Goal: Task Accomplishment & Management: Manage account settings

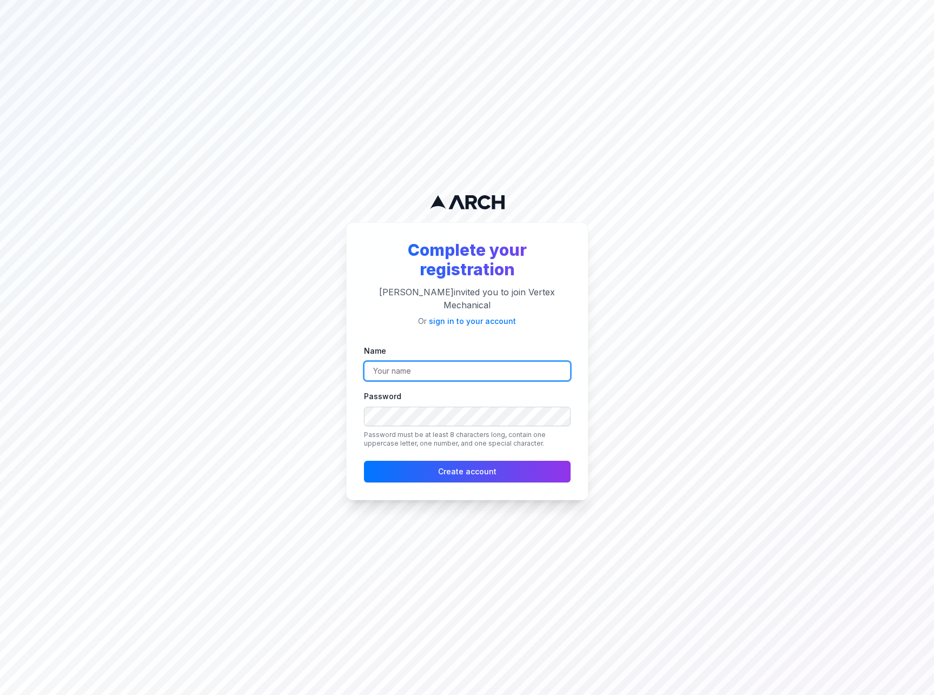
click at [438, 366] on input "Name" at bounding box center [467, 370] width 207 height 19
type input "[PERSON_NAME]"
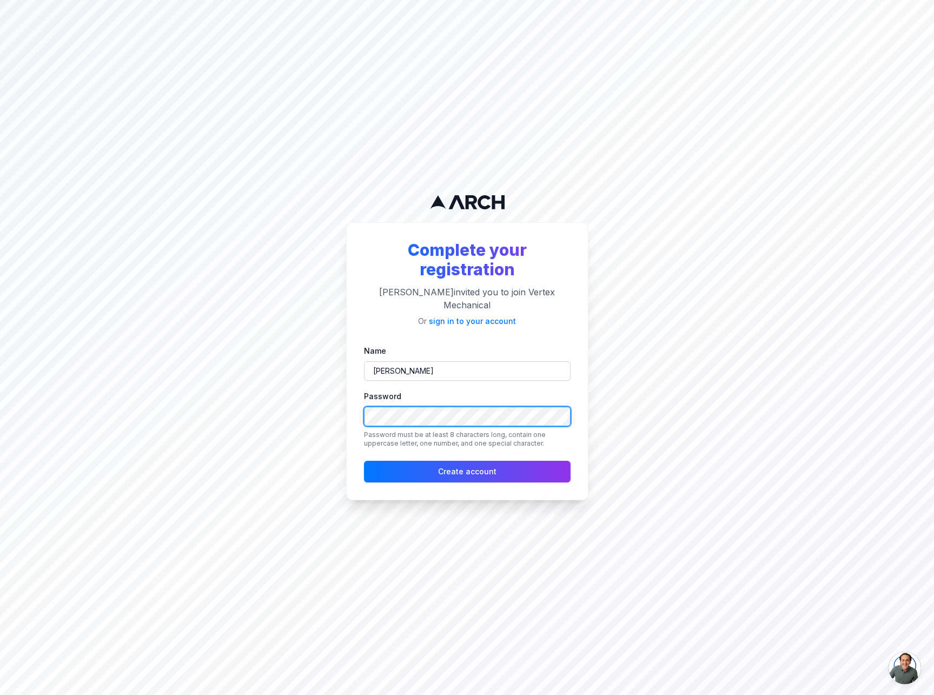
click at [364, 461] on button "Create account" at bounding box center [467, 472] width 207 height 22
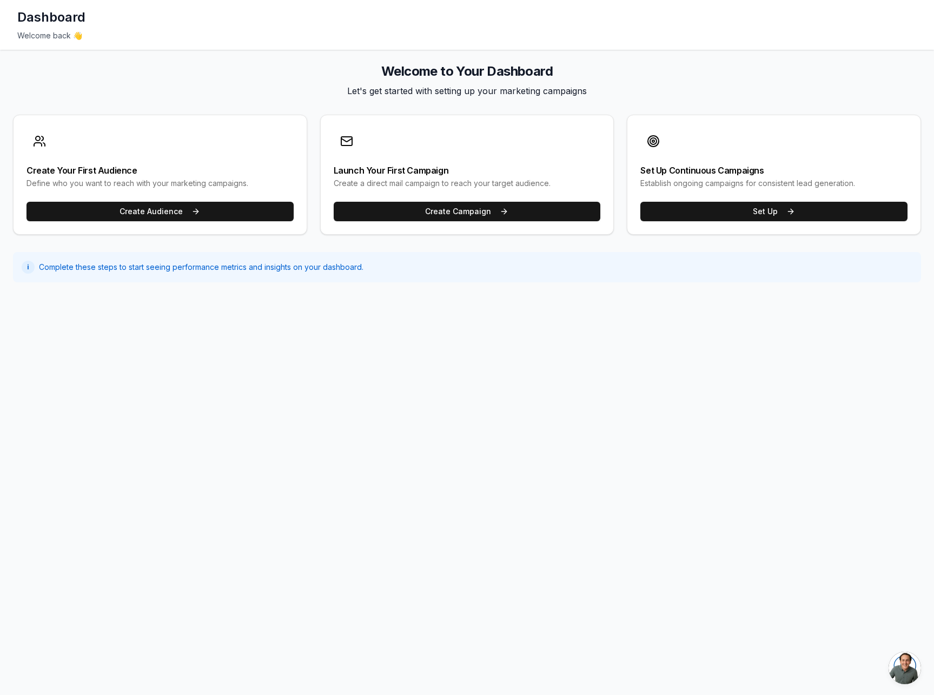
click at [561, 426] on div "Dashboard Welcome back 👋 Welcome to Your Dashboard Let's get started with setti…" at bounding box center [467, 347] width 934 height 695
click at [610, 312] on div "Dashboard Welcome back 👋 Welcome to Your Dashboard Let's get started with setti…" at bounding box center [467, 347] width 934 height 695
click at [619, 288] on main "Welcome to Your Dashboard Let's get started with setting up your marketing camp…" at bounding box center [467, 173] width 934 height 246
click at [755, 373] on div "Dashboard Welcome back 👋 Welcome to Your Dashboard Let's get started with setti…" at bounding box center [467, 347] width 934 height 695
click at [526, 335] on div "Dashboard Welcome back 👋 Welcome to Your Dashboard Let's get started with setti…" at bounding box center [467, 347] width 934 height 695
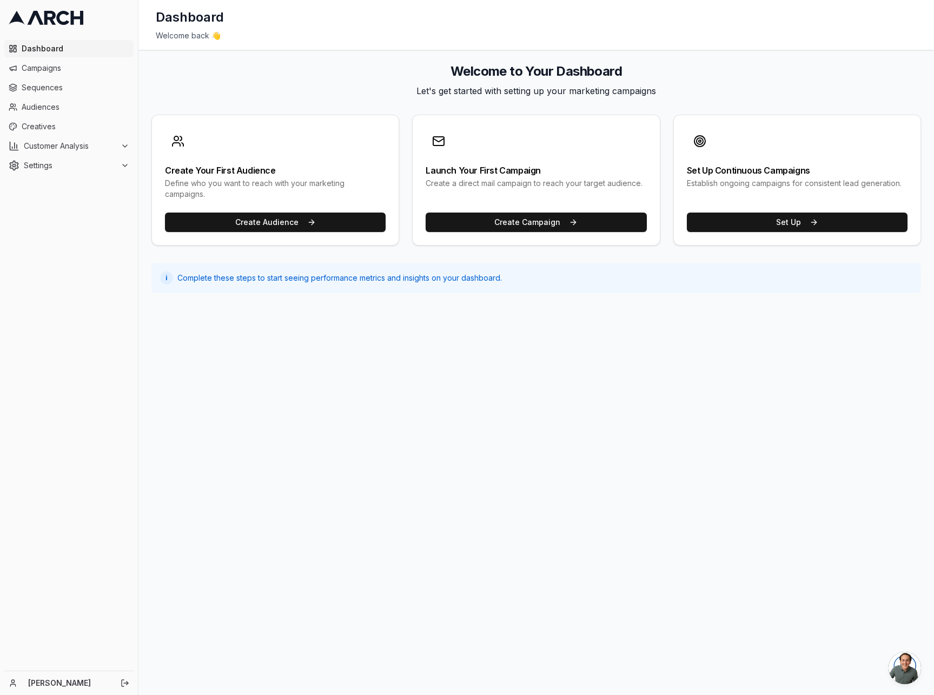
click at [61, 201] on div "Dashboard Campaigns Sequences Audiences Creatives Customer Analysis Settings" at bounding box center [69, 353] width 138 height 635
click at [121, 148] on icon at bounding box center [125, 146] width 9 height 9
click at [60, 162] on span "Overview" at bounding box center [56, 163] width 35 height 11
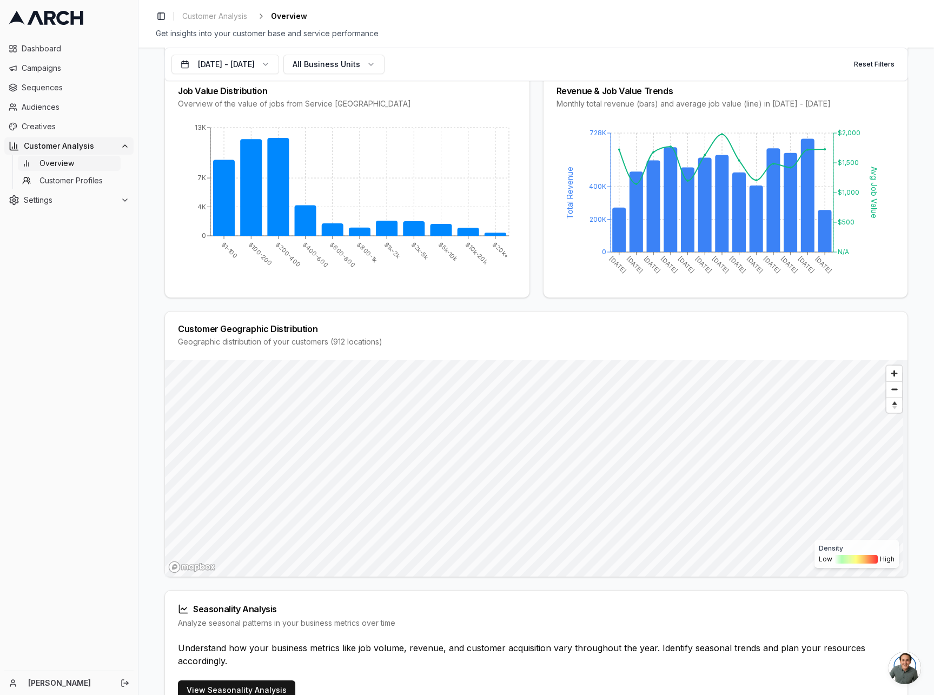
scroll to position [157, 0]
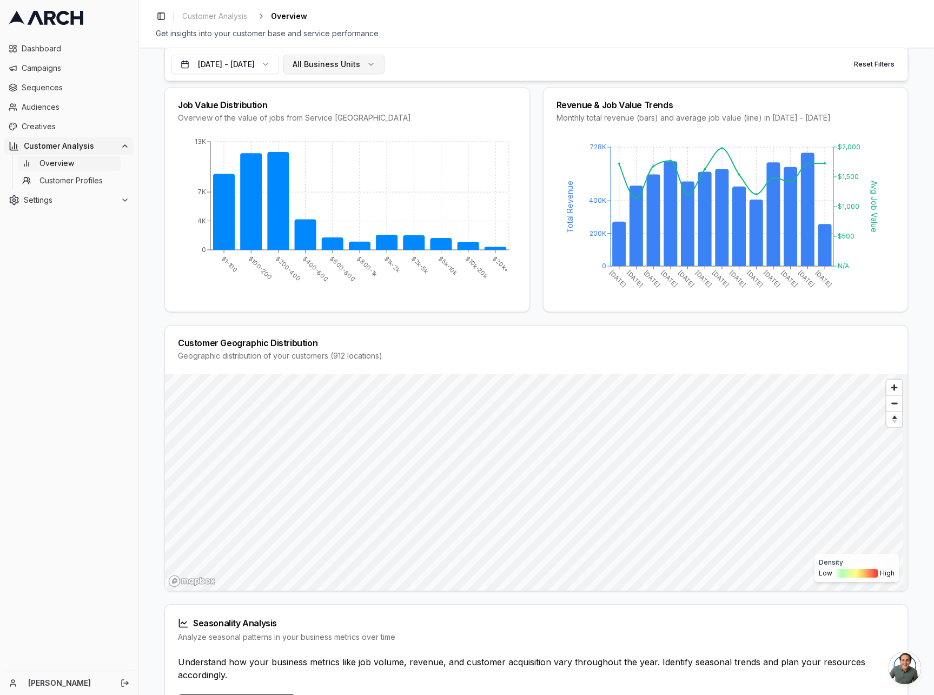
click at [385, 64] on button "All Business Units" at bounding box center [334, 64] width 101 height 19
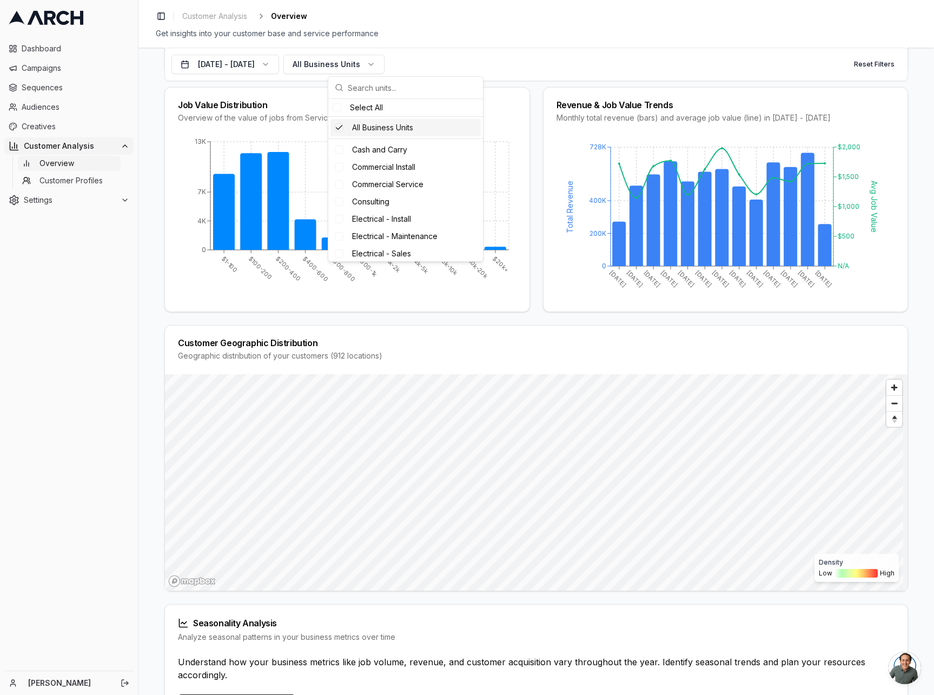
click at [348, 124] on div "All Business Units" at bounding box center [406, 127] width 150 height 17
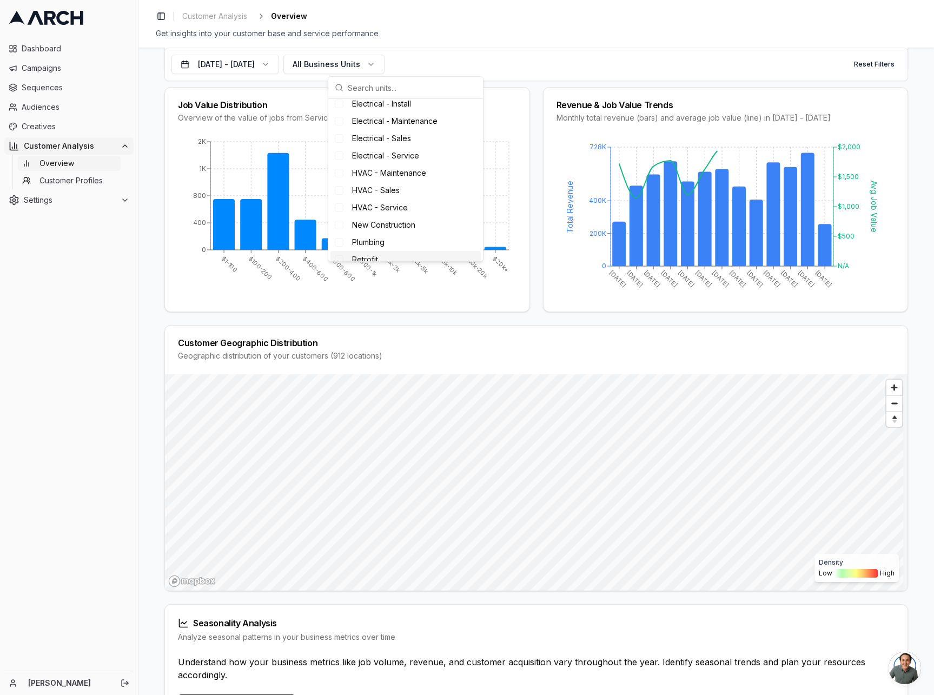
click at [358, 255] on span "Retrofit" at bounding box center [365, 259] width 26 height 11
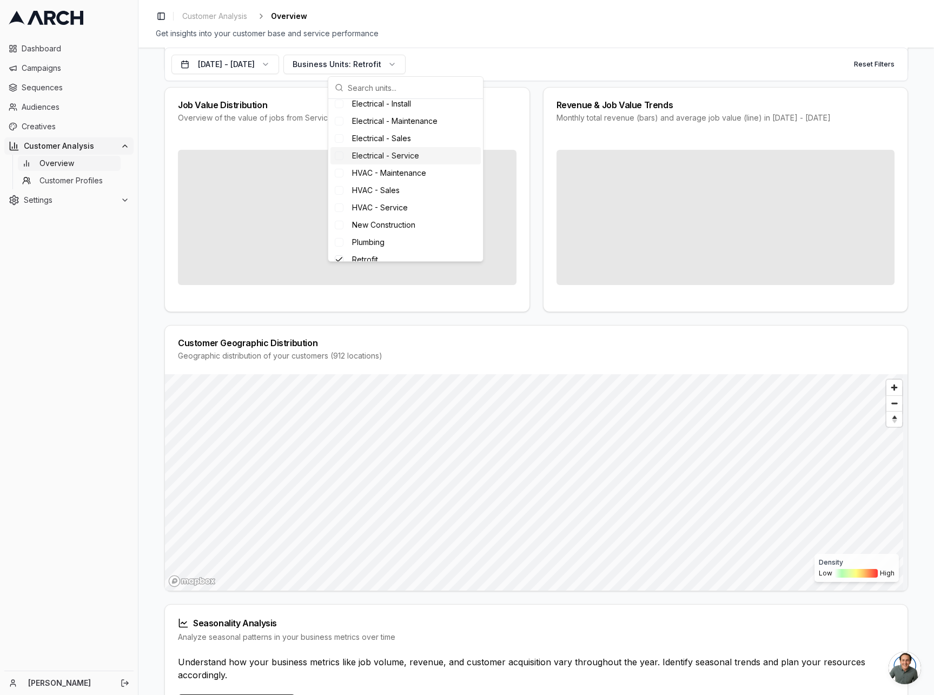
click at [126, 281] on div "Dashboard Campaigns Sequences Audiences Creatives Customer Analysis Overview Cu…" at bounding box center [69, 353] width 138 height 635
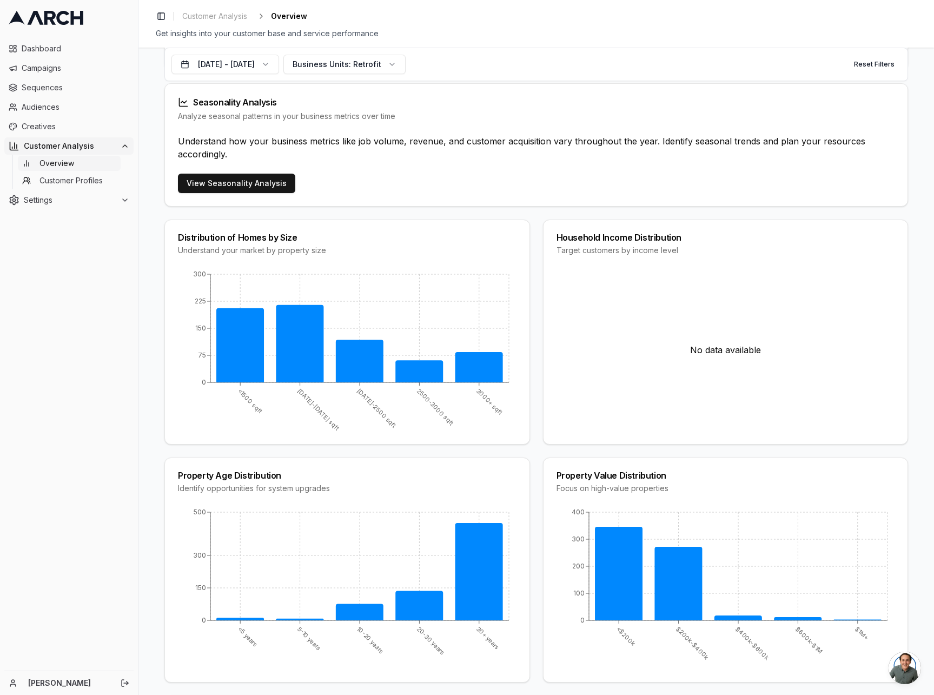
scroll to position [622, 0]
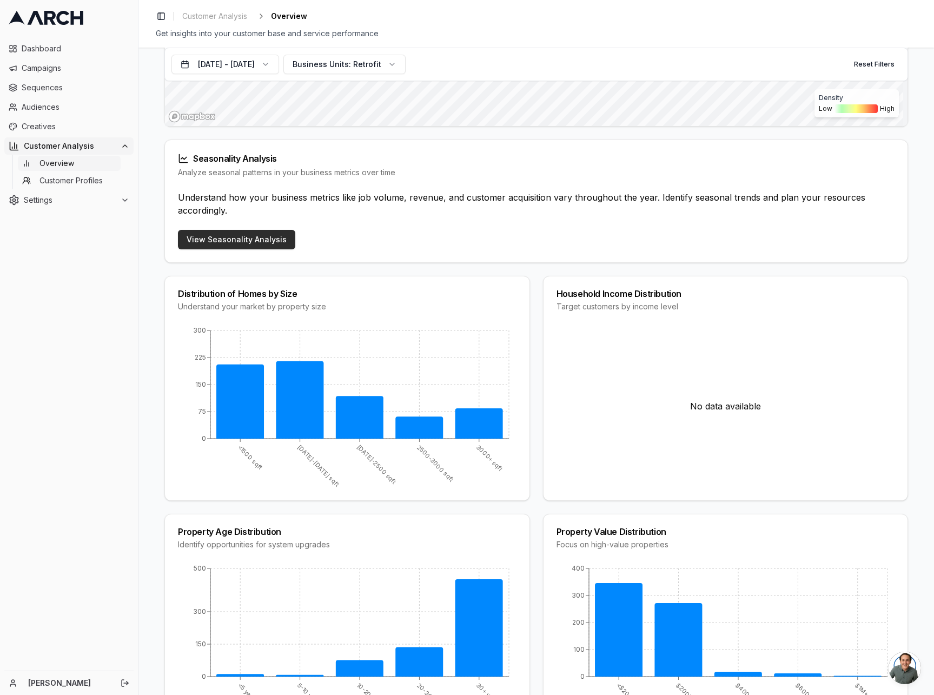
click at [260, 243] on link "View Seasonality Analysis" at bounding box center [236, 239] width 117 height 19
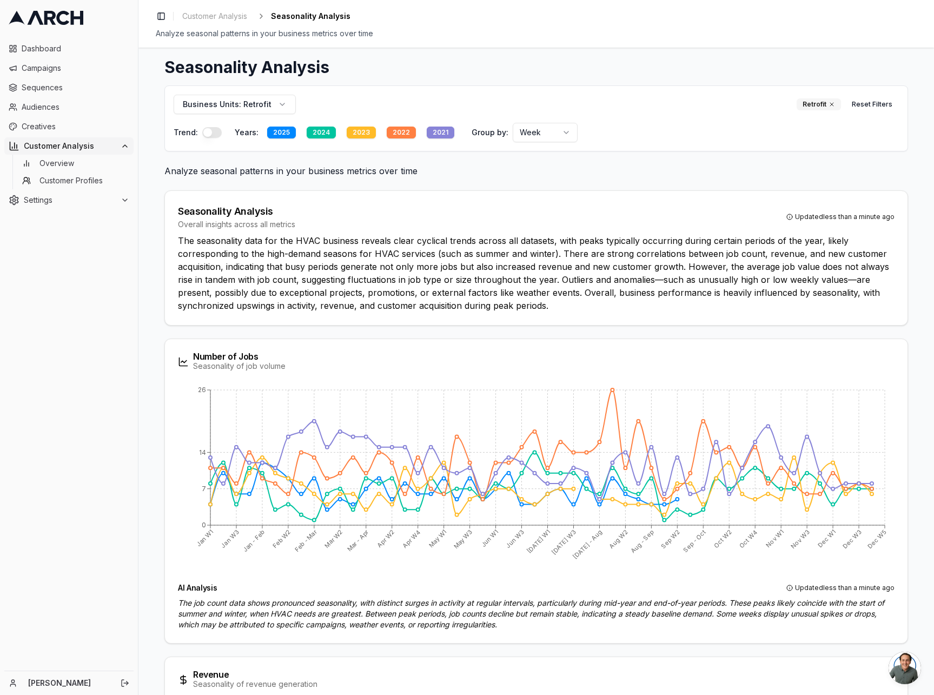
scroll to position [35, 0]
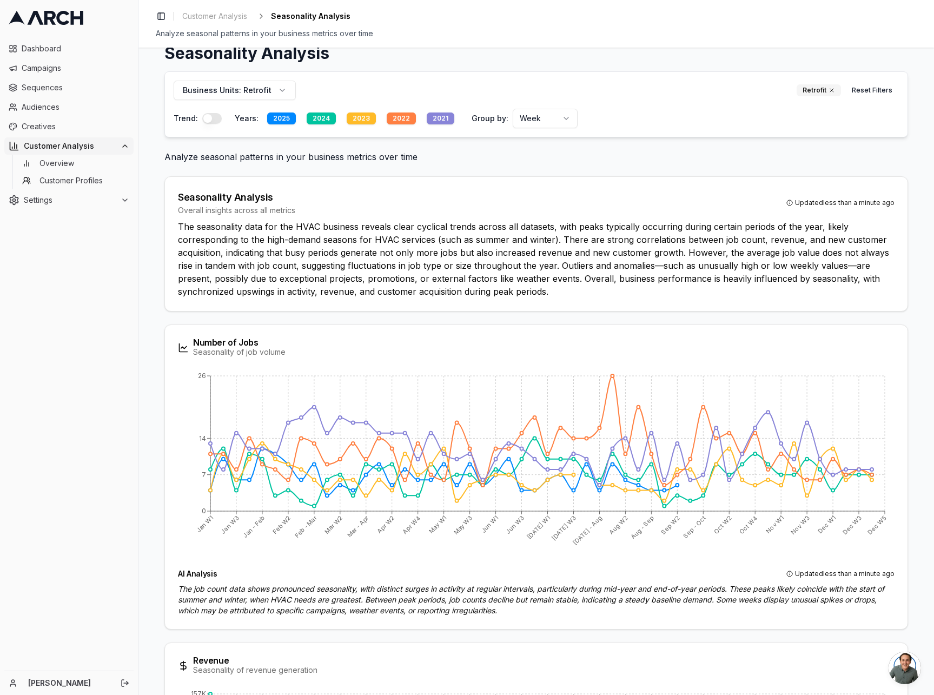
click at [557, 119] on html "Dashboard Campaigns Sequences Audiences Creatives Customer Analysis Overview Cu…" at bounding box center [467, 347] width 934 height 695
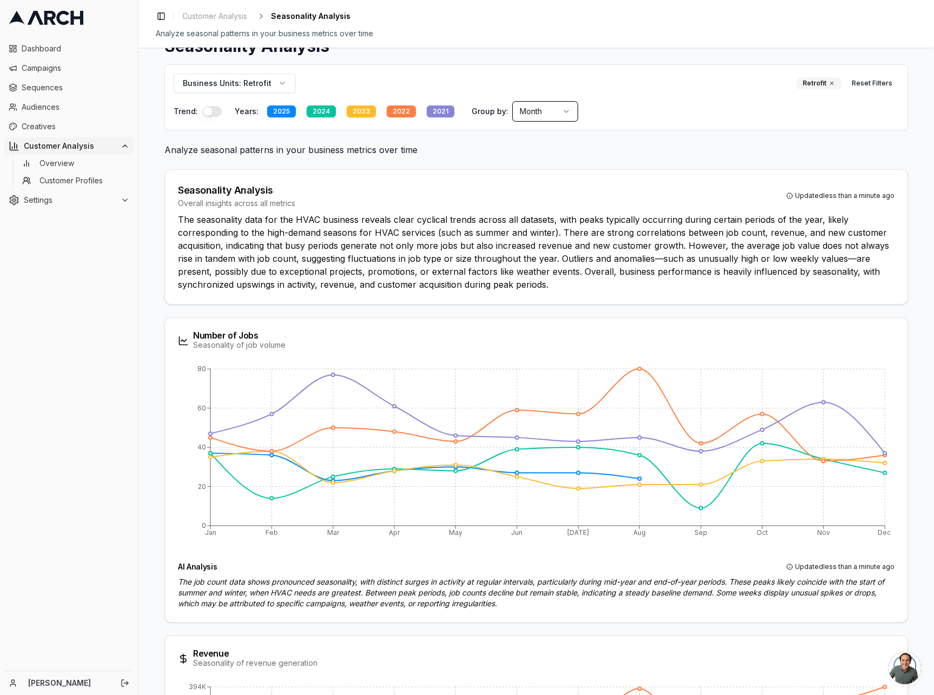
scroll to position [49, 0]
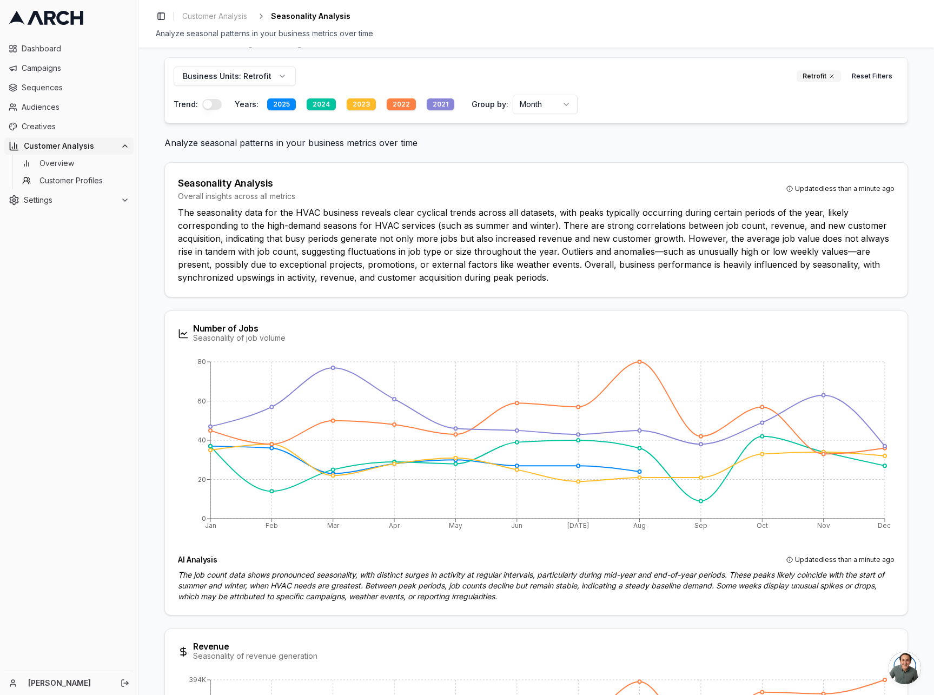
click at [209, 107] on button "button" at bounding box center [211, 104] width 19 height 11
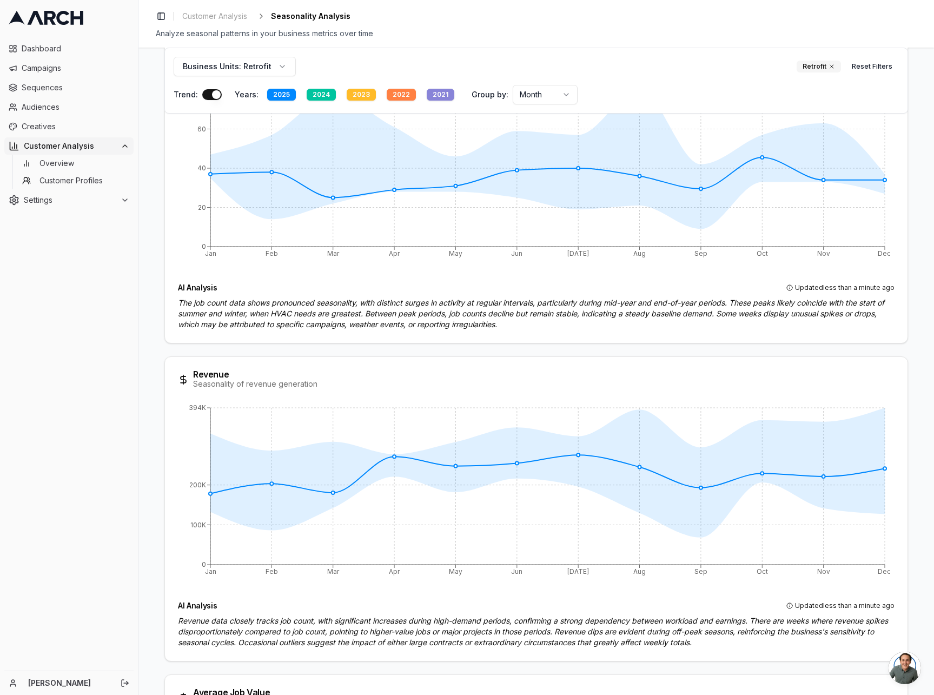
scroll to position [0, 0]
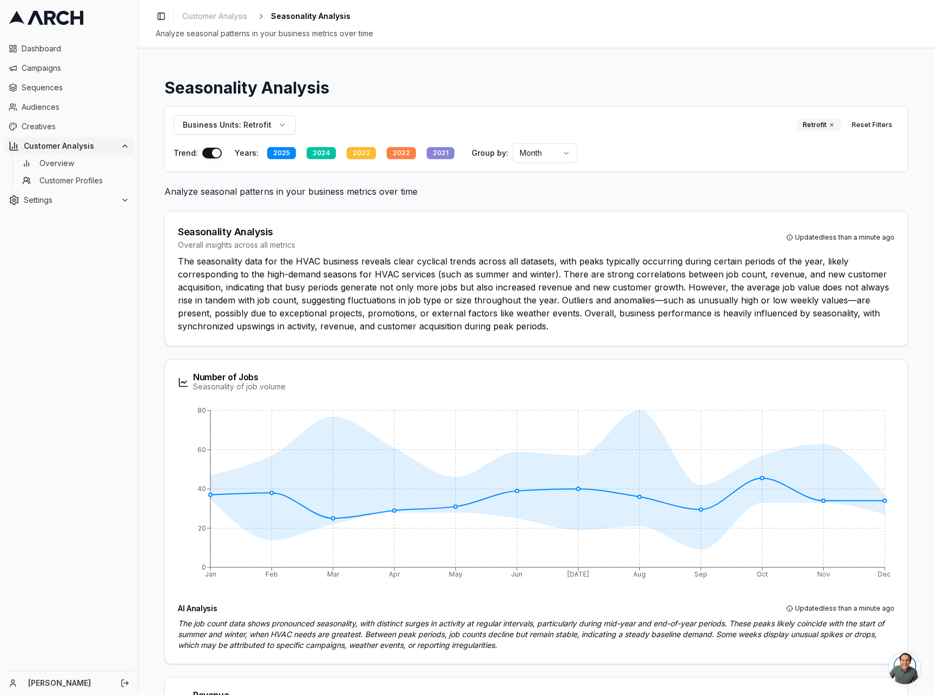
click at [570, 313] on p "The seasonality data for the HVAC business reveals clear cyclical trends across…" at bounding box center [536, 294] width 717 height 78
click at [592, 238] on div "Seasonality Analysis Overall insights across all metrics Updated less than a mi…" at bounding box center [536, 238] width 717 height 26
click at [75, 177] on span "Customer Profiles" at bounding box center [70, 180] width 63 height 11
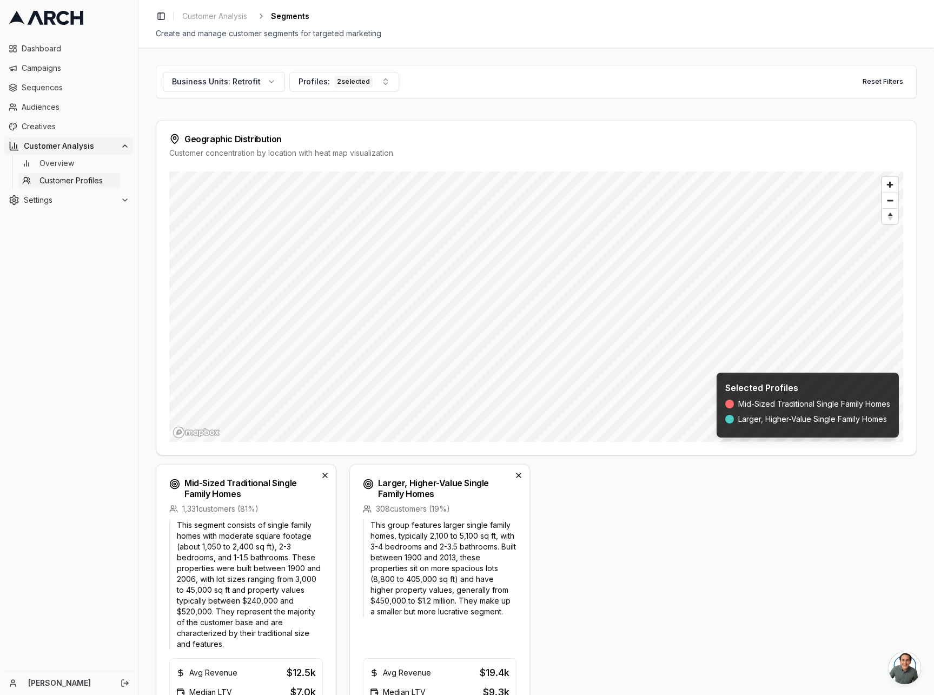
click at [603, 503] on div "Mid-Sized Traditional Single Family Homes 1,331 customers ( 81 %) This segment …" at bounding box center [536, 606] width 761 height 285
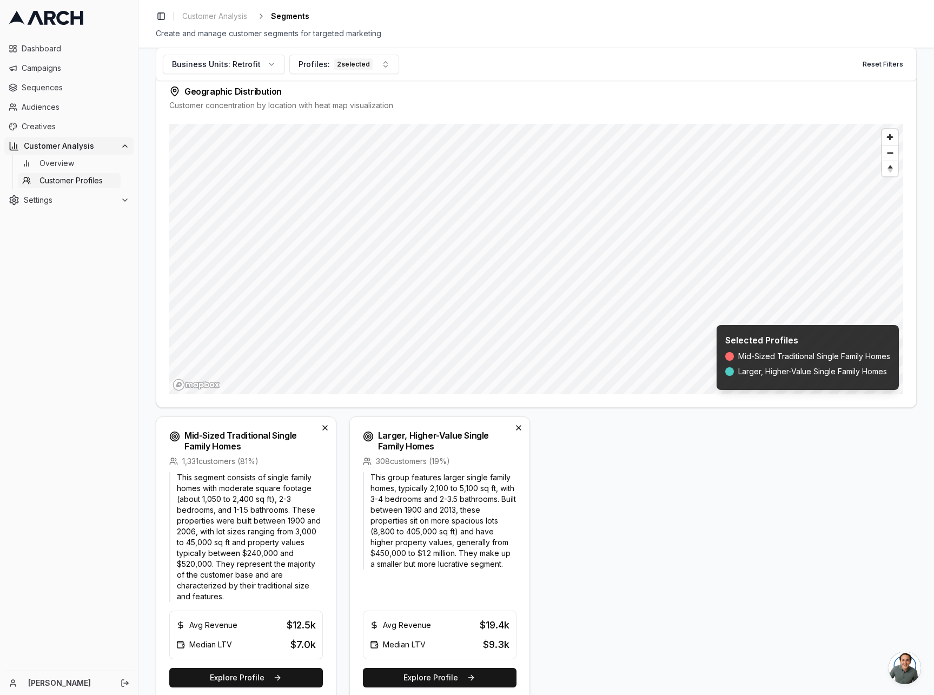
click at [661, 496] on div "Mid-Sized Traditional Single Family Homes 1,331 customers ( 81 %) This segment …" at bounding box center [536, 559] width 761 height 285
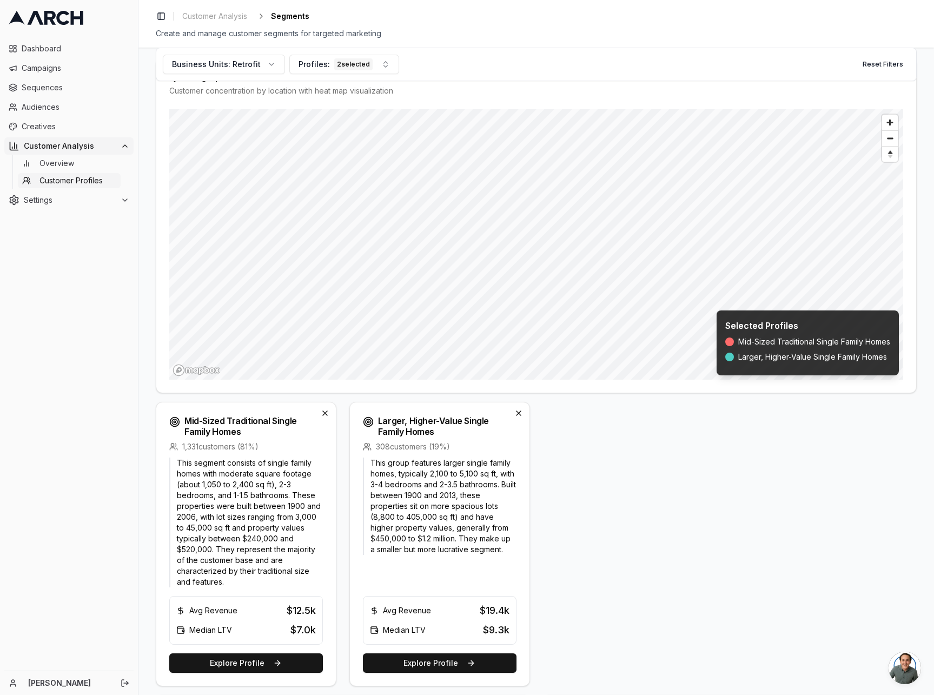
scroll to position [55, 0]
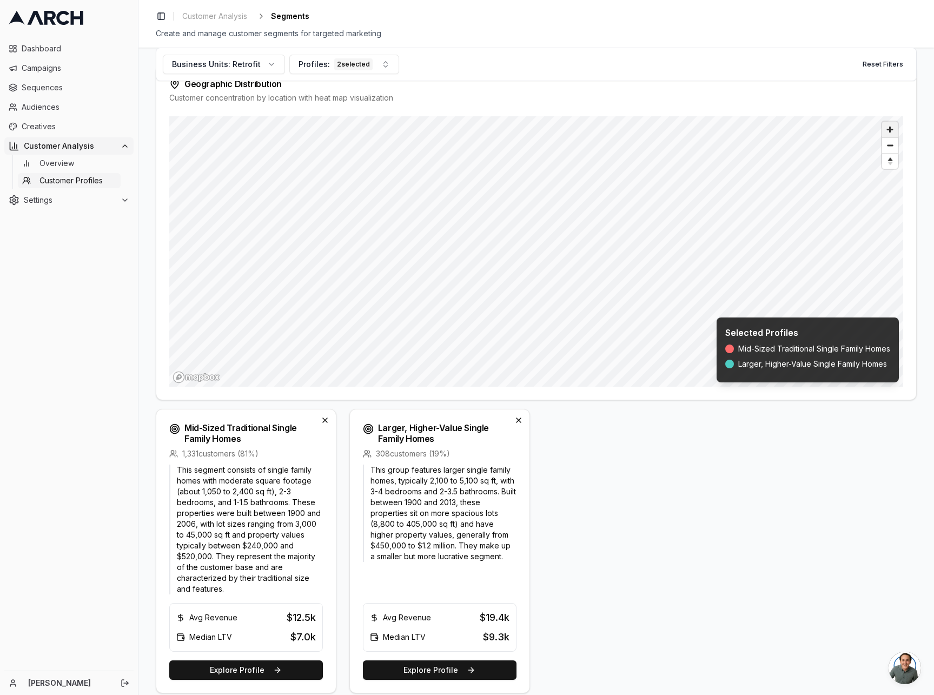
click at [886, 132] on span "Zoom in" at bounding box center [890, 130] width 16 height 16
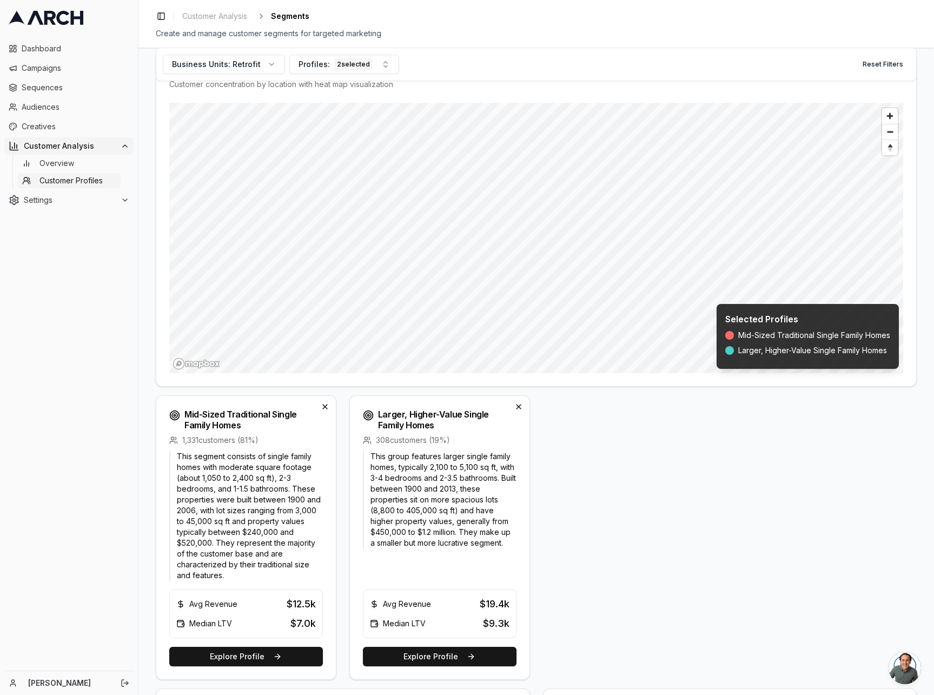
scroll to position [76, 0]
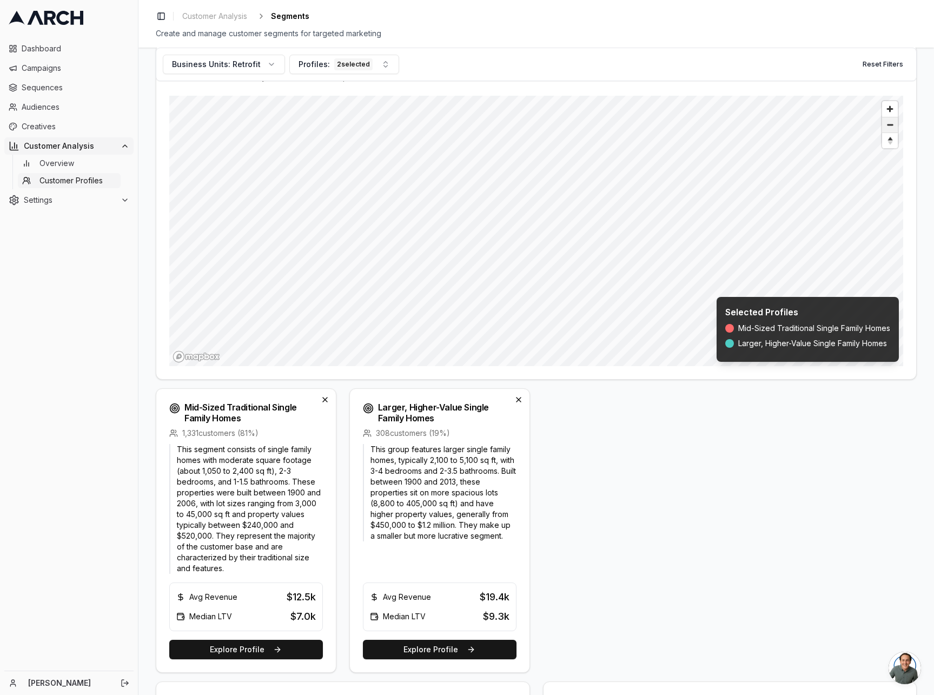
click at [889, 126] on span "Zoom out" at bounding box center [890, 124] width 16 height 15
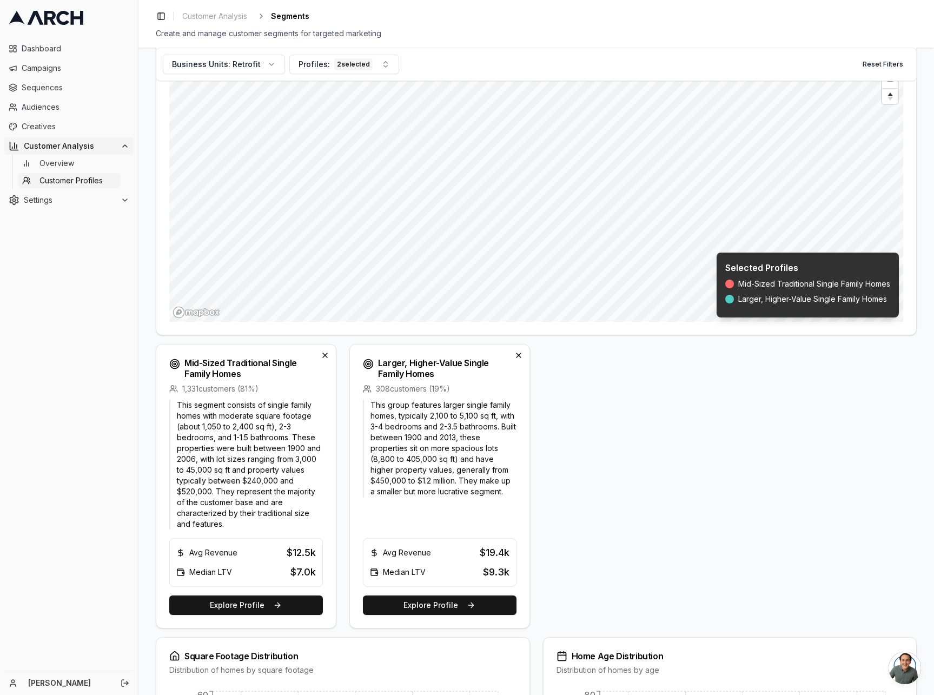
scroll to position [106, 0]
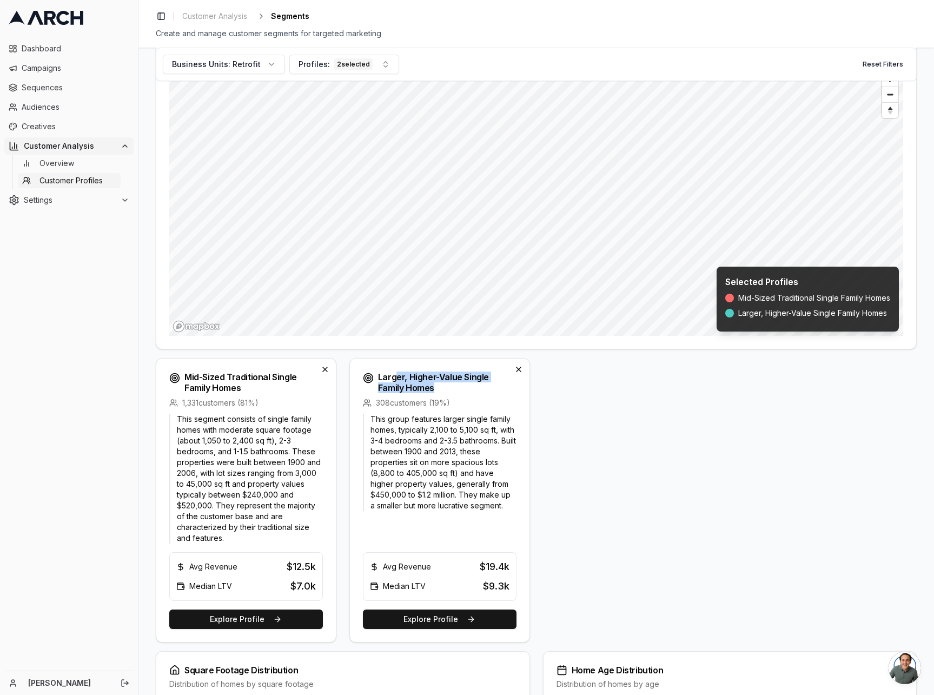
drag, startPoint x: 393, startPoint y: 382, endPoint x: 484, endPoint y: 398, distance: 92.3
click at [484, 392] on h3 "Larger, Higher-Value Single Family Homes" at bounding box center [445, 383] width 134 height 22
drag, startPoint x: 480, startPoint y: 489, endPoint x: 512, endPoint y: 494, distance: 31.8
click at [512, 494] on p "This group features larger single family homes, typically 2,100 to 5,100 sq ft,…" at bounding box center [440, 462] width 154 height 97
drag, startPoint x: 473, startPoint y: 566, endPoint x: 514, endPoint y: 565, distance: 41.1
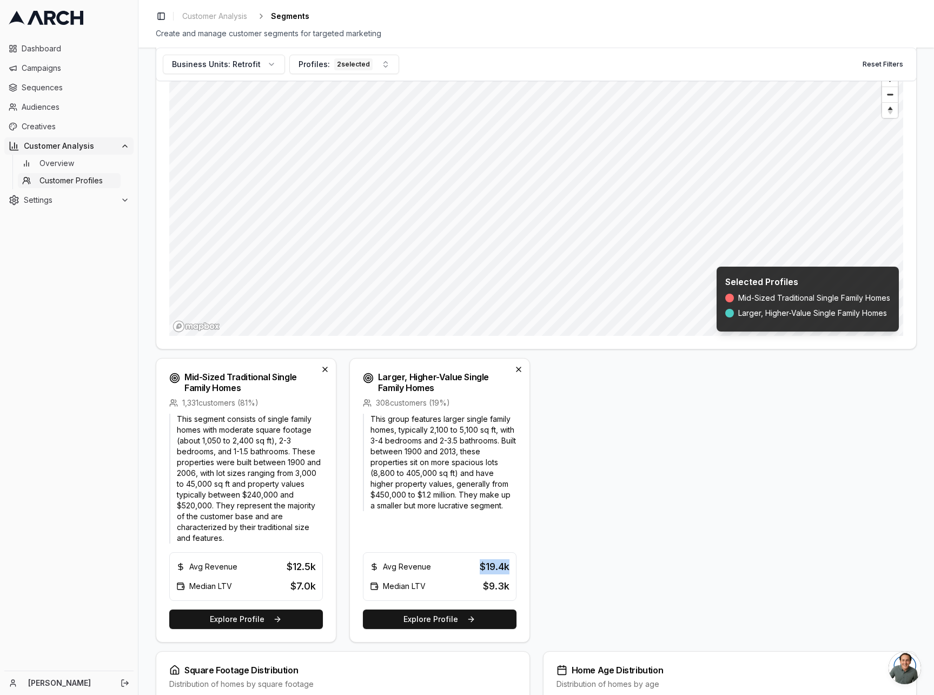
click at [514, 565] on div "Avg Revenue $19.4k Median LTV $9.3k" at bounding box center [440, 576] width 154 height 49
drag, startPoint x: 175, startPoint y: 507, endPoint x: 215, endPoint y: 509, distance: 40.1
click at [215, 509] on p "This segment consists of single family homes with moderate square footage (abou…" at bounding box center [246, 479] width 154 height 130
drag, startPoint x: 276, startPoint y: 561, endPoint x: 318, endPoint y: 569, distance: 42.3
click at [318, 569] on div "Avg Revenue $12.5k Median LTV $7.0k" at bounding box center [246, 576] width 154 height 49
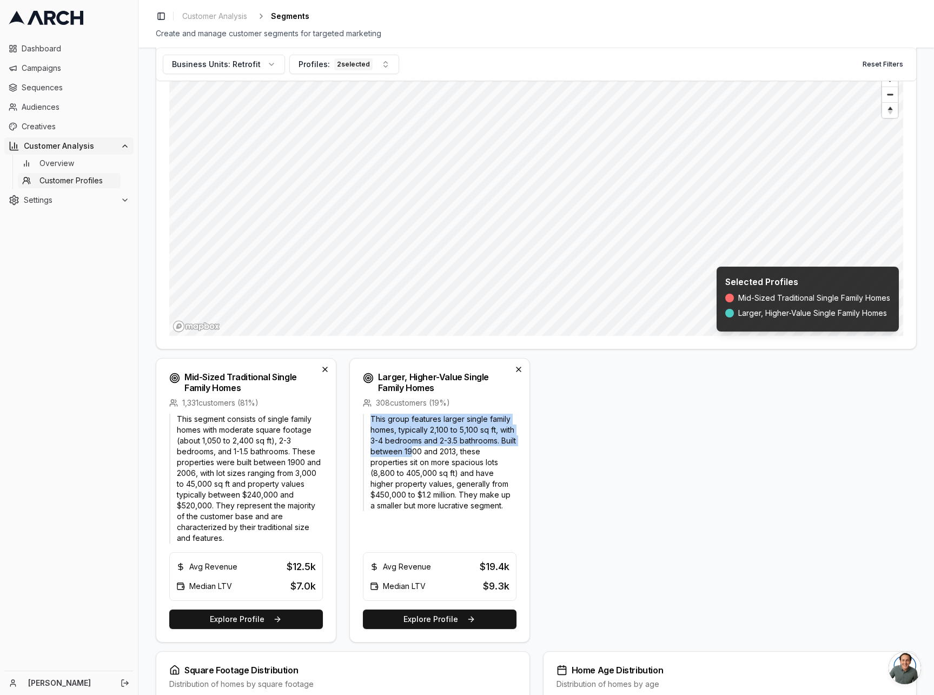
drag, startPoint x: 374, startPoint y: 411, endPoint x: 469, endPoint y: 455, distance: 104.3
click at [469, 455] on div "Larger, Higher-Value Single Family Homes 308 customers ( 19 %) This group featu…" at bounding box center [440, 500] width 181 height 285
drag, startPoint x: 455, startPoint y: 493, endPoint x: 502, endPoint y: 496, distance: 46.6
click at [502, 496] on p "This group features larger single family homes, typically 2,100 to 5,100 sq ft,…" at bounding box center [440, 462] width 154 height 97
click at [544, 506] on div "Mid-Sized Traditional Single Family Homes 1,331 customers ( 81 %) This segment …" at bounding box center [536, 500] width 761 height 285
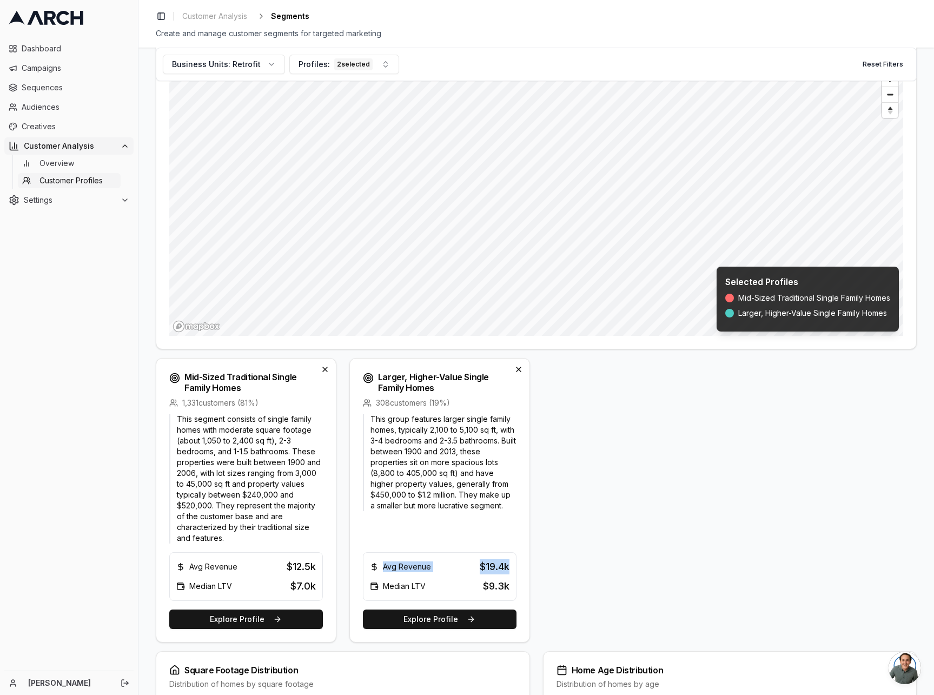
drag, startPoint x: 377, startPoint y: 567, endPoint x: 526, endPoint y: 574, distance: 150.0
click at [526, 574] on div "This group features larger single family homes, typically 2,100 to 5,100 sq ft,…" at bounding box center [440, 528] width 180 height 228
click at [214, 480] on p "This segment consists of single family homes with moderate square footage (abou…" at bounding box center [246, 479] width 154 height 130
drag, startPoint x: 196, startPoint y: 431, endPoint x: 284, endPoint y: 464, distance: 93.5
click at [284, 464] on p "This segment consists of single family homes with moderate square footage (abou…" at bounding box center [246, 479] width 154 height 130
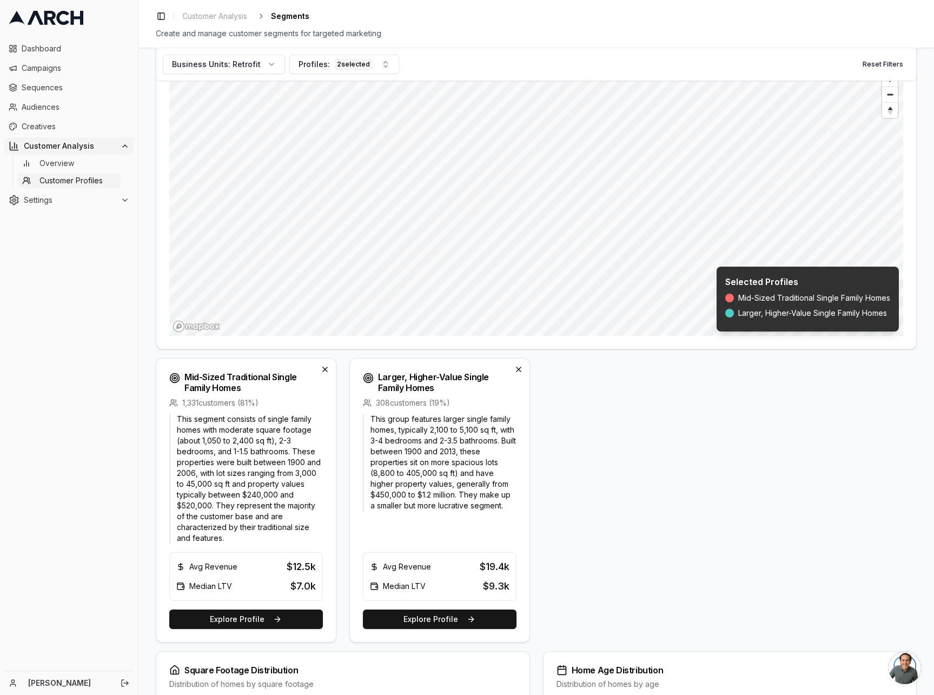
click at [453, 483] on p "This group features larger single family homes, typically 2,100 to 5,100 sq ft,…" at bounding box center [440, 462] width 154 height 97
drag, startPoint x: 479, startPoint y: 565, endPoint x: 529, endPoint y: 571, distance: 50.7
click at [529, 571] on div "Mid-Sized Traditional Single Family Homes 1,331 customers ( 81 %) This segment …" at bounding box center [536, 500] width 761 height 285
click at [476, 500] on p "This group features larger single family homes, typically 2,100 to 5,100 sq ft,…" at bounding box center [440, 462] width 154 height 97
drag, startPoint x: 405, startPoint y: 439, endPoint x: 342, endPoint y: 363, distance: 98.4
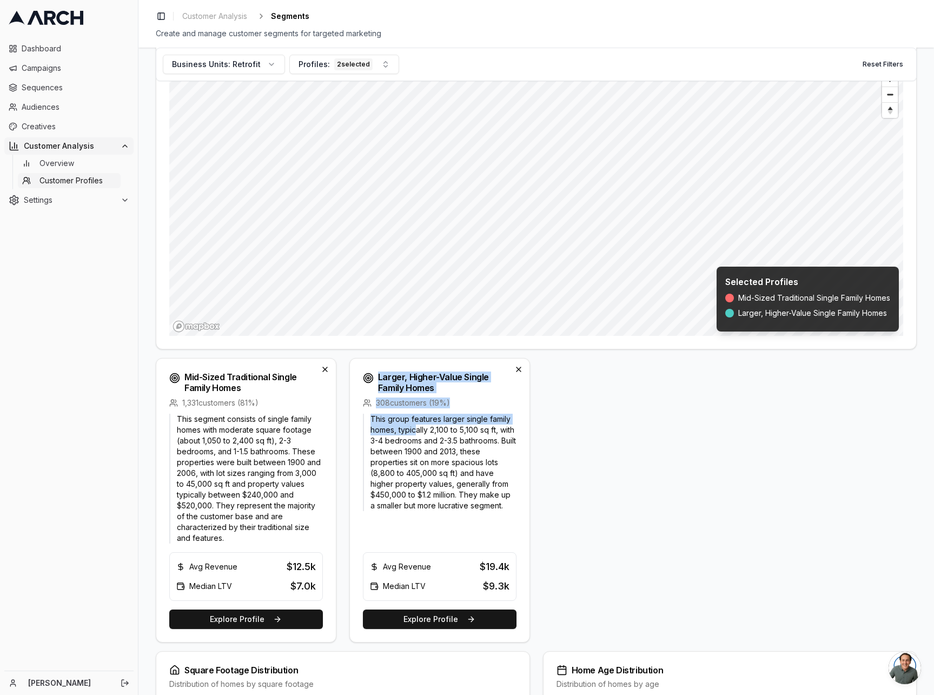
click at [342, 363] on div "Mid-Sized Traditional Single Family Homes 1,331 customers ( 81 %) This segment …" at bounding box center [536, 500] width 761 height 285
drag, startPoint x: 209, startPoint y: 509, endPoint x: 176, endPoint y: 507, distance: 32.5
click at [176, 508] on p "This segment consists of single family homes with moderate square footage (abou…" at bounding box center [246, 479] width 154 height 130
click at [330, 466] on div "This segment consists of single family homes with moderate square footage (abou…" at bounding box center [246, 528] width 180 height 228
click at [619, 441] on div "Mid-Sized Traditional Single Family Homes 1,331 customers ( 81 %) This segment …" at bounding box center [536, 500] width 761 height 285
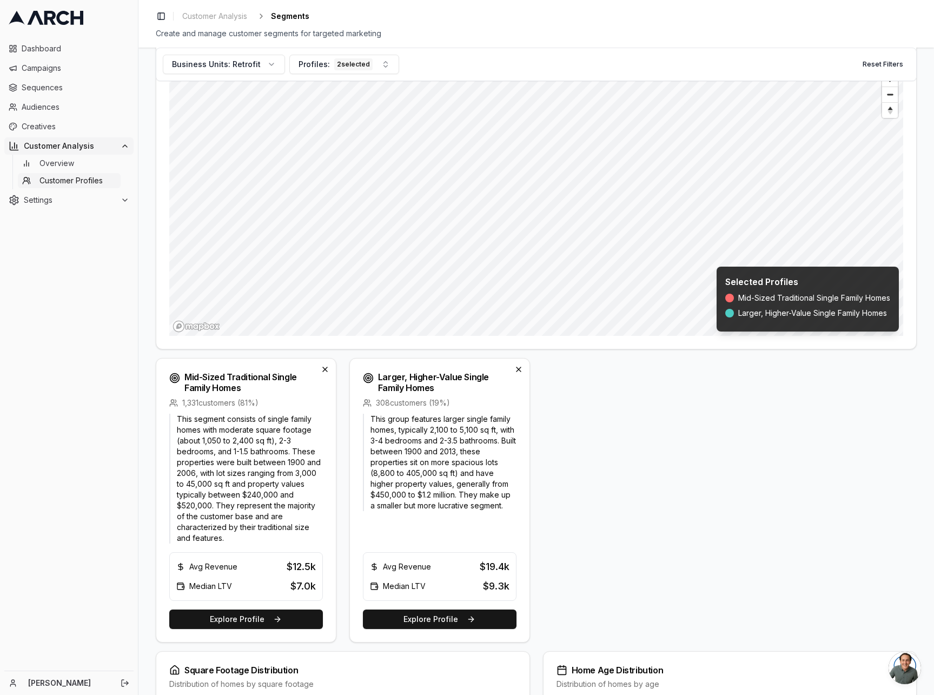
drag, startPoint x: 643, startPoint y: 474, endPoint x: 636, endPoint y: 477, distance: 7.5
click at [642, 474] on div "Mid-Sized Traditional Single Family Homes 1,331 customers ( 81 %) This segment …" at bounding box center [536, 500] width 761 height 285
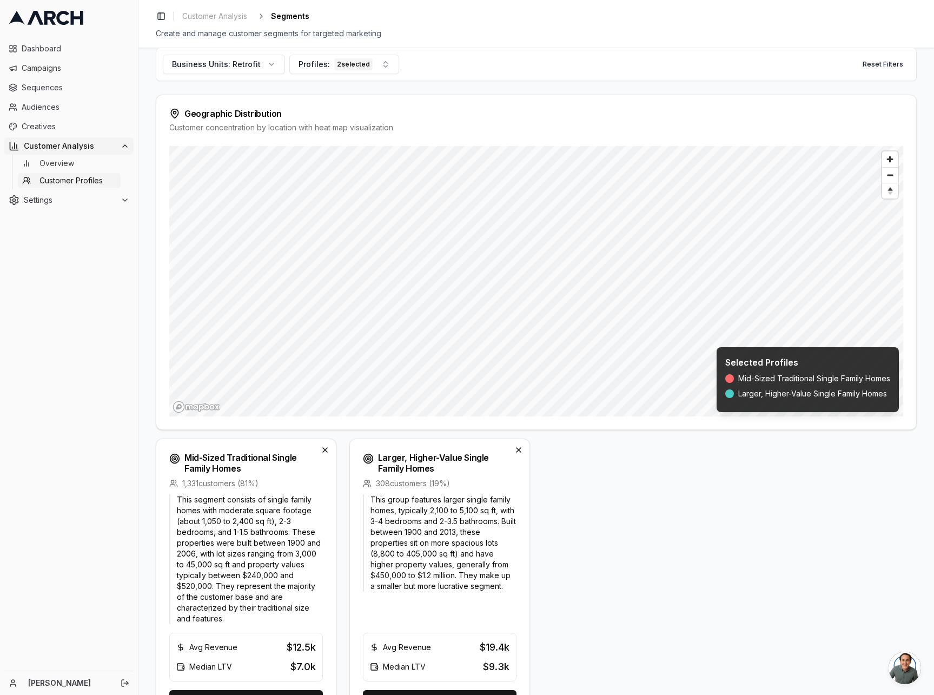
scroll to position [39, 0]
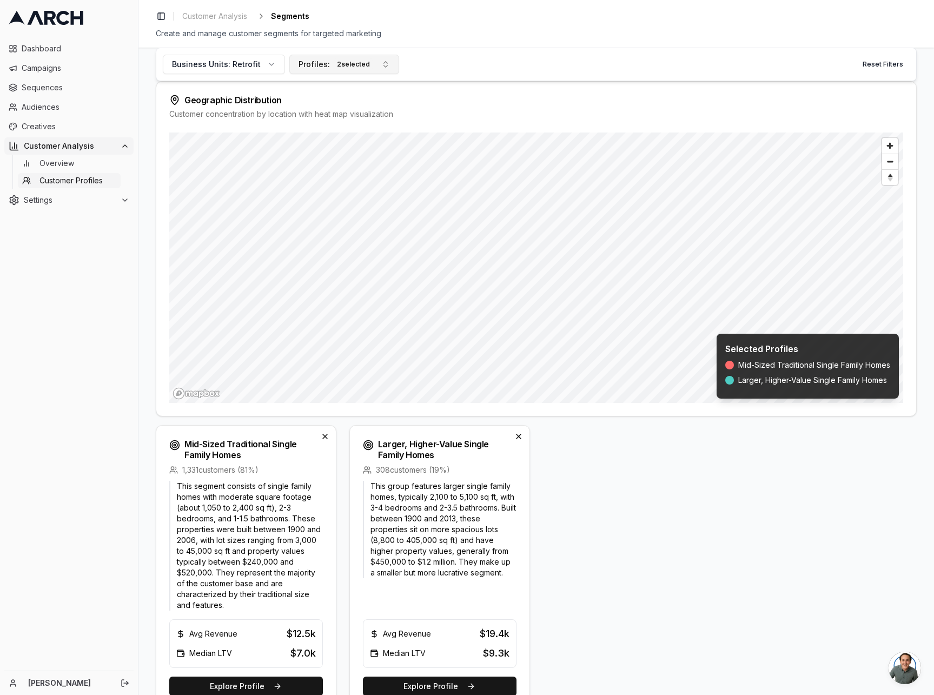
click at [377, 62] on button "Profiles: 2 selected" at bounding box center [344, 64] width 110 height 19
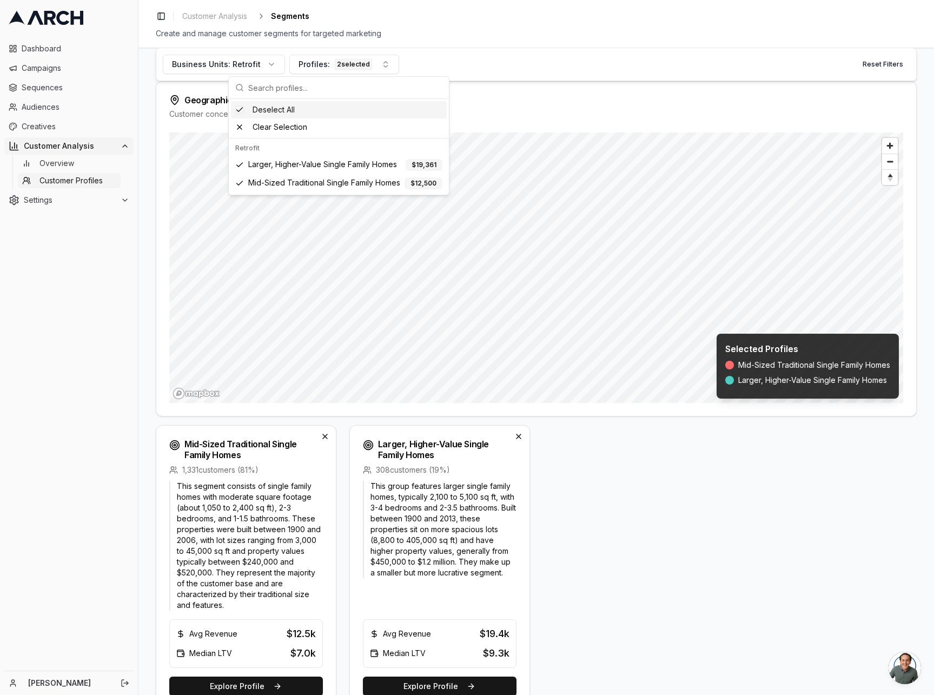
click at [501, 61] on div "Business Units: Retrofit Profiles: 2 selected Reset Filters" at bounding box center [536, 65] width 761 height 34
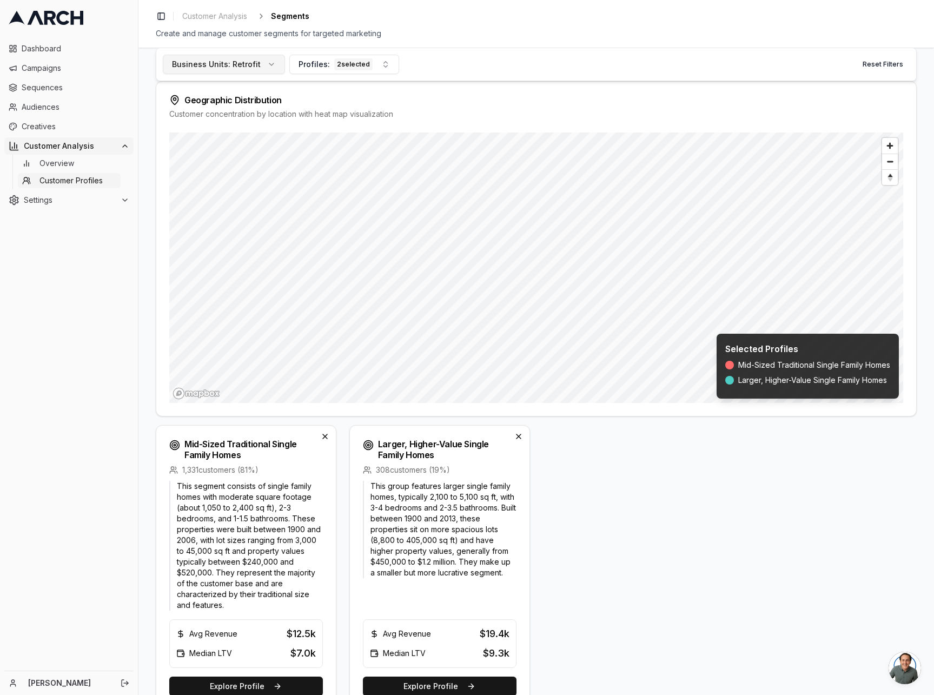
click at [243, 65] on span "Retrofit" at bounding box center [247, 64] width 28 height 11
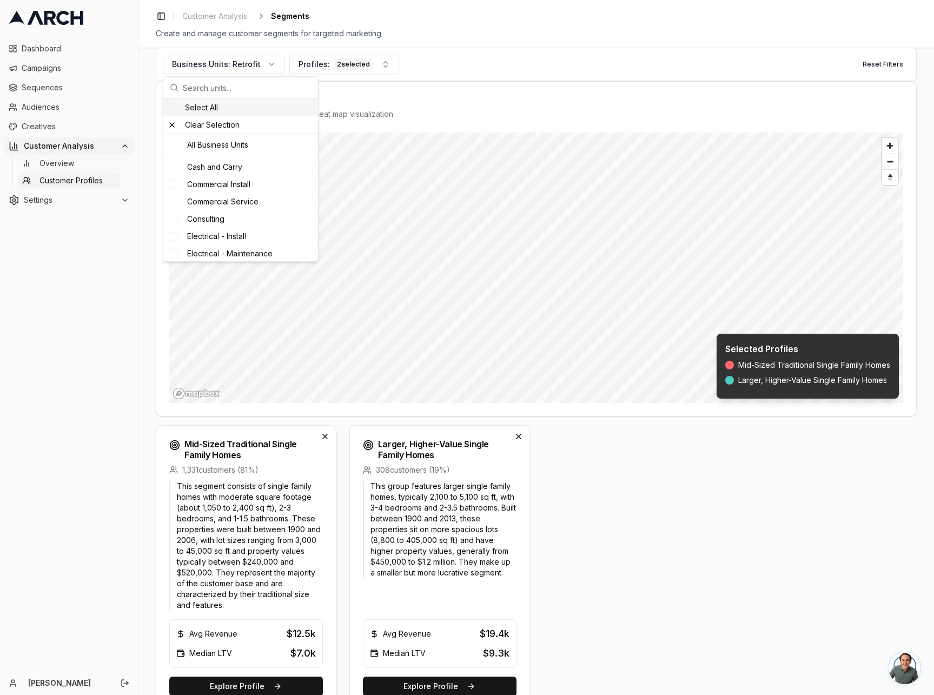
click at [205, 110] on div "Select All" at bounding box center [240, 107] width 155 height 17
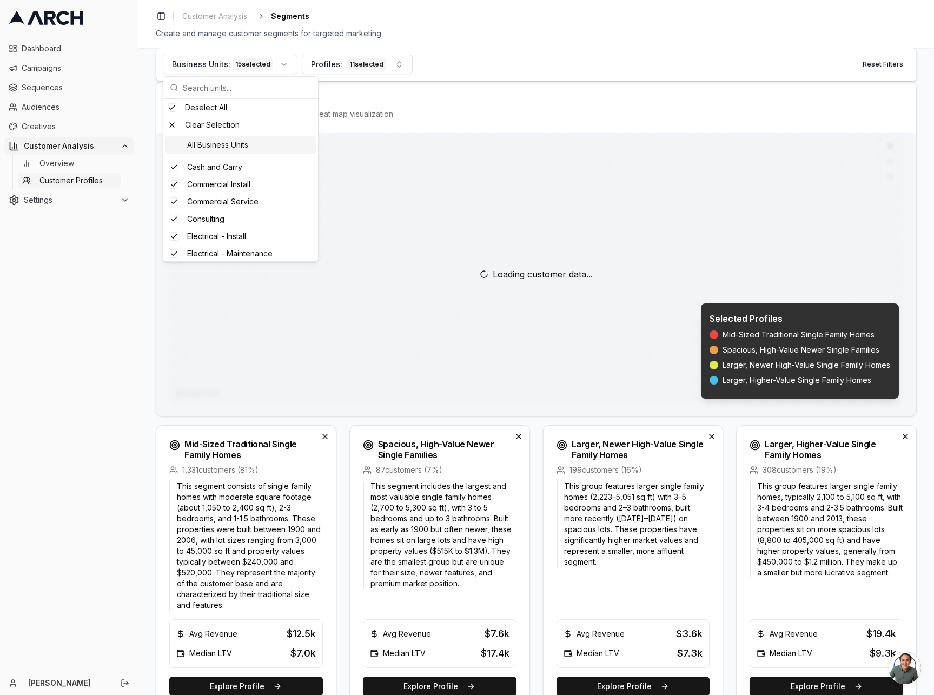
click at [485, 65] on div "Business Units: 15 selected Profiles: 11 selected Reset Filters" at bounding box center [536, 65] width 761 height 34
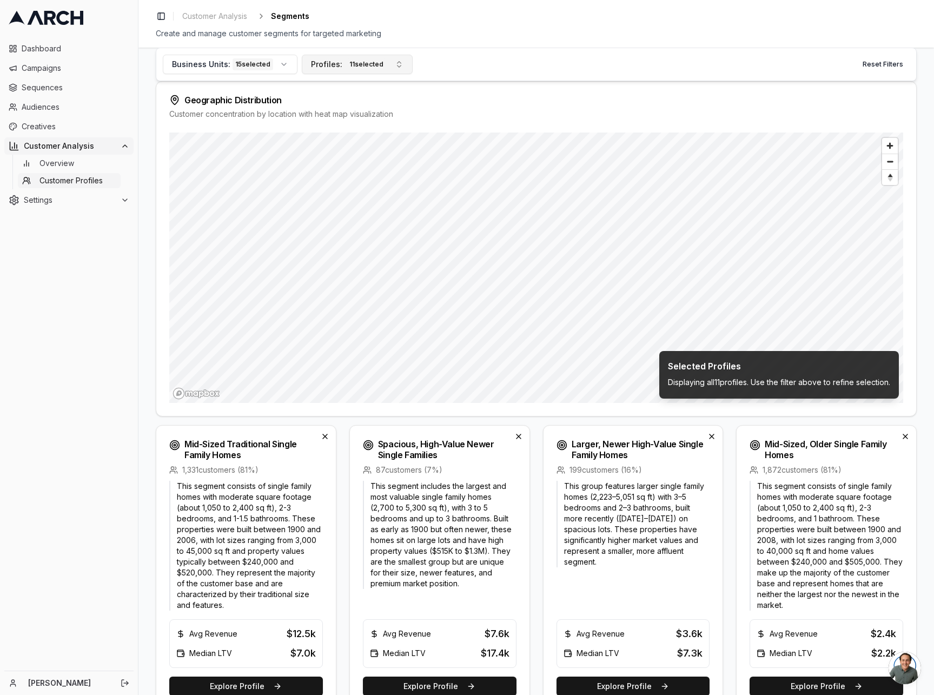
click at [391, 65] on button "Profiles: 11 selected" at bounding box center [357, 64] width 111 height 19
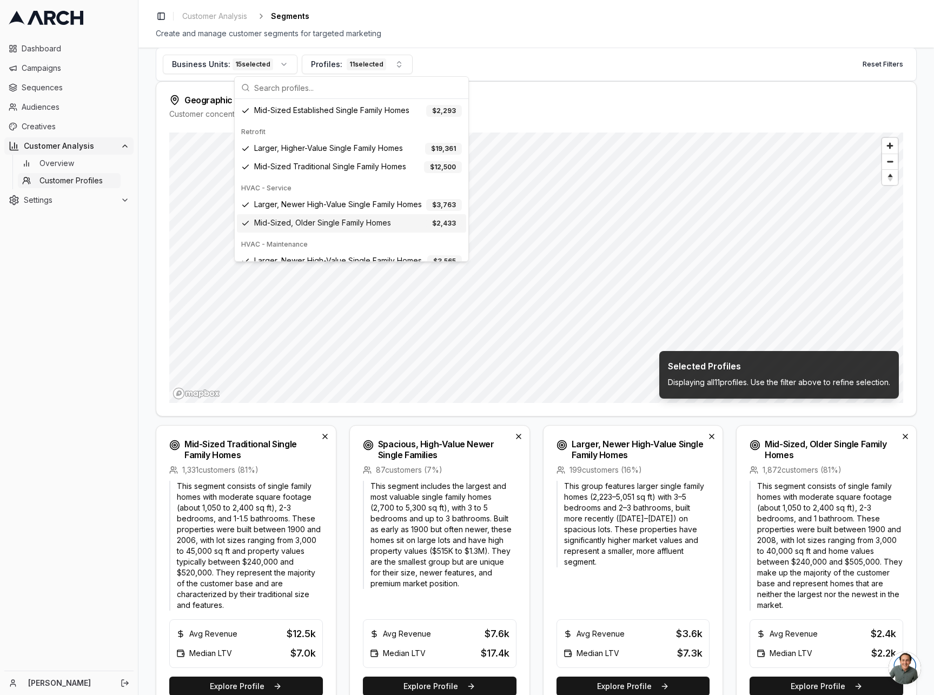
scroll to position [196, 0]
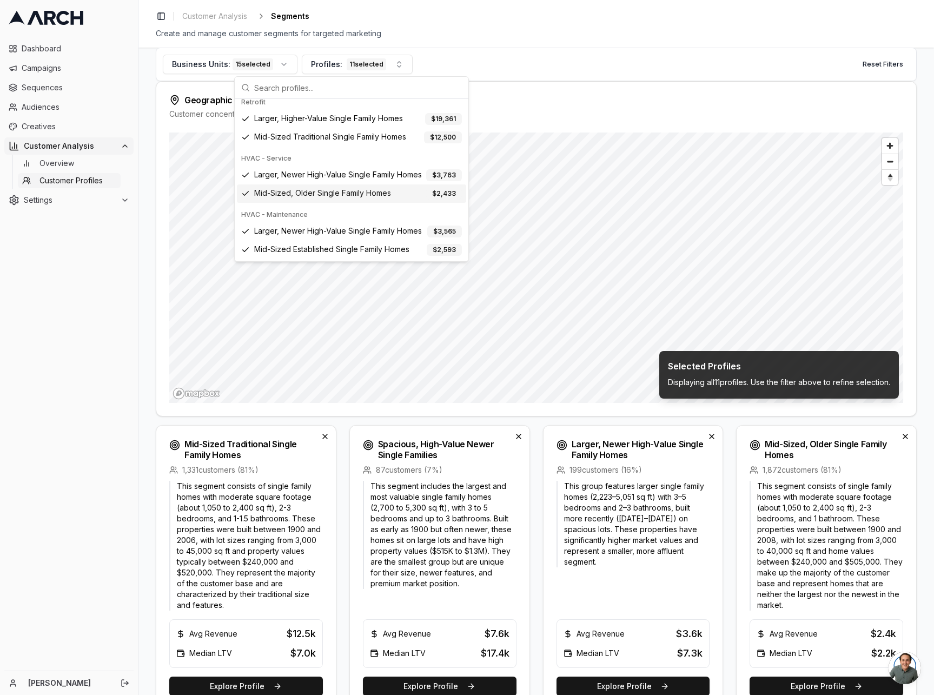
click at [97, 282] on div "Dashboard Campaigns Sequences Audiences Creatives Customer Analysis Overview Cu…" at bounding box center [69, 353] width 138 height 635
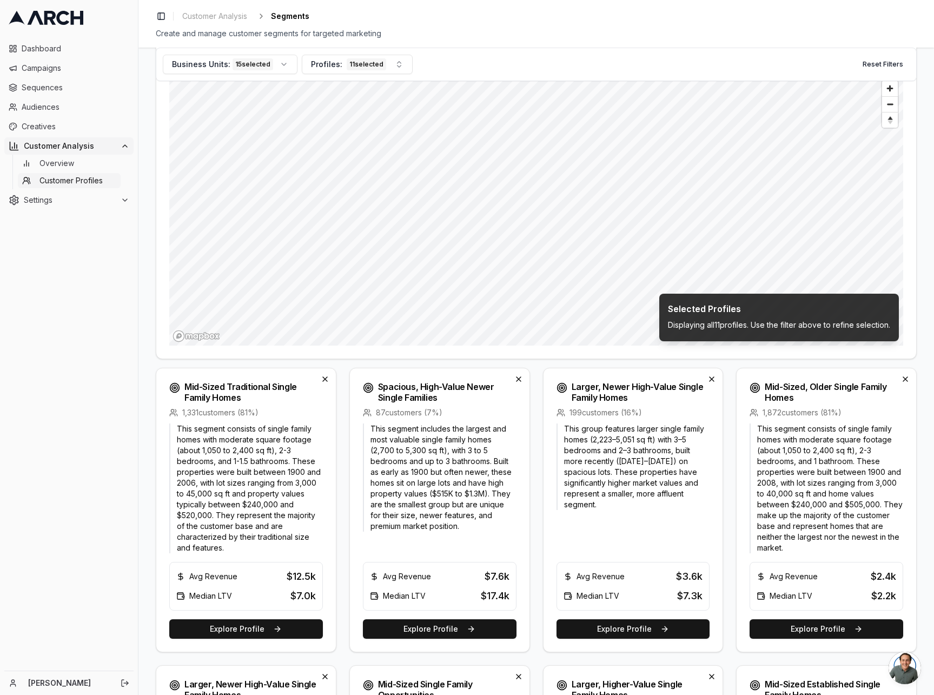
scroll to position [293, 0]
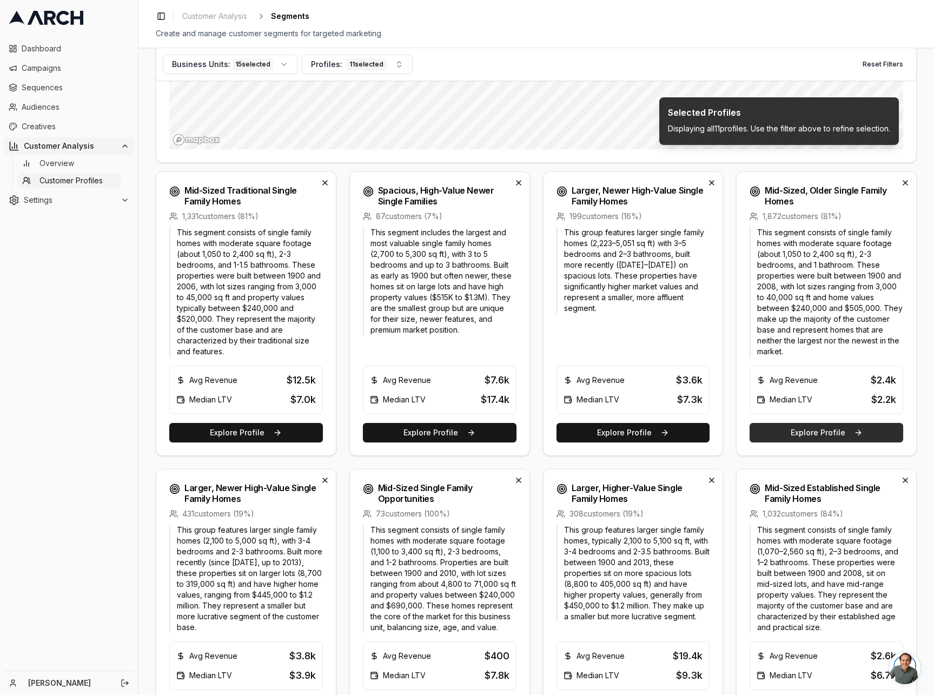
click at [826, 430] on button "Explore Profile" at bounding box center [827, 432] width 154 height 19
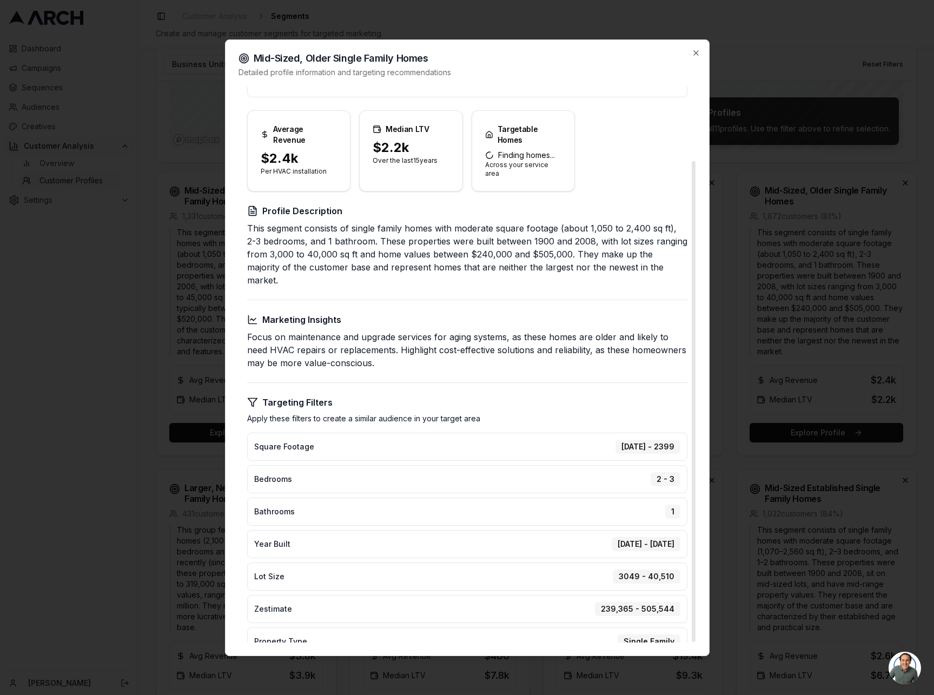
scroll to position [0, 0]
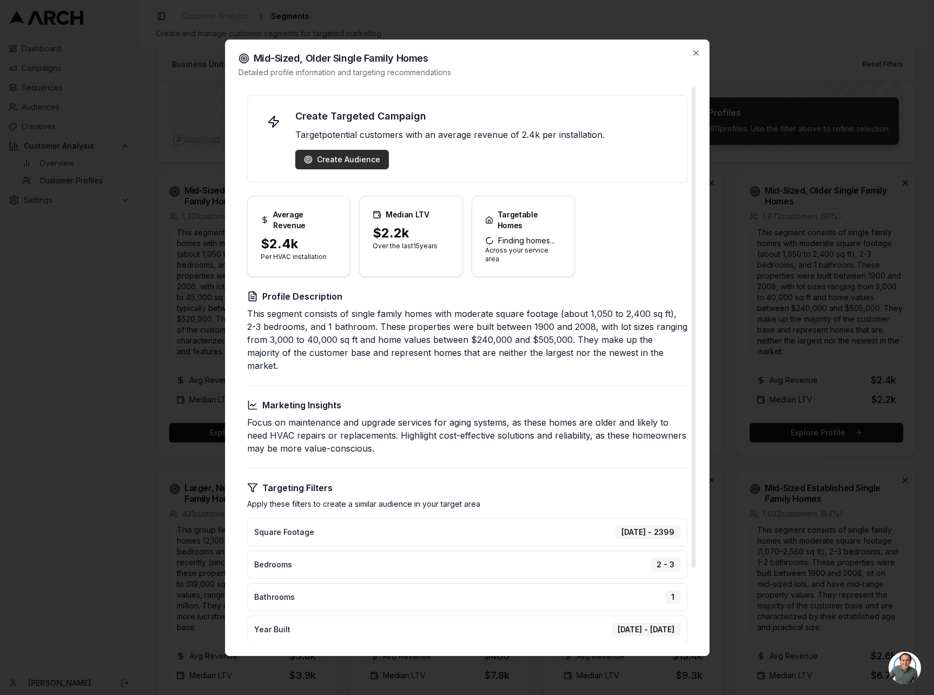
click at [339, 162] on div "Create Audience" at bounding box center [342, 159] width 76 height 11
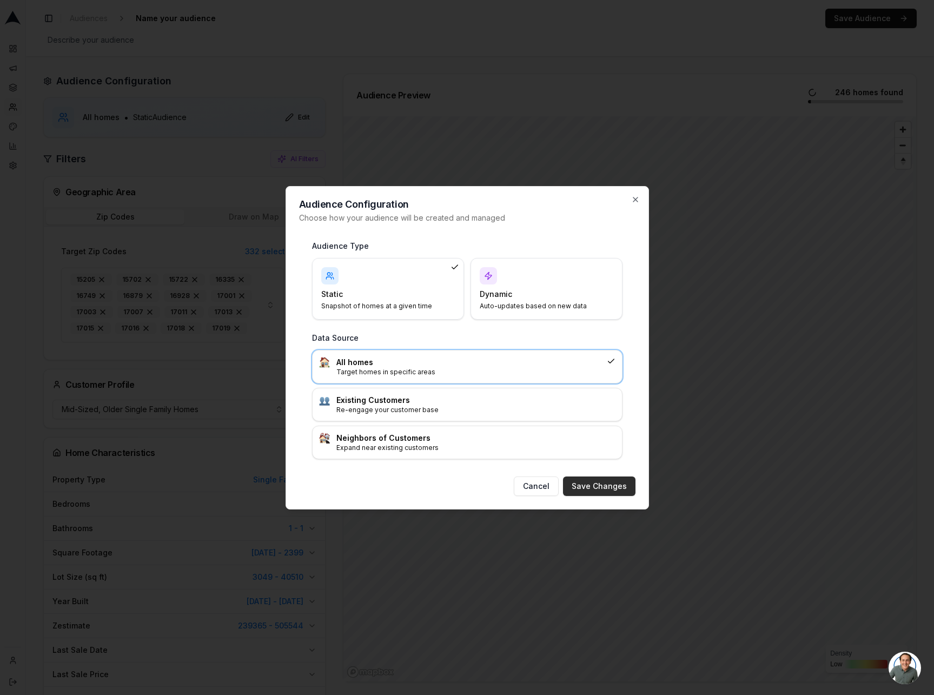
click at [602, 486] on button "Save Changes" at bounding box center [599, 486] width 72 height 19
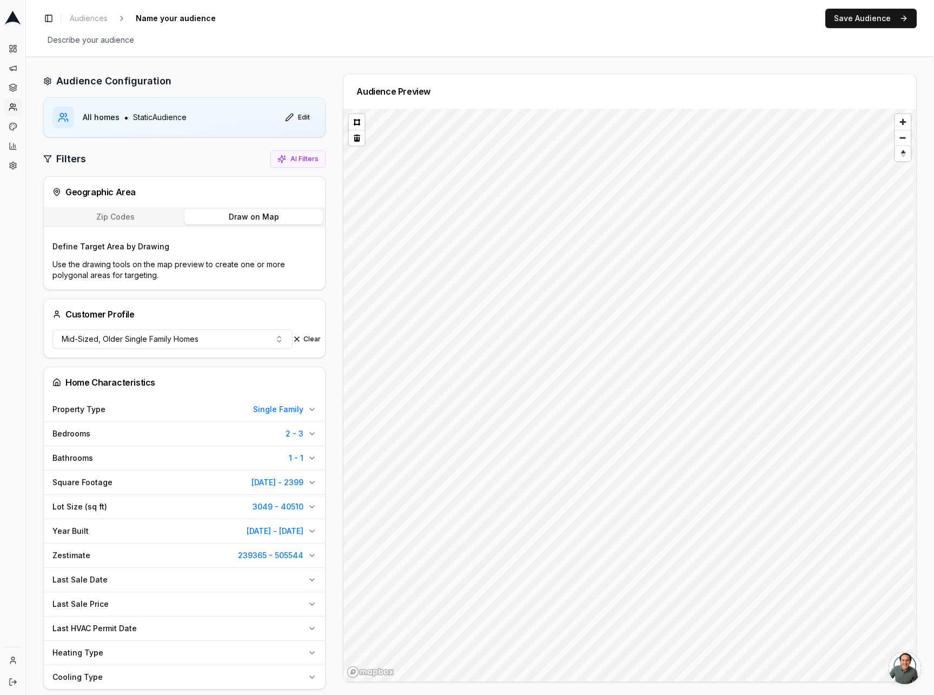
click at [243, 216] on button "Draw on Map" at bounding box center [253, 216] width 139 height 15
click at [355, 122] on button at bounding box center [357, 122] width 16 height 16
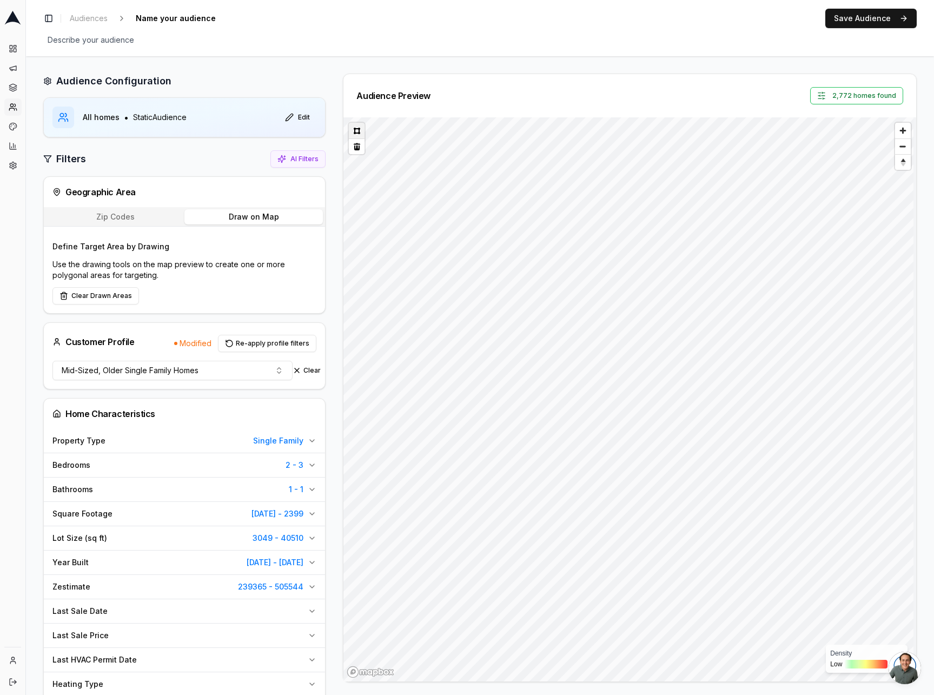
click at [360, 133] on button at bounding box center [357, 131] width 16 height 16
click at [355, 133] on button at bounding box center [357, 131] width 16 height 16
click at [358, 148] on button at bounding box center [357, 147] width 16 height 16
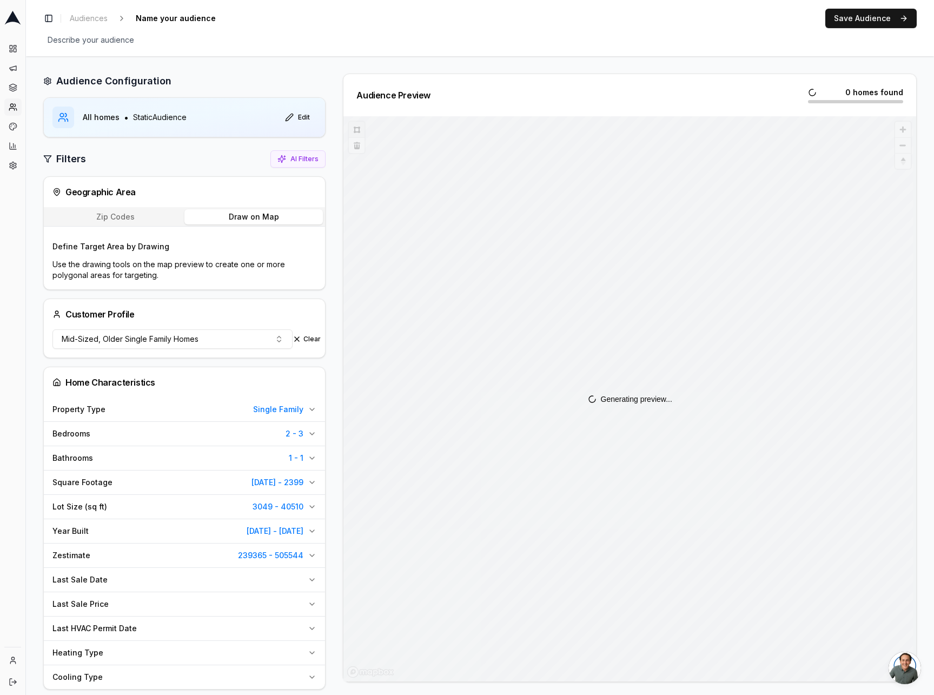
click at [354, 129] on div "Generating preview..." at bounding box center [630, 398] width 573 height 565
click at [353, 119] on button at bounding box center [357, 122] width 16 height 16
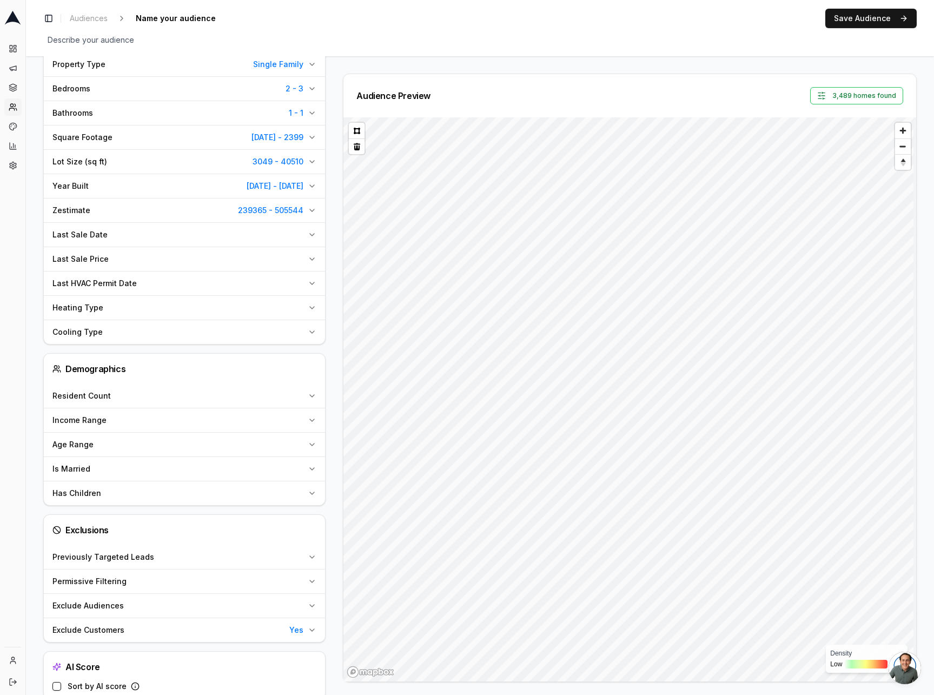
scroll to position [391, 0]
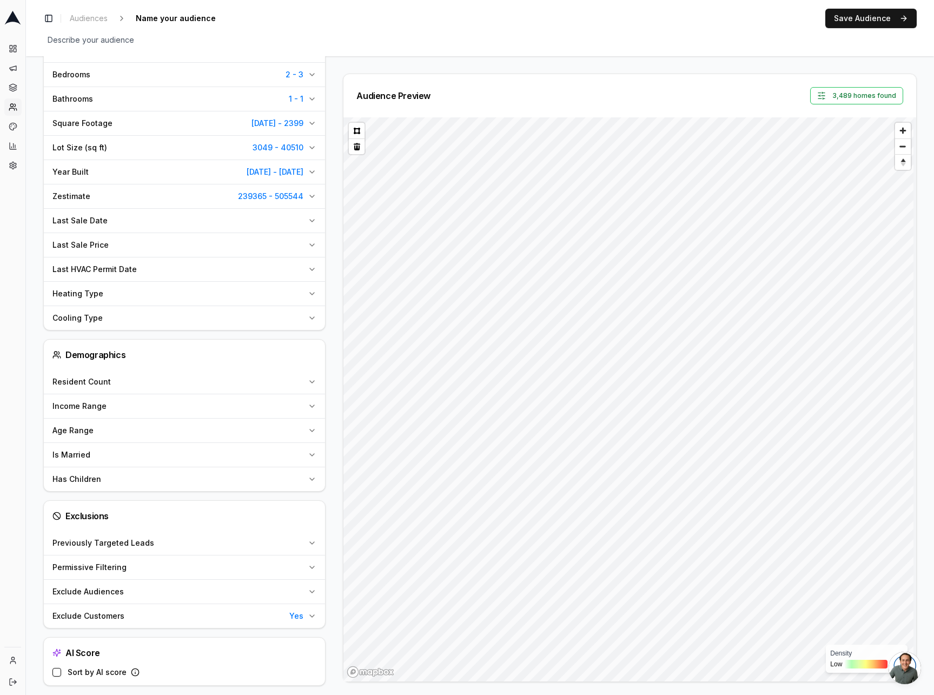
click at [312, 405] on icon "button" at bounding box center [312, 406] width 4 height 2
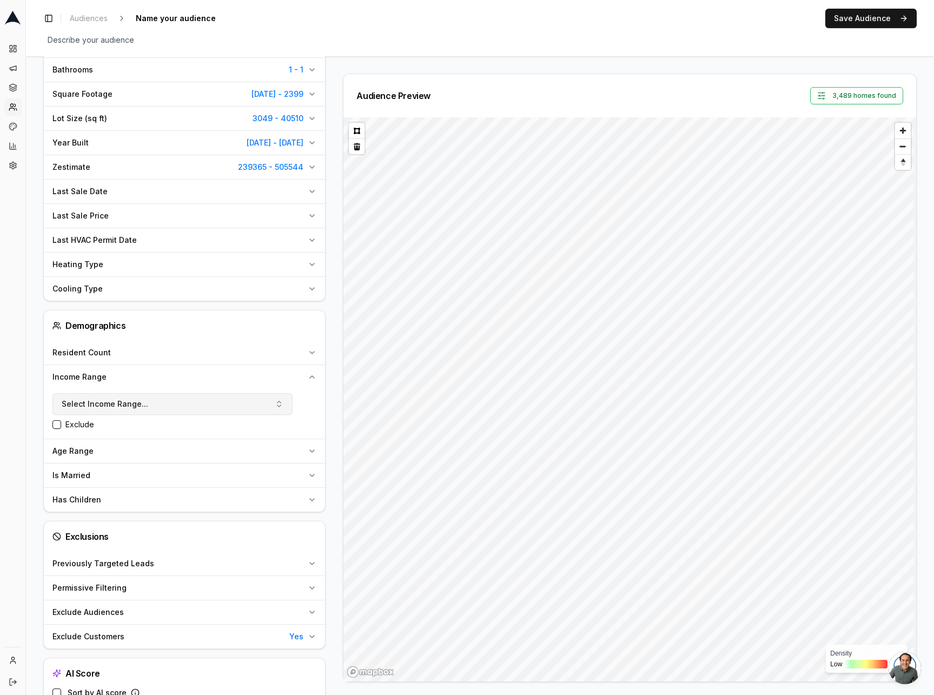
click at [276, 400] on button "Select Income Range..." at bounding box center [172, 404] width 240 height 22
click at [277, 402] on button "Select Income Range..." at bounding box center [172, 404] width 240 height 22
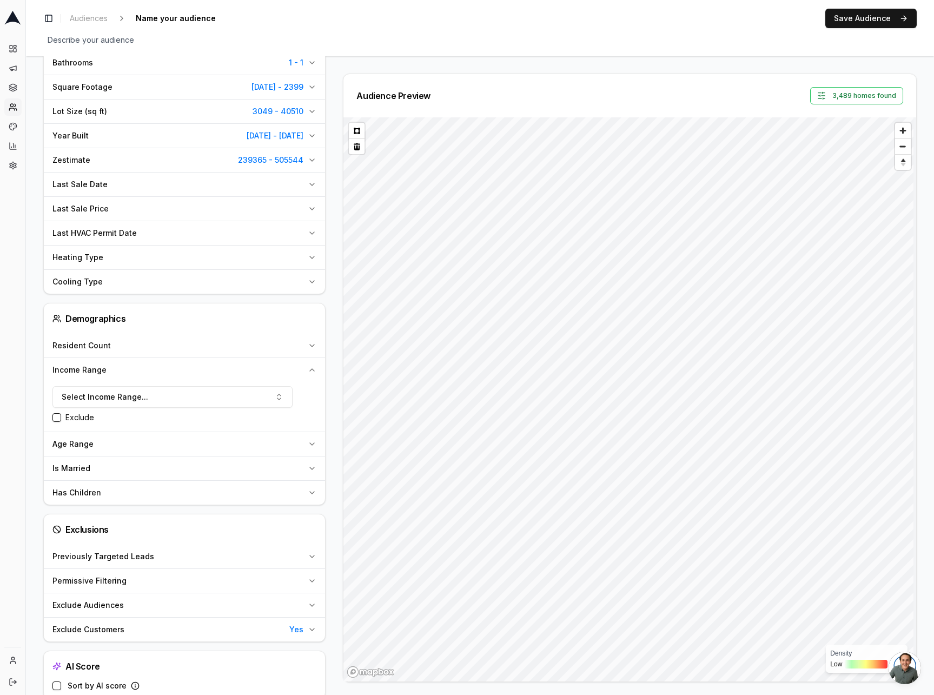
scroll to position [449, 0]
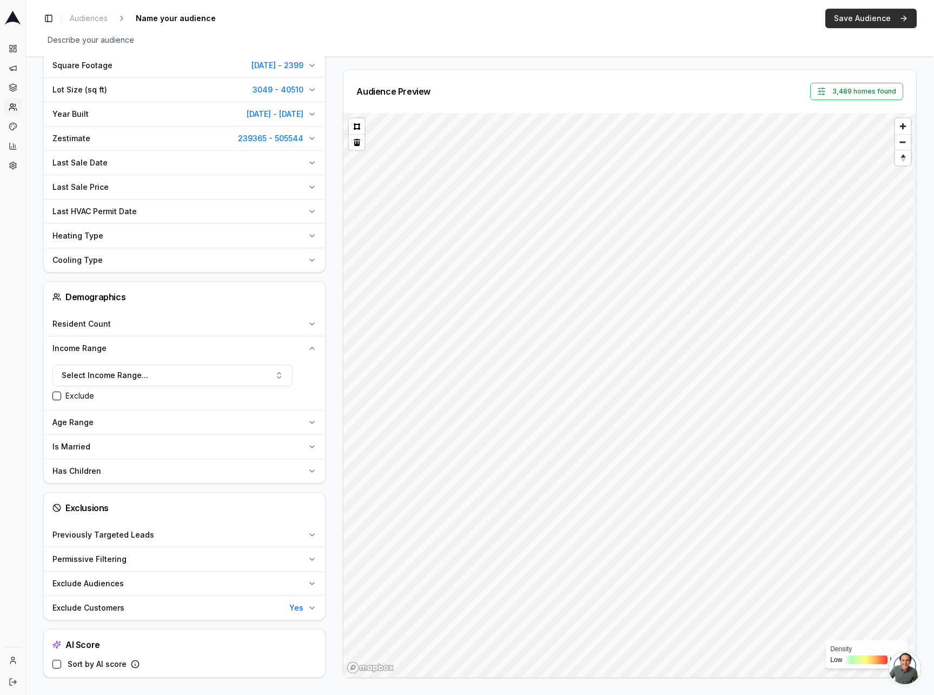
click at [849, 19] on button "Save Audience" at bounding box center [871, 18] width 91 height 19
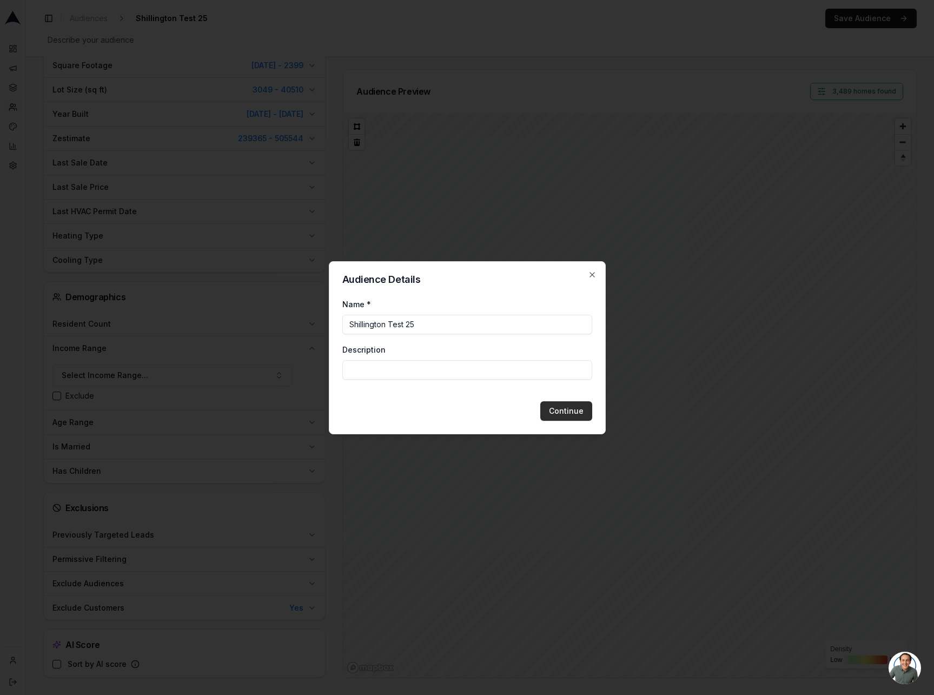
type input "Shillington Test 25"
click at [569, 412] on button "Continue" at bounding box center [567, 410] width 52 height 19
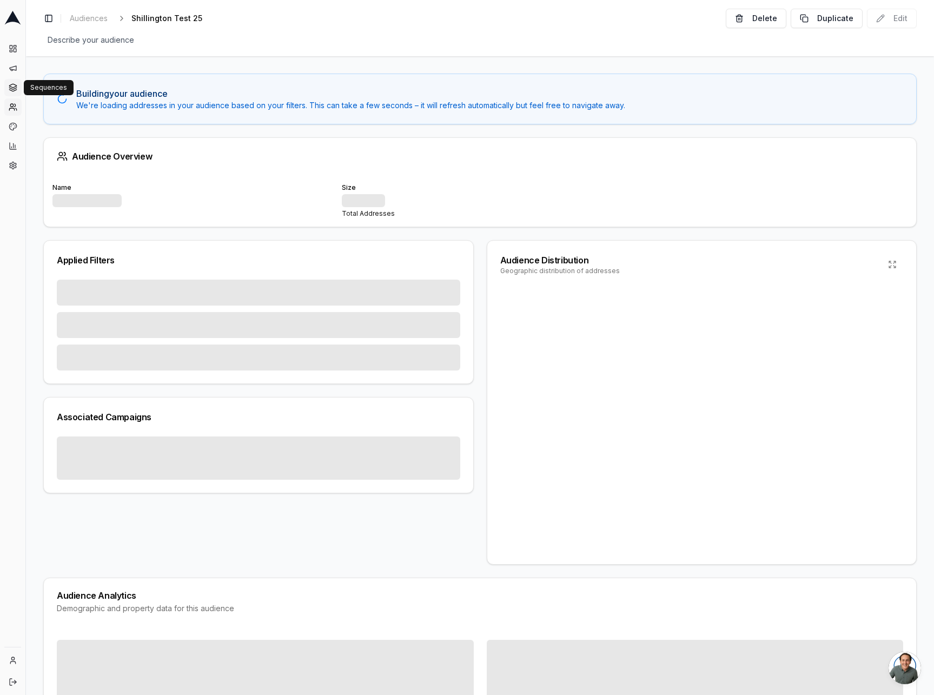
click at [13, 90] on icon at bounding box center [13, 87] width 9 height 9
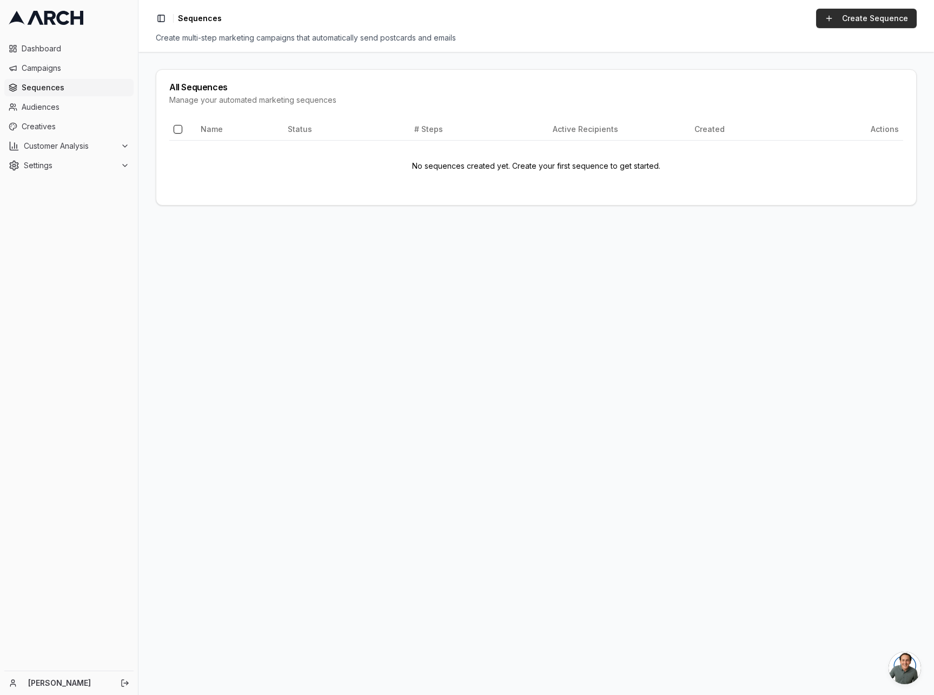
click at [872, 21] on link "Create Sequence" at bounding box center [866, 18] width 101 height 19
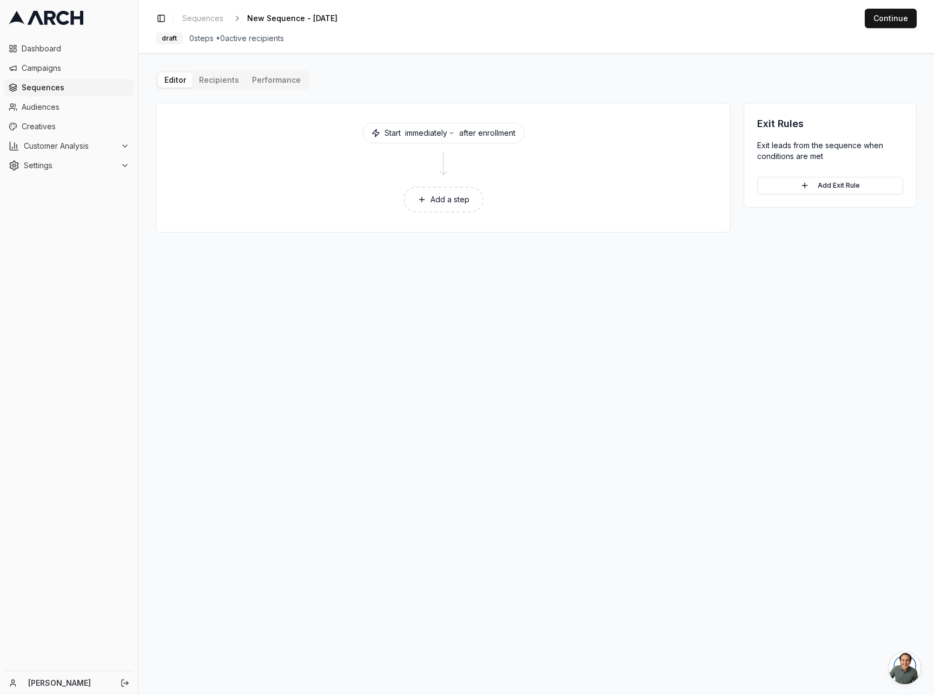
click at [461, 200] on button "Add a step" at bounding box center [444, 200] width 80 height 26
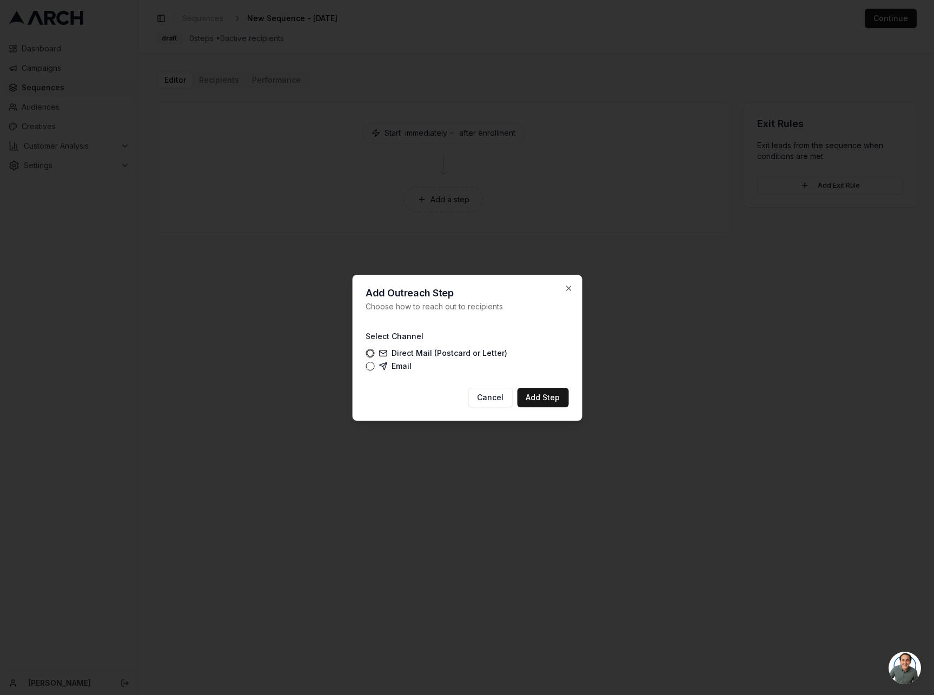
click at [404, 352] on label "Direct Mail (Postcard or Letter)" at bounding box center [443, 353] width 129 height 9
click at [374, 352] on button "Direct Mail (Postcard or Letter)" at bounding box center [370, 353] width 9 height 9
click at [543, 398] on button "Add Step" at bounding box center [542, 397] width 51 height 19
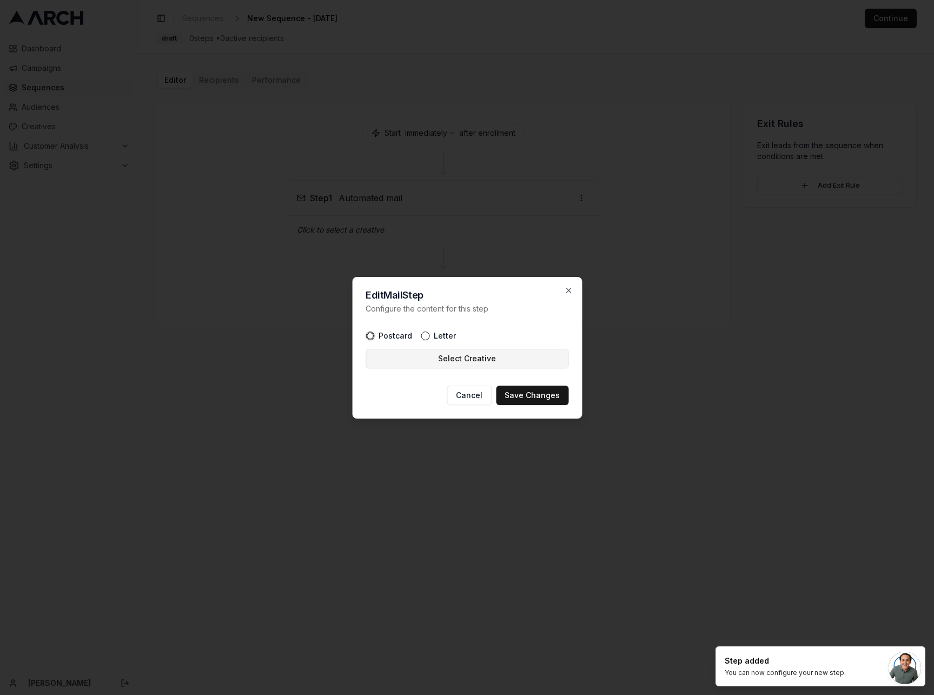
click at [499, 366] on button "Select Creative" at bounding box center [467, 358] width 203 height 19
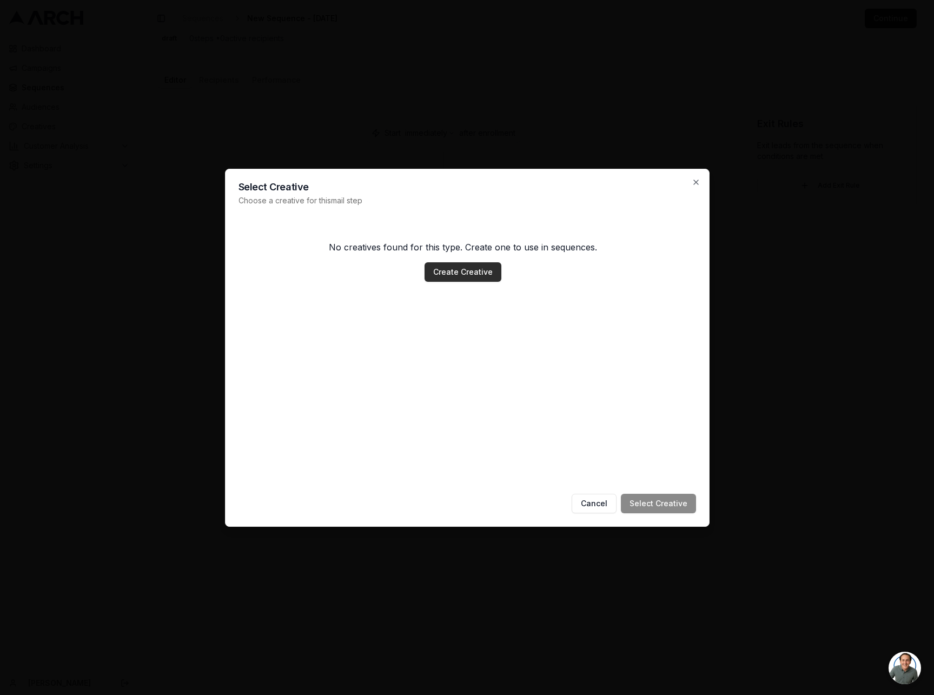
click at [455, 271] on link "Create Creative" at bounding box center [463, 271] width 77 height 19
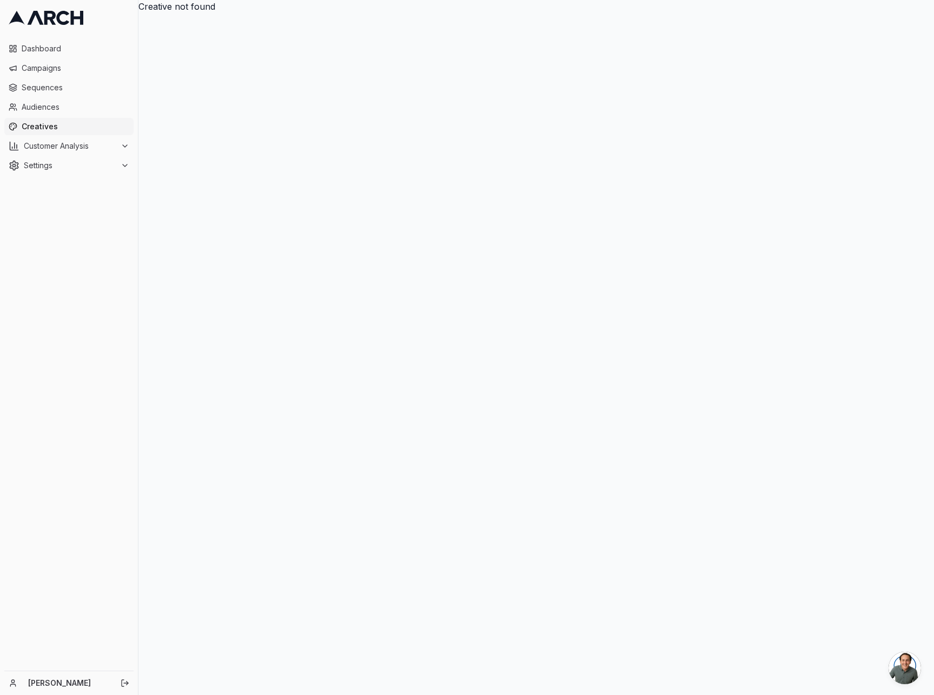
click at [361, 171] on div "Creative not found" at bounding box center [537, 347] width 796 height 695
click at [17, 124] on link "Creatives" at bounding box center [68, 126] width 129 height 17
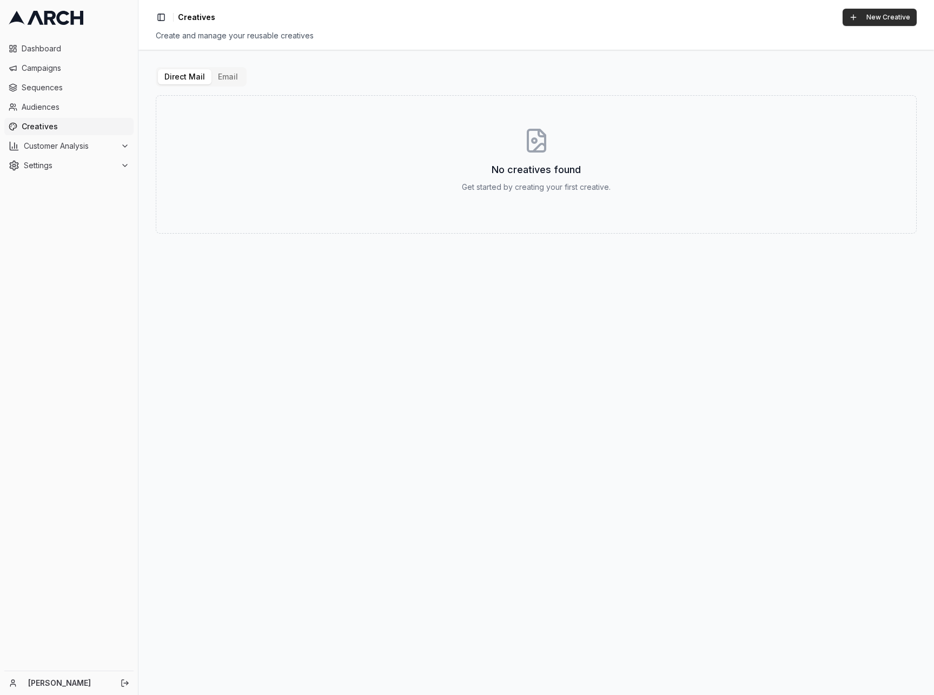
click at [886, 19] on button "New Creative" at bounding box center [880, 17] width 74 height 17
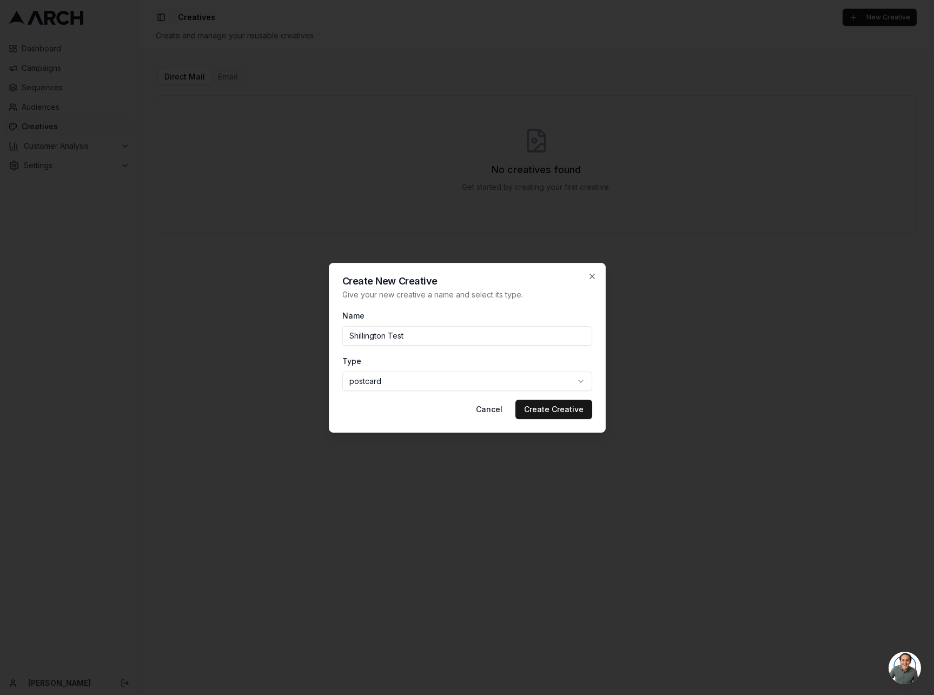
type input "Shillington Test"
click at [572, 361] on div "Type postcard postcard letter email" at bounding box center [467, 372] width 250 height 37
click at [557, 410] on button "Create Creative" at bounding box center [554, 409] width 77 height 19
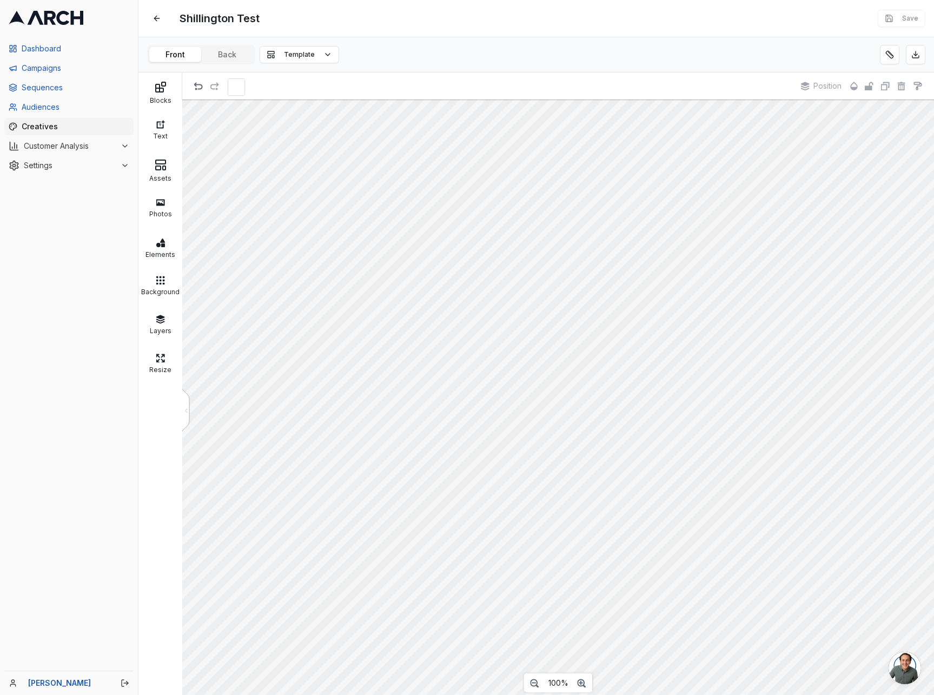
click at [909, 21] on div "Save" at bounding box center [902, 18] width 48 height 17
click at [904, 21] on div "Save" at bounding box center [902, 18] width 48 height 17
click at [898, 8] on div "Shillington Test Edit Save" at bounding box center [537, 18] width 796 height 37
click at [902, 14] on div "Save" at bounding box center [902, 18] width 48 height 17
click at [312, 54] on span "Template" at bounding box center [299, 54] width 31 height 9
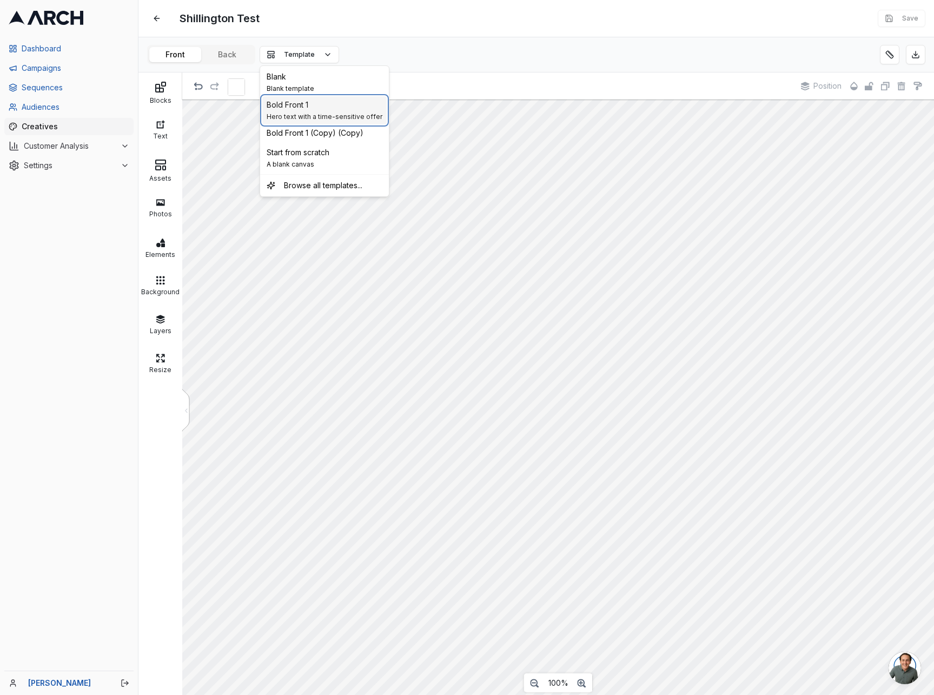
click at [334, 111] on div "Bold Front 1 Hero text with a time-sensitive offer" at bounding box center [325, 111] width 116 height 22
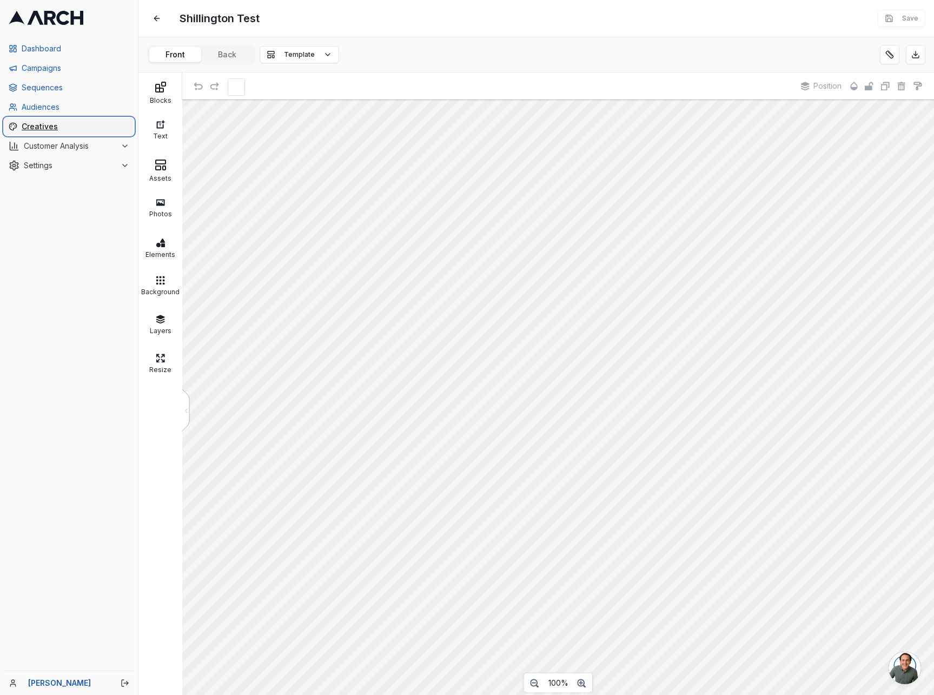
click at [37, 130] on span "Creatives" at bounding box center [76, 126] width 108 height 11
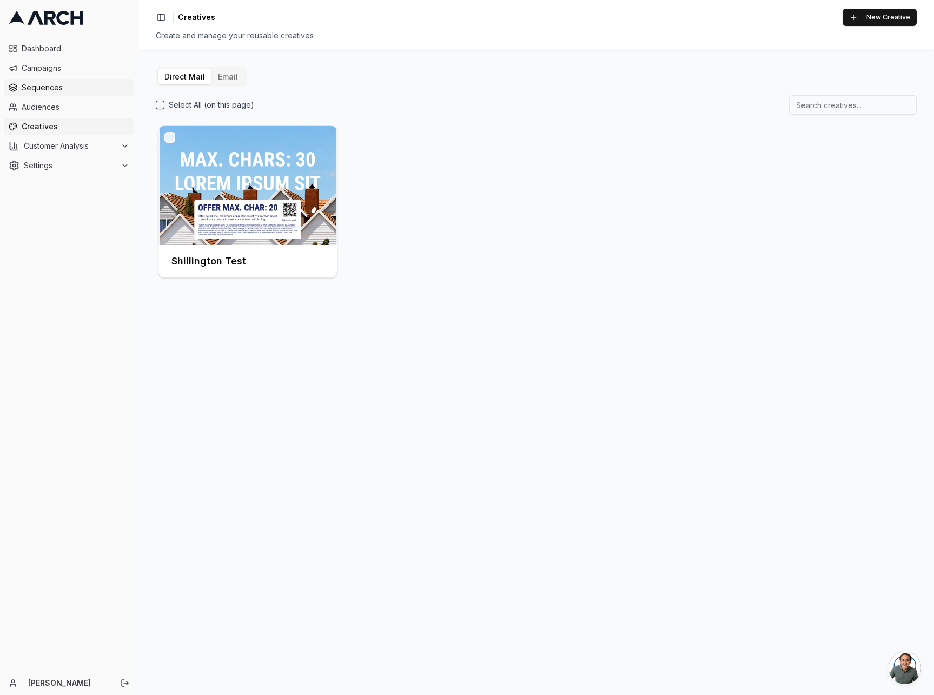
click at [52, 88] on span "Sequences" at bounding box center [76, 87] width 108 height 11
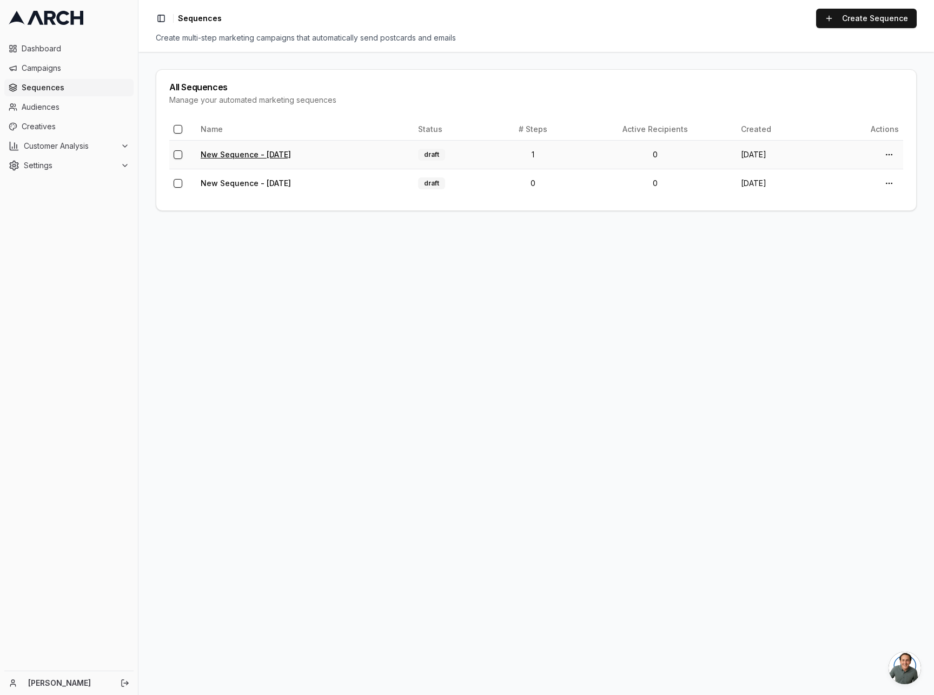
click at [247, 154] on link "New Sequence - [DATE]" at bounding box center [246, 154] width 90 height 9
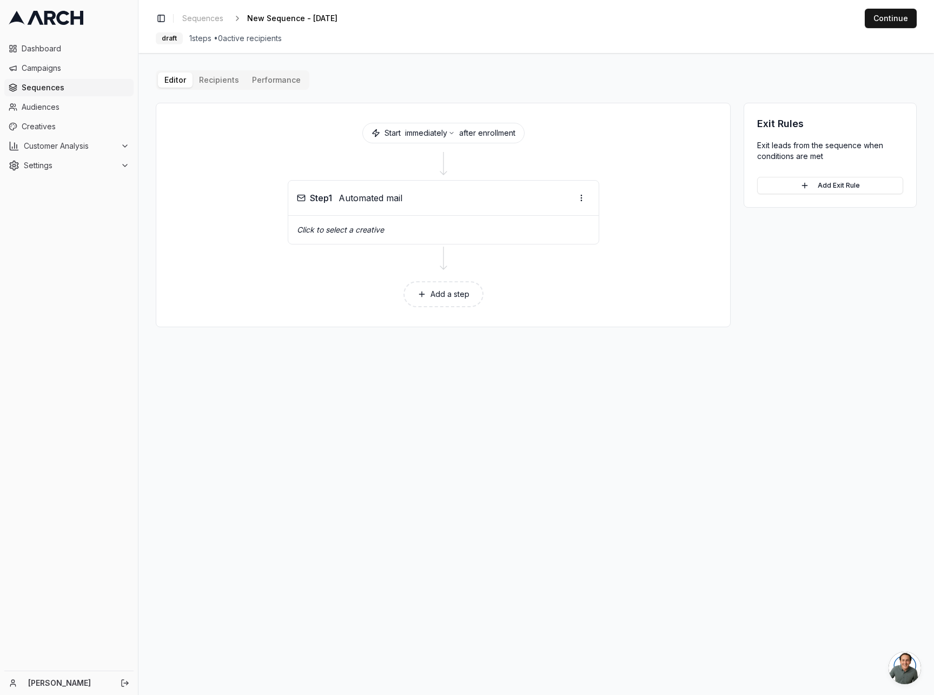
click at [449, 290] on button "Add a step" at bounding box center [444, 294] width 80 height 26
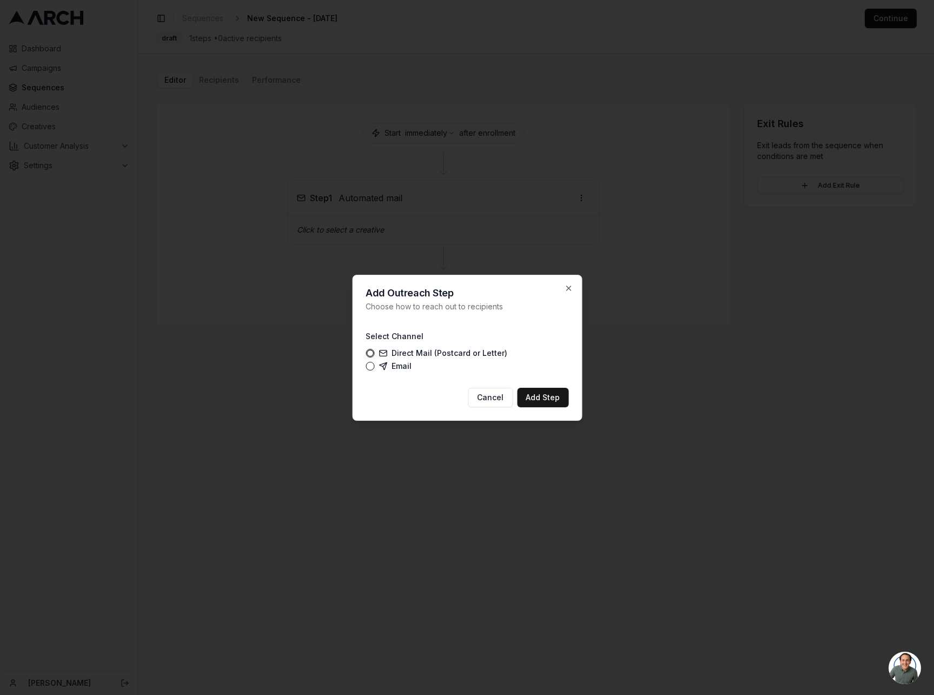
click at [431, 355] on label "Direct Mail (Postcard or Letter)" at bounding box center [443, 353] width 129 height 9
click at [374, 355] on button "Direct Mail (Postcard or Letter)" at bounding box center [370, 353] width 9 height 9
click at [536, 401] on button "Add Step" at bounding box center [542, 397] width 51 height 19
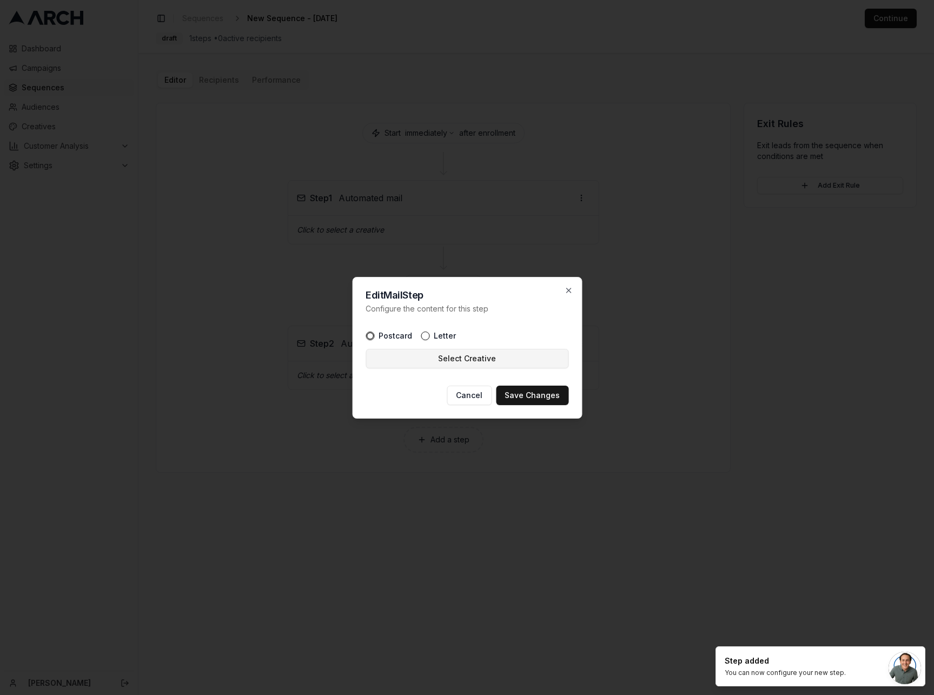
click at [490, 363] on button "Select Creative" at bounding box center [467, 358] width 203 height 19
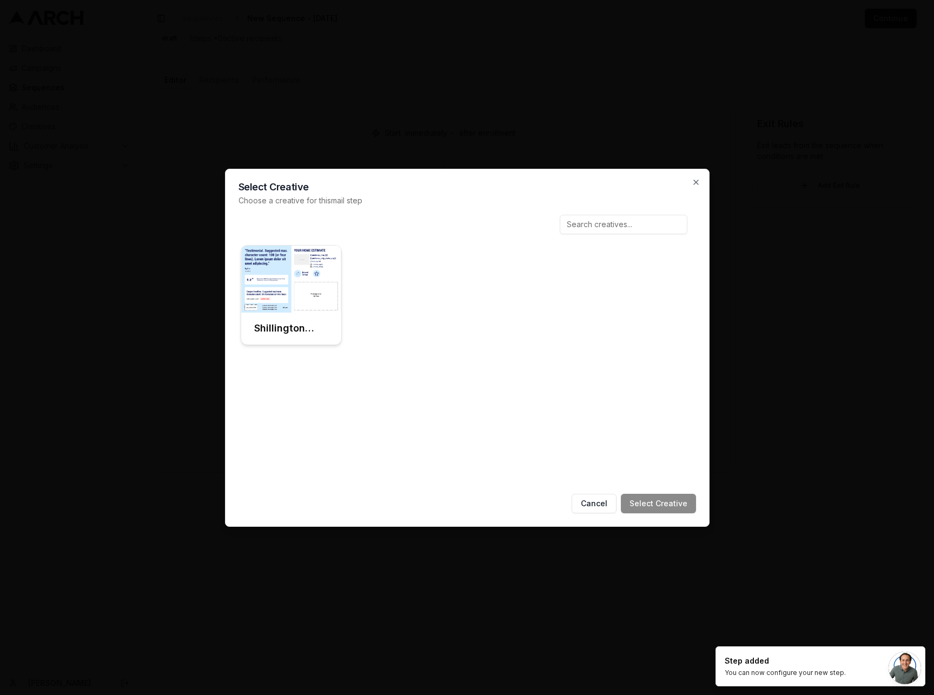
click at [273, 257] on div at bounding box center [291, 279] width 101 height 67
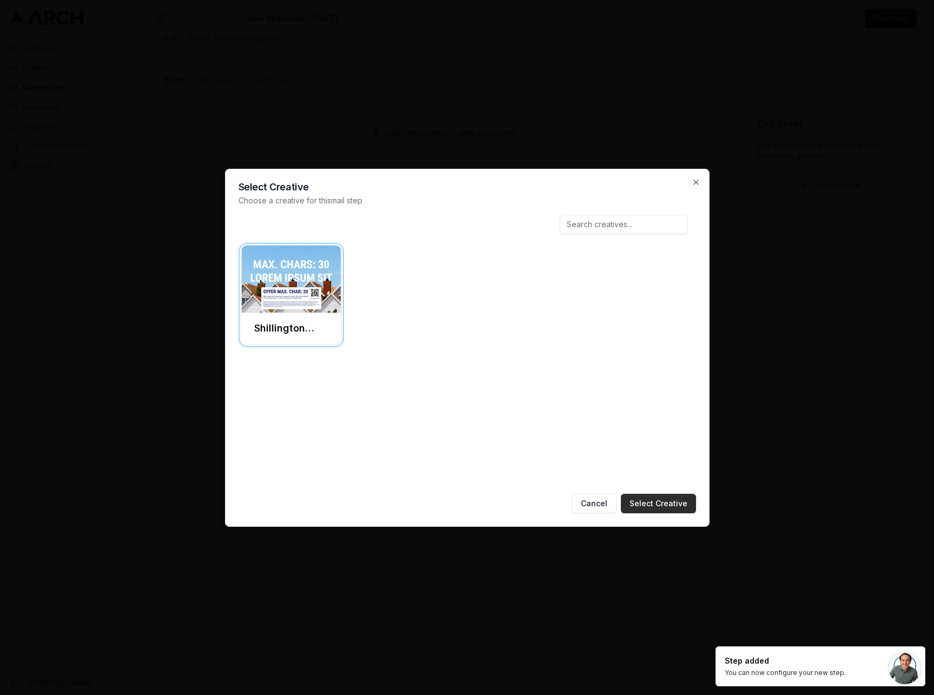
click at [681, 504] on button "Select Creative" at bounding box center [658, 503] width 75 height 19
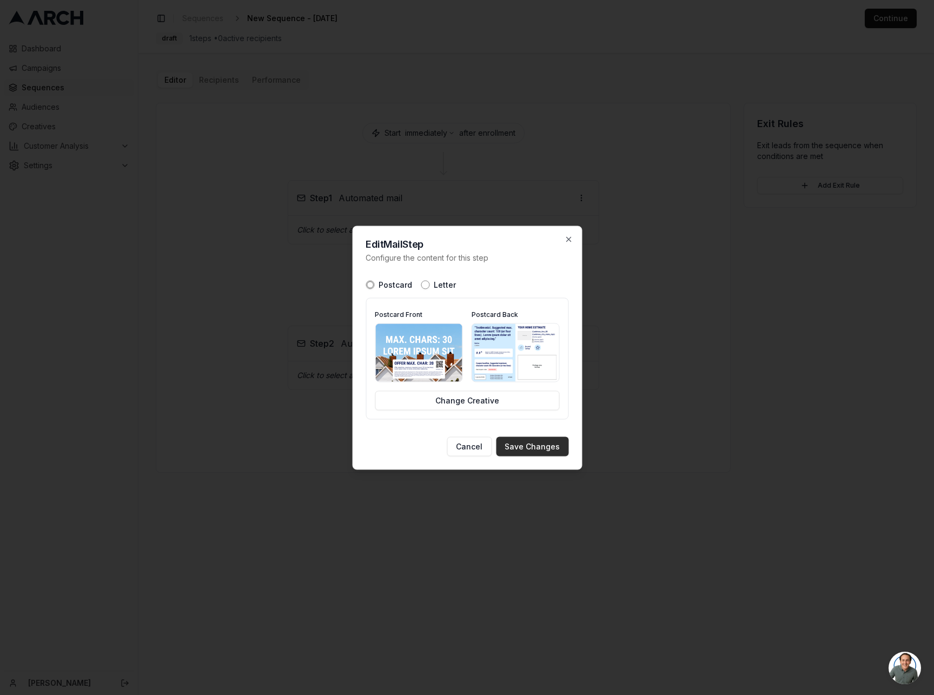
click at [546, 443] on button "Save Changes" at bounding box center [532, 446] width 72 height 19
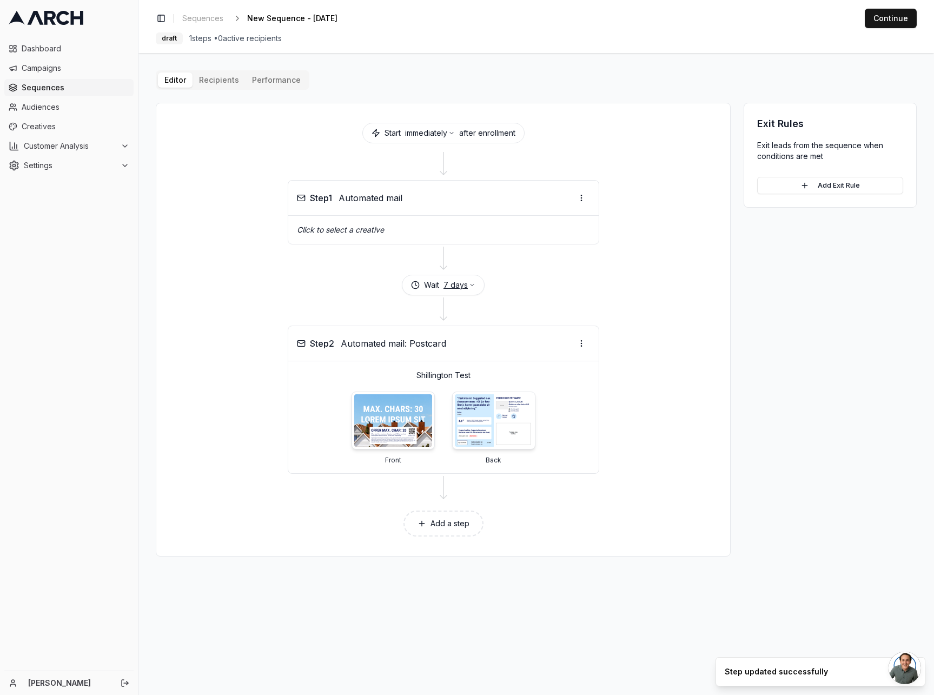
click at [460, 289] on button "7 days" at bounding box center [460, 285] width 32 height 11
click at [499, 329] on div "Enter 0 for immediately" at bounding box center [459, 330] width 85 height 9
click at [444, 313] on input "7" at bounding box center [449, 310] width 64 height 17
drag, startPoint x: 431, startPoint y: 312, endPoint x: 406, endPoint y: 310, distance: 24.9
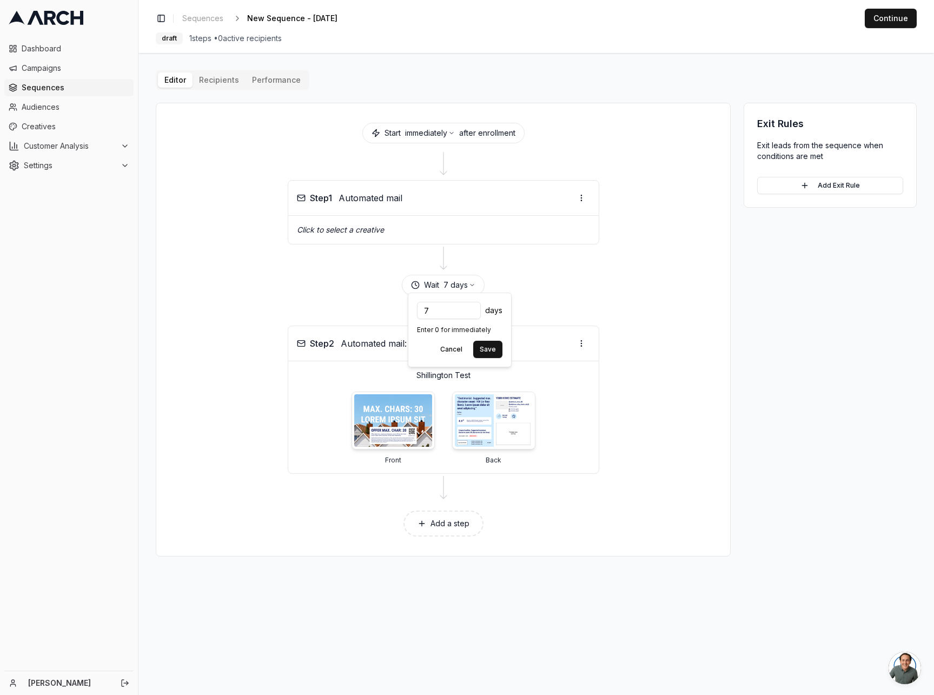
click at [406, 310] on body "Dashboard Campaigns Sequences Audiences Creatives Customer Analysis Settings [P…" at bounding box center [467, 347] width 934 height 695
click at [453, 311] on input "7" at bounding box center [449, 310] width 64 height 17
click at [424, 311] on input "7" at bounding box center [449, 310] width 64 height 17
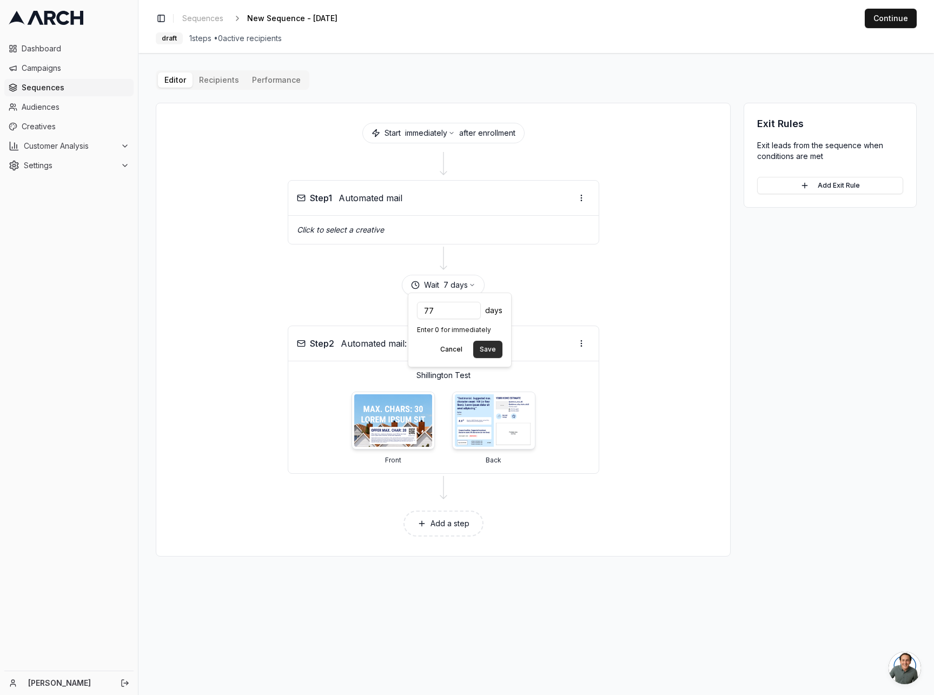
type input "77"
click at [479, 346] on button "Save" at bounding box center [487, 349] width 29 height 17
click at [660, 423] on div "Step 2 Automated mail: Postcard Shillington Test Front Back" at bounding box center [443, 400] width 548 height 148
click at [655, 431] on div "Step 2 Automated mail: Postcard Shillington Test Front Back" at bounding box center [443, 400] width 548 height 148
click at [840, 183] on button "Add Exit Rule" at bounding box center [830, 185] width 146 height 17
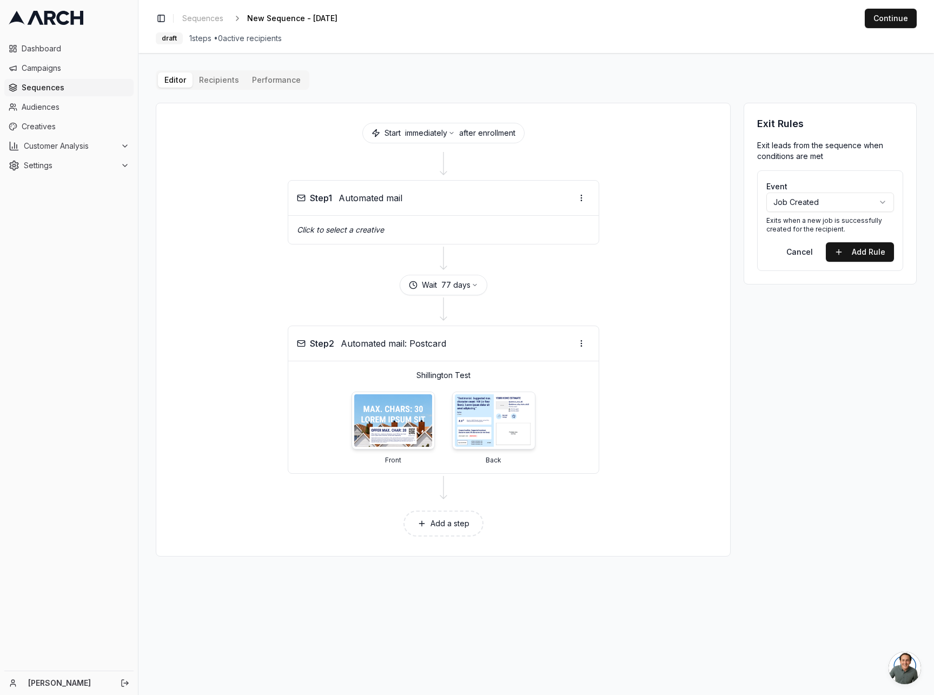
click at [884, 201] on html "Dashboard Campaigns Sequences Audiences Creatives Customer Analysis Settings [P…" at bounding box center [467, 347] width 934 height 695
click at [882, 201] on html "Dashboard Campaigns Sequences Audiences Creatives Customer Analysis Settings [P…" at bounding box center [467, 347] width 934 height 695
click at [868, 249] on button "Add Rule" at bounding box center [860, 251] width 68 height 19
click at [819, 328] on div "Exit Rules Exit leads from the sequence when conditions are met If Job Created …" at bounding box center [830, 330] width 173 height 454
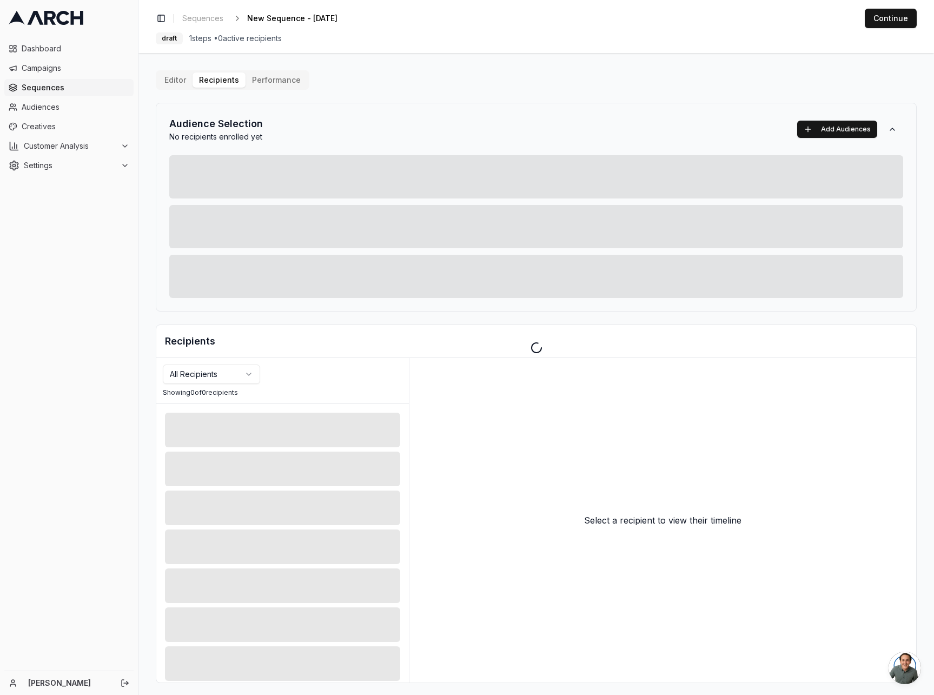
click at [217, 84] on div "Editor Recipients Performance Audience Selection No recipients enrolled yet Add…" at bounding box center [536, 376] width 761 height 613
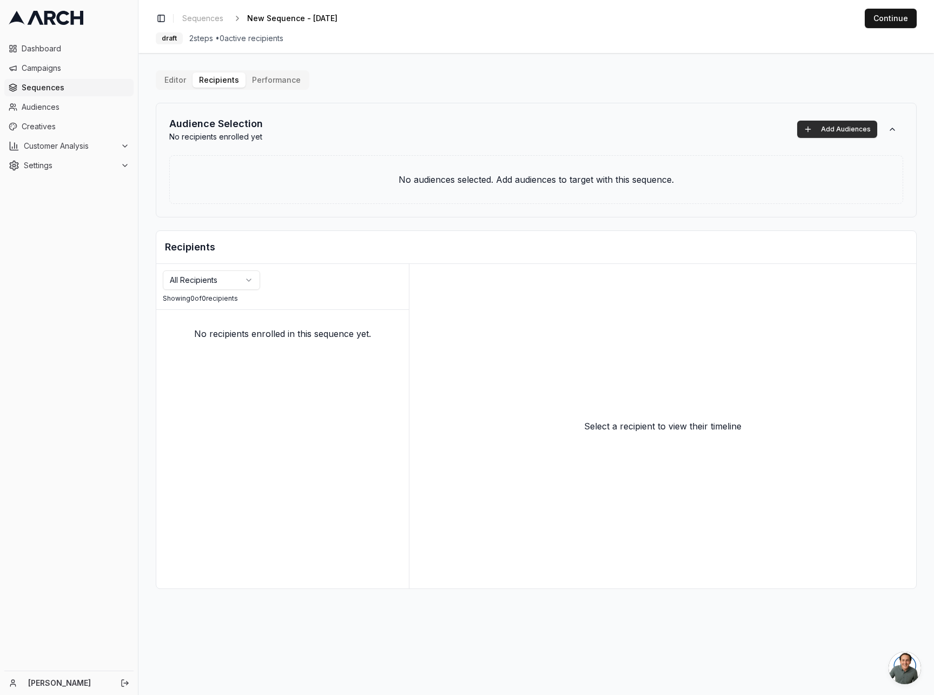
click at [843, 128] on button "Add Audiences" at bounding box center [837, 129] width 80 height 17
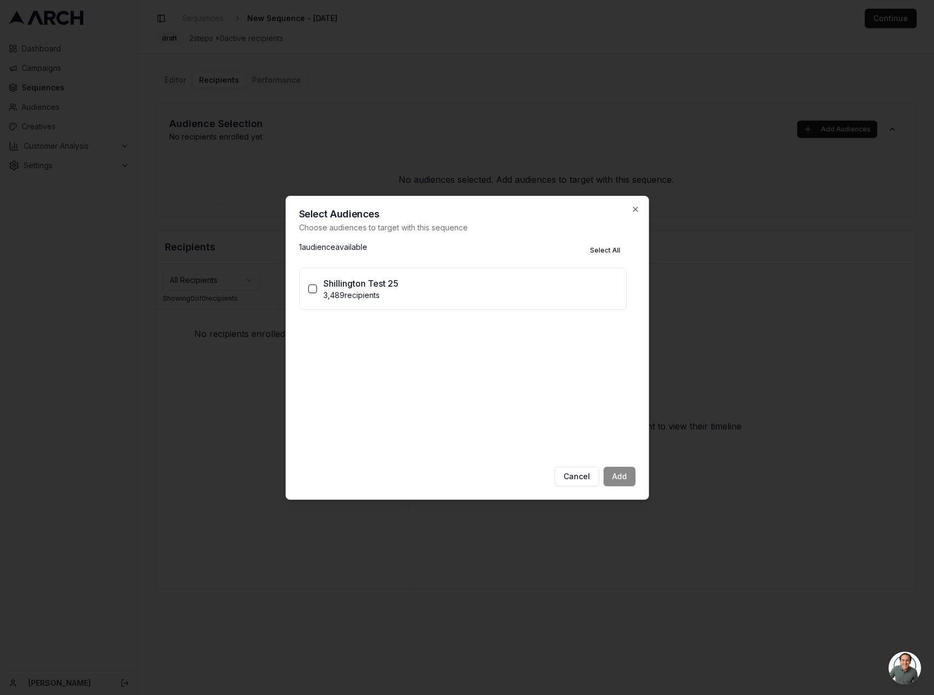
click at [337, 277] on p "Shillington Test 25" at bounding box center [361, 283] width 75 height 13
click at [317, 285] on button "Shillington Test 25 3,489 recipients" at bounding box center [312, 289] width 9 height 9
click at [607, 478] on button "Add (1)" at bounding box center [615, 476] width 41 height 19
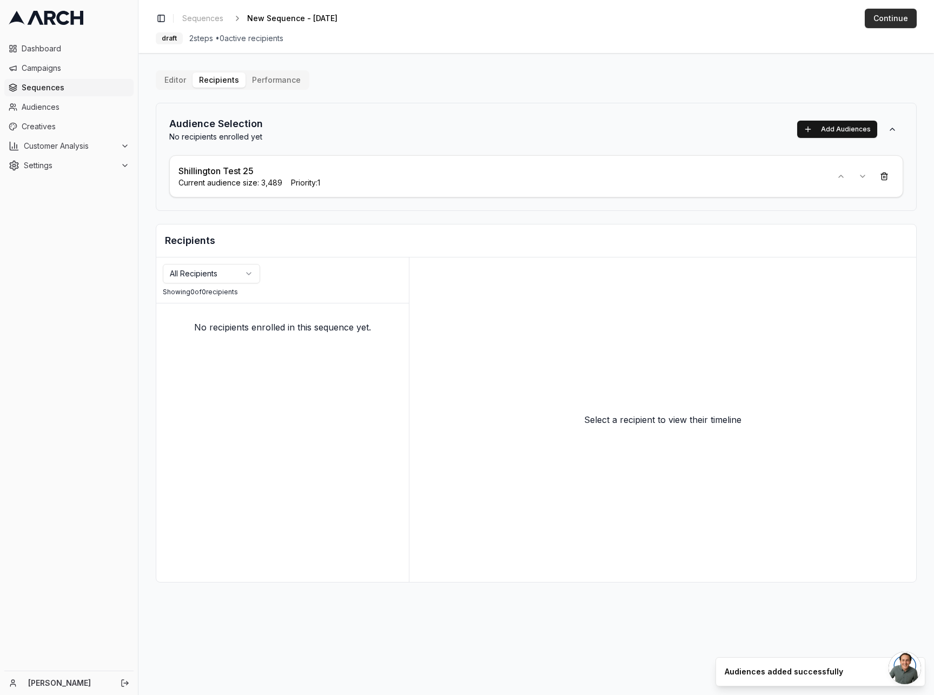
click at [902, 17] on button "Continue" at bounding box center [891, 18] width 52 height 19
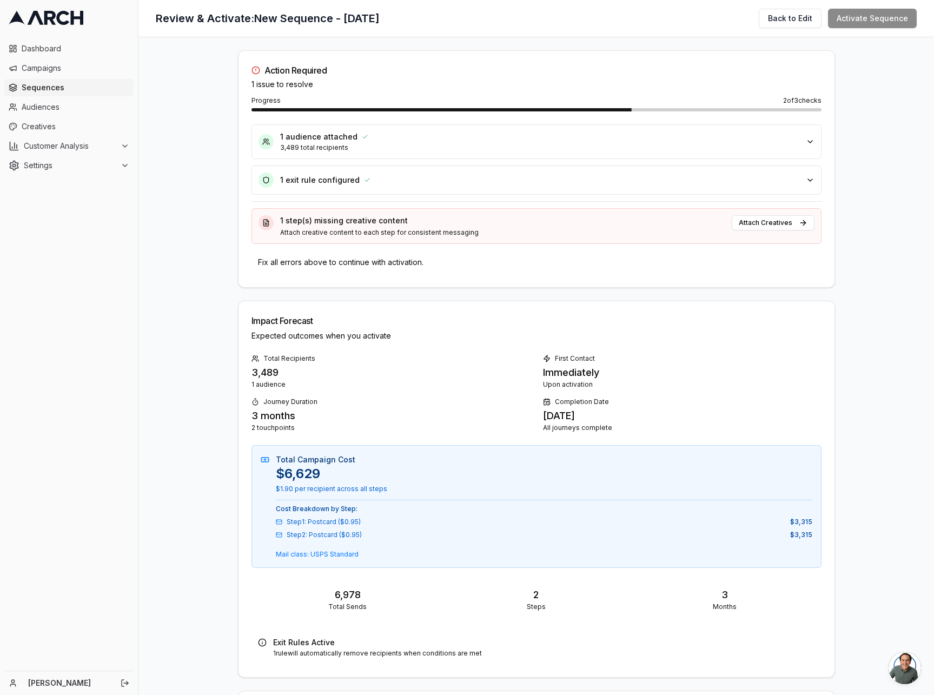
click at [869, 104] on main "Action Required 1 issue to resolve Progress 2 of 3 checks 1 audience attached 3…" at bounding box center [537, 366] width 796 height 658
click at [902, 61] on main "Action Required 1 issue to resolve Progress 2 of 3 checks 1 audience attached 3…" at bounding box center [537, 366] width 796 height 658
click at [899, 668] on span "Open chat" at bounding box center [905, 668] width 32 height 32
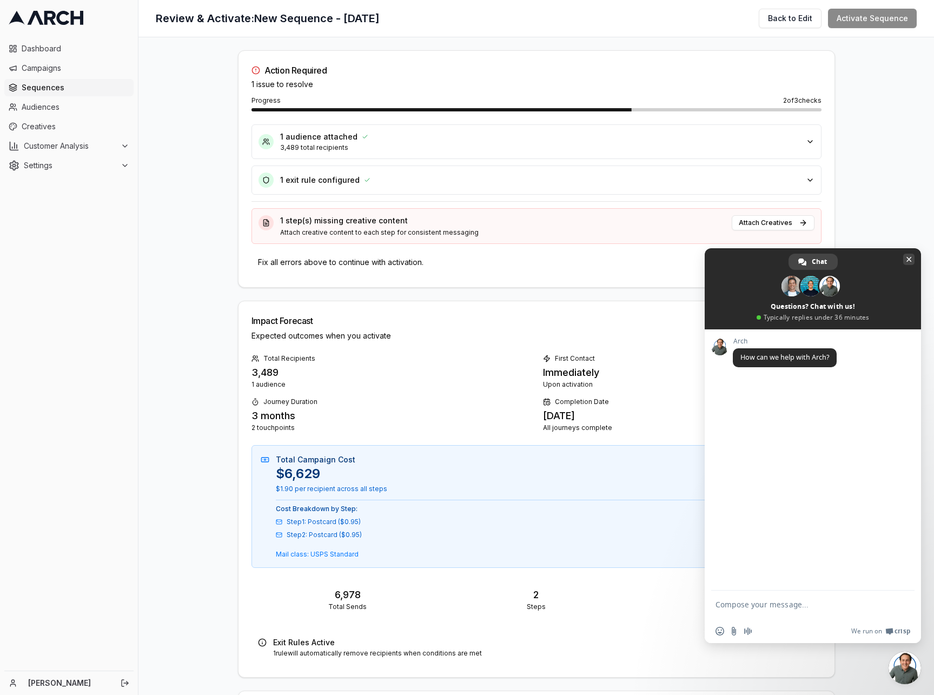
click at [904, 259] on span "Close chat" at bounding box center [909, 259] width 11 height 11
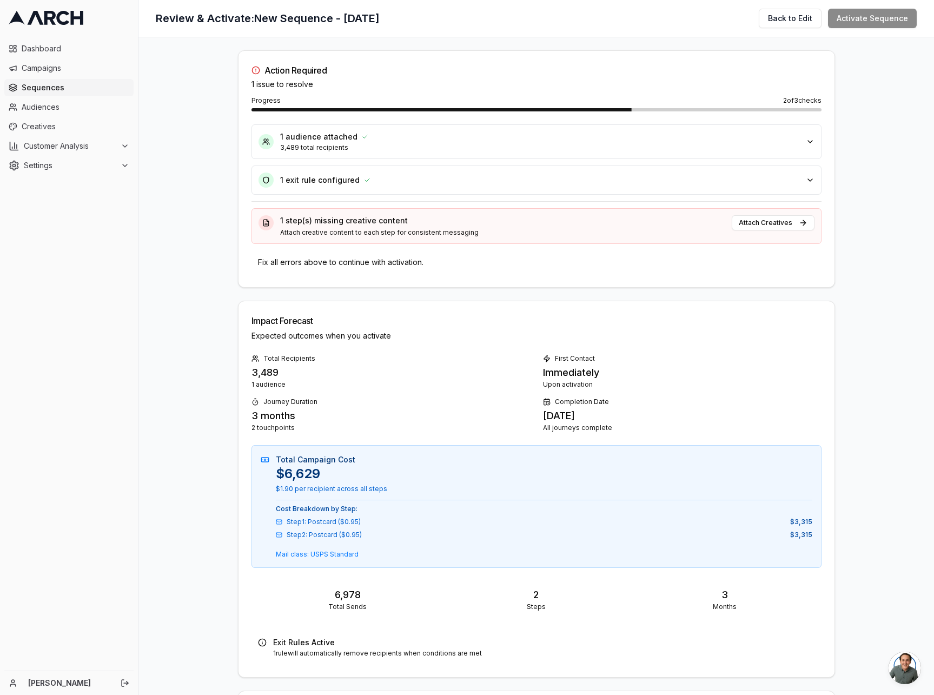
click at [225, 237] on div "Action Required 1 issue to resolve Progress 2 of 3 checks 1 audience attached 3…" at bounding box center [536, 573] width 623 height 1072
drag, startPoint x: 196, startPoint y: 164, endPoint x: 189, endPoint y: 163, distance: 7.1
click at [196, 164] on main "Action Required 1 issue to resolve Progress 2 of 3 checks 1 audience attached 3…" at bounding box center [537, 366] width 796 height 658
click at [159, 144] on main "Action Required 1 issue to resolve Progress 2 of 3 checks 1 audience attached 3…" at bounding box center [537, 366] width 796 height 658
click at [199, 133] on main "Action Required 1 issue to resolve Progress 2 of 3 checks 1 audience attached 3…" at bounding box center [537, 366] width 796 height 658
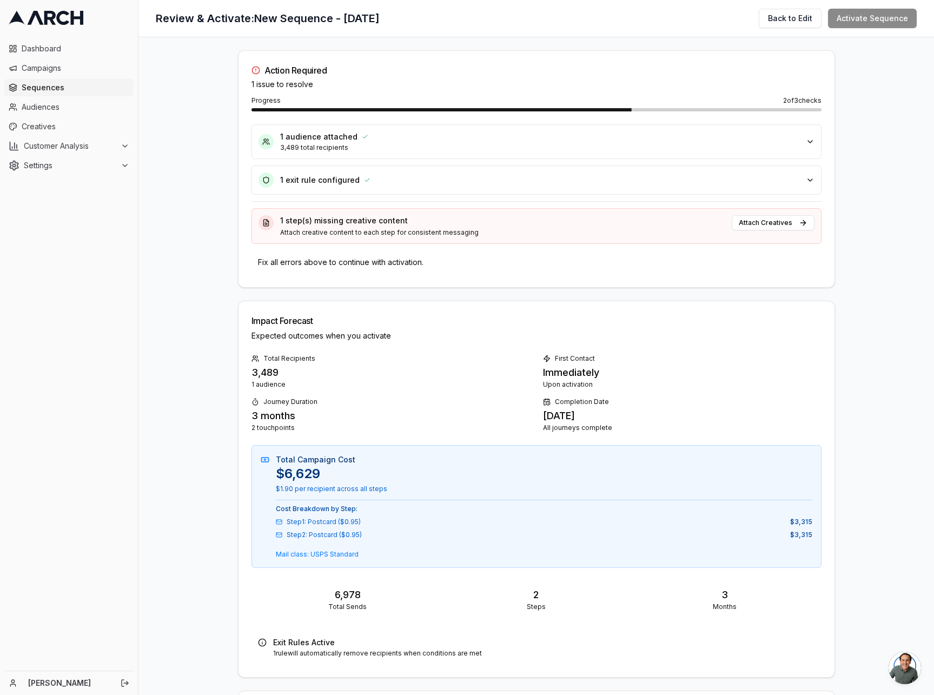
click at [173, 162] on main "Action Required 1 issue to resolve Progress 2 of 3 checks 1 audience attached 3…" at bounding box center [537, 366] width 796 height 658
click at [187, 167] on main "Action Required 1 issue to resolve Progress 2 of 3 checks 1 audience attached 3…" at bounding box center [537, 366] width 796 height 658
click at [196, 205] on main "Action Required 1 issue to resolve Progress 2 of 3 checks 1 audience attached 3…" at bounding box center [537, 366] width 796 height 658
click at [196, 187] on main "Action Required 1 issue to resolve Progress 2 of 3 checks 1 audience attached 3…" at bounding box center [537, 366] width 796 height 658
click at [183, 135] on main "Action Required 1 issue to resolve Progress 2 of 3 checks 1 audience attached 3…" at bounding box center [537, 366] width 796 height 658
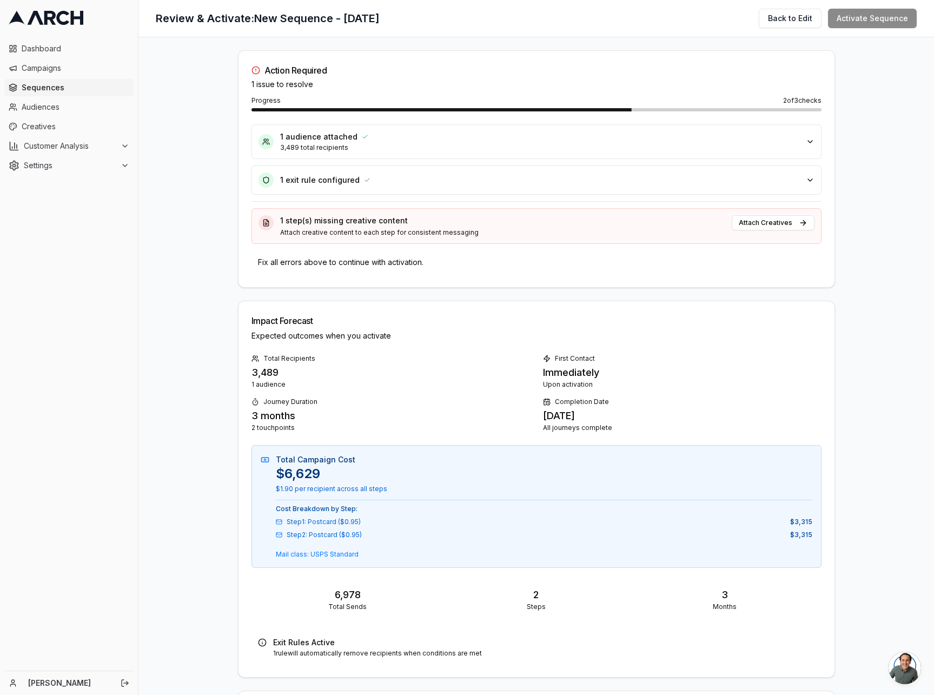
click at [126, 347] on div "Dashboard Campaigns Sequences Audiences Creatives Customer Analysis Settings" at bounding box center [69, 353] width 138 height 635
click at [89, 109] on span "Audiences" at bounding box center [76, 107] width 108 height 11
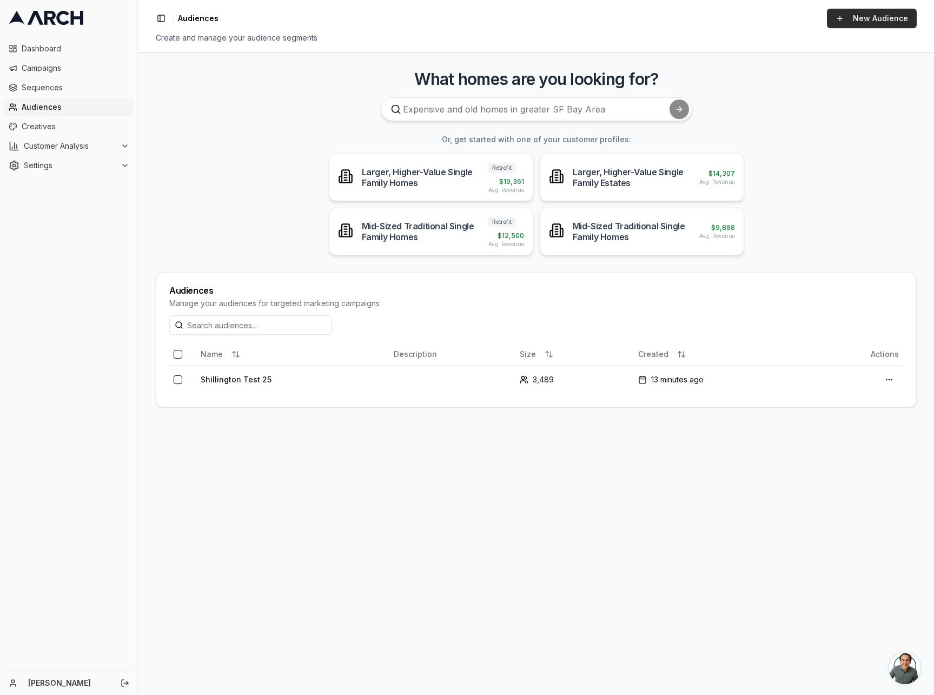
click at [864, 21] on link "New Audience" at bounding box center [872, 18] width 90 height 19
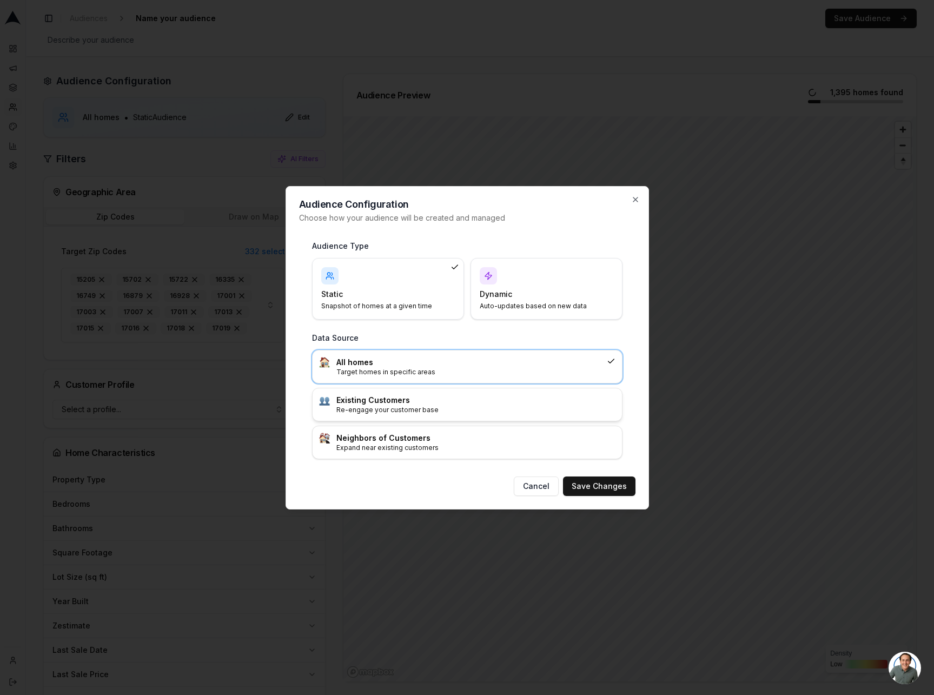
click at [434, 406] on p "Re-engage your customer base" at bounding box center [476, 410] width 279 height 9
click at [549, 336] on h3 "Data Source" at bounding box center [467, 338] width 311 height 11
click at [551, 305] on p "Auto-updates based on new data" at bounding box center [540, 306] width 121 height 9
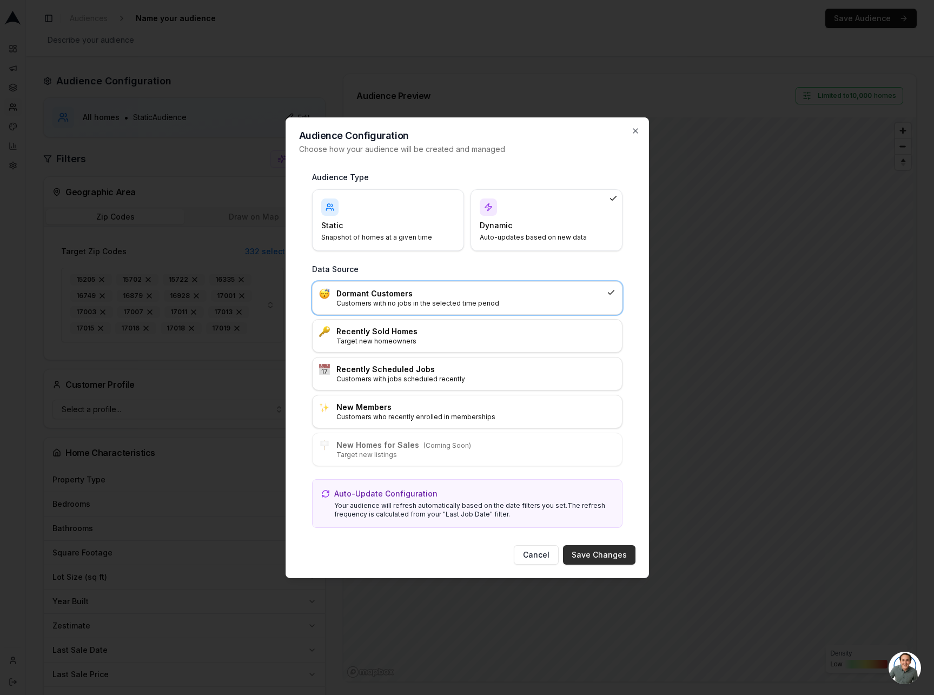
click at [603, 556] on button "Save Changes" at bounding box center [599, 554] width 72 height 19
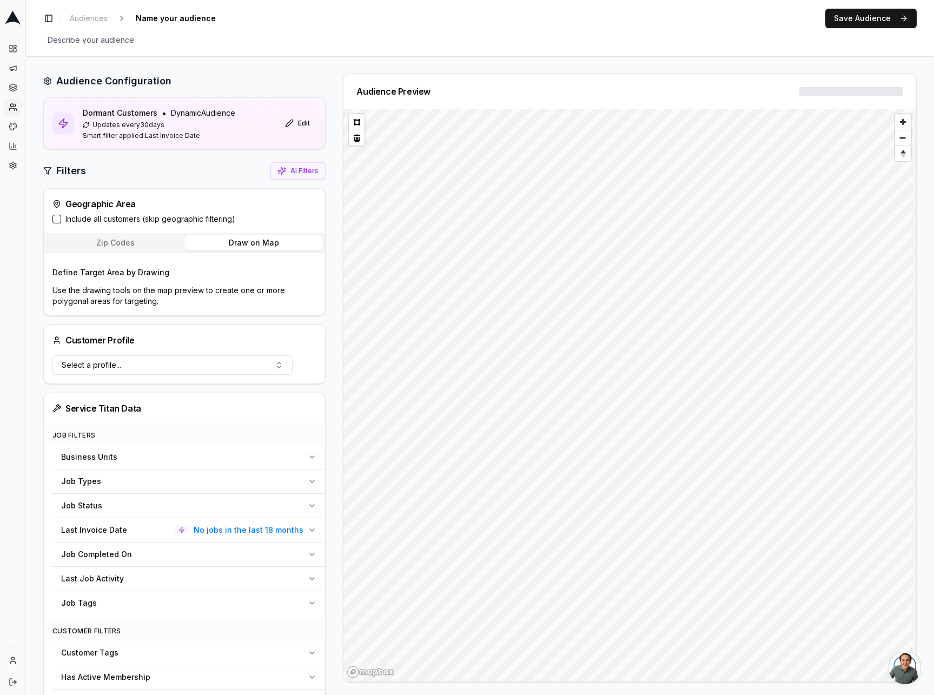
click at [252, 240] on button "Draw on Map" at bounding box center [253, 242] width 139 height 15
click at [359, 131] on button at bounding box center [357, 131] width 16 height 16
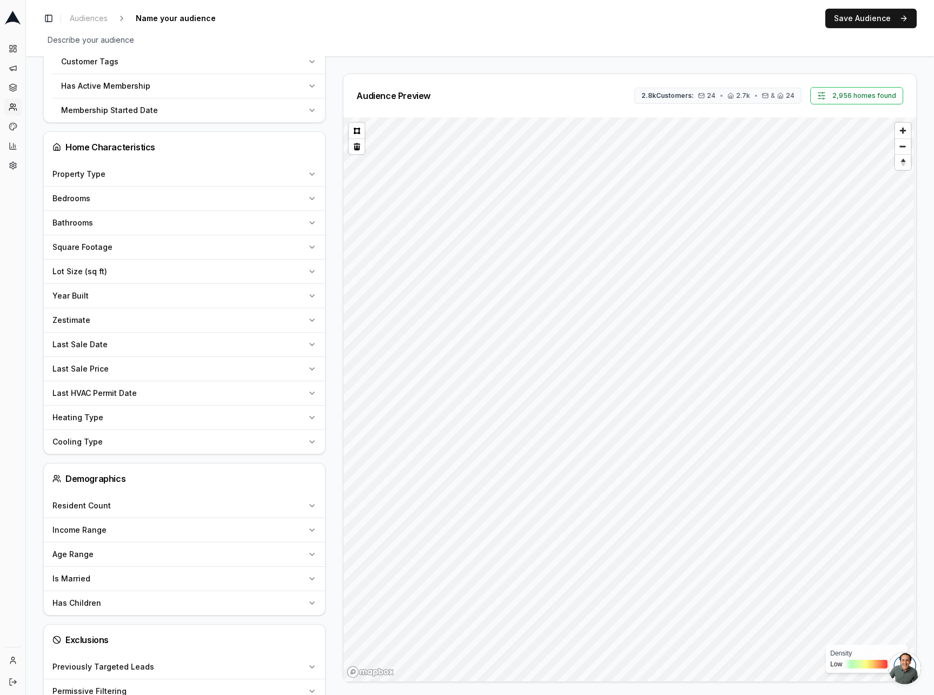
scroll to position [723, 0]
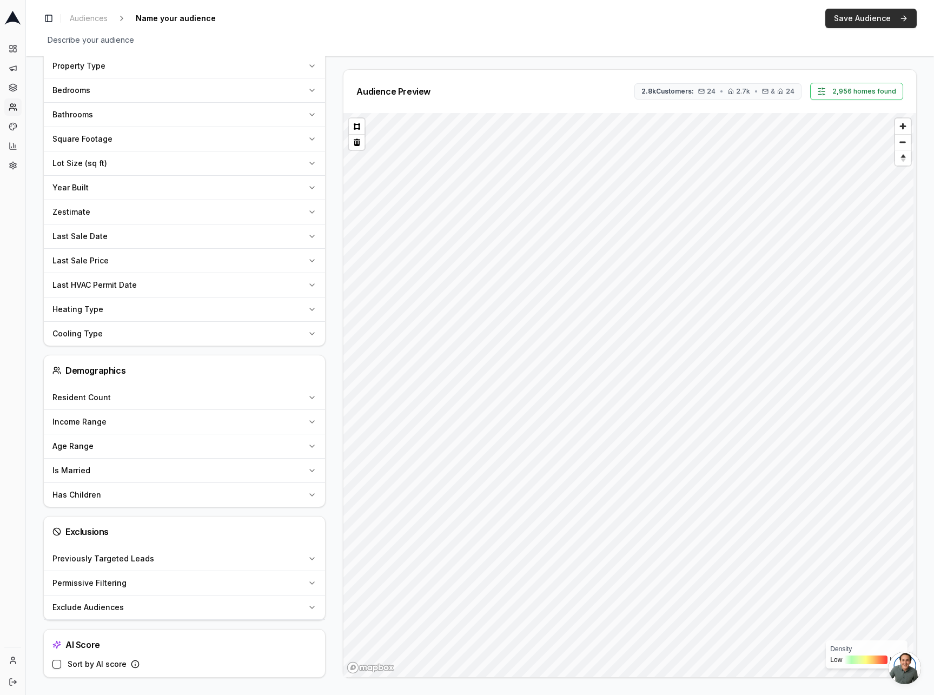
click at [849, 23] on button "Save Audience" at bounding box center [871, 18] width 91 height 19
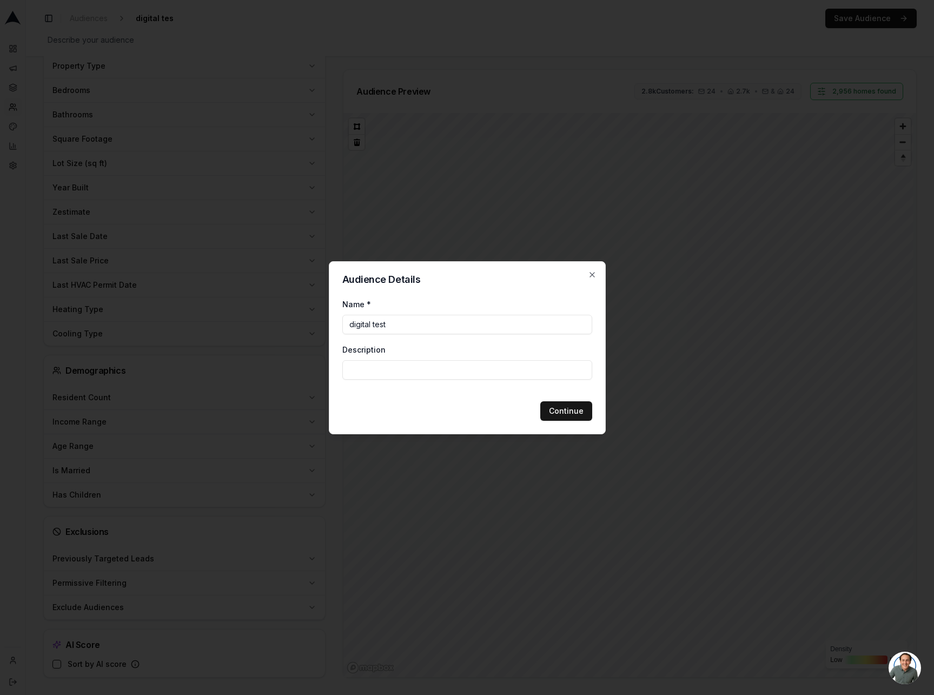
type input "digital test"
click at [562, 410] on button "Continue" at bounding box center [567, 410] width 52 height 19
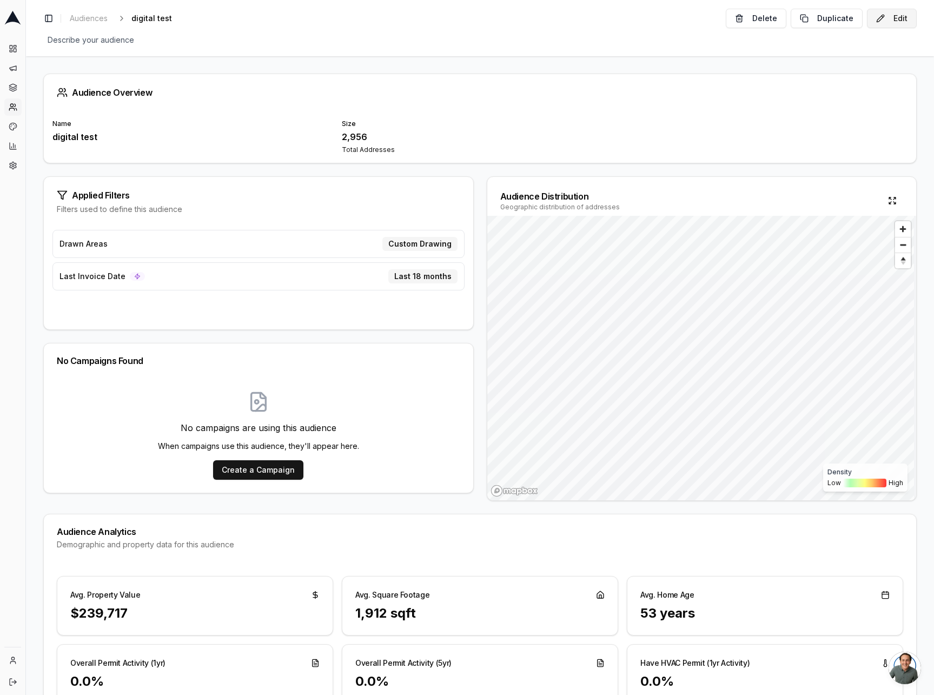
click at [896, 15] on button "Edit" at bounding box center [892, 18] width 50 height 19
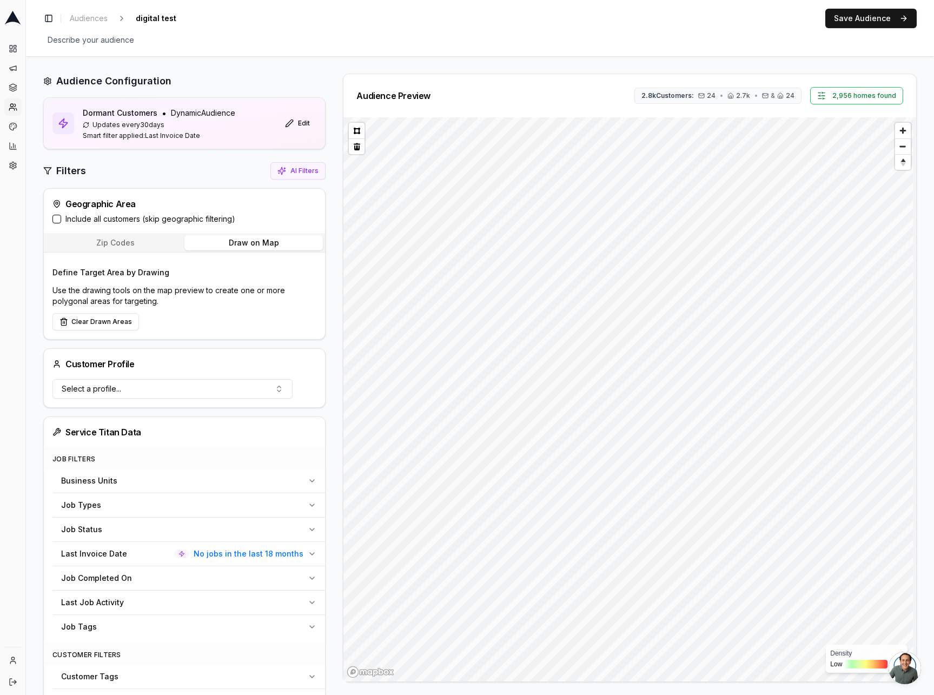
scroll to position [76, 0]
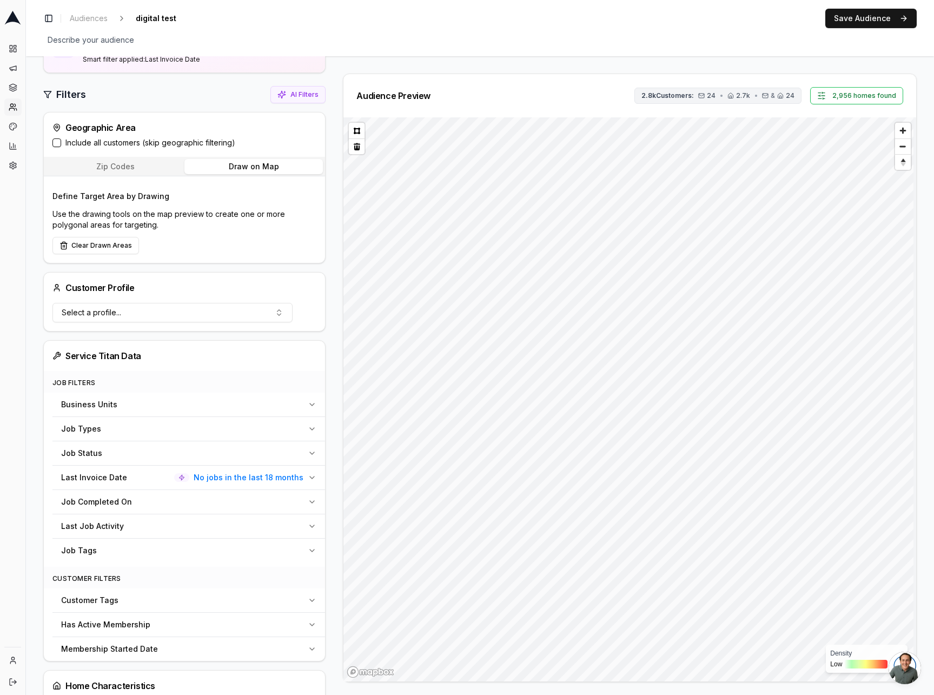
click at [768, 98] on span "& 24" at bounding box center [778, 95] width 32 height 9
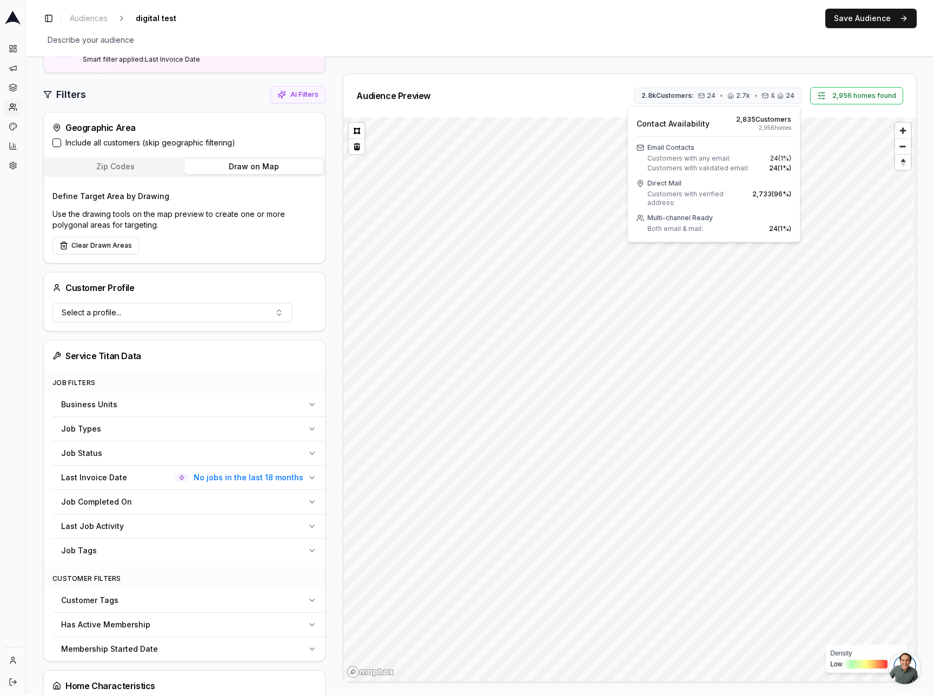
click at [106, 141] on label "Include all customers (skip geographic filtering)" at bounding box center [150, 142] width 170 height 11
click at [61, 141] on button "Include all customers (skip geographic filtering)" at bounding box center [56, 143] width 9 height 9
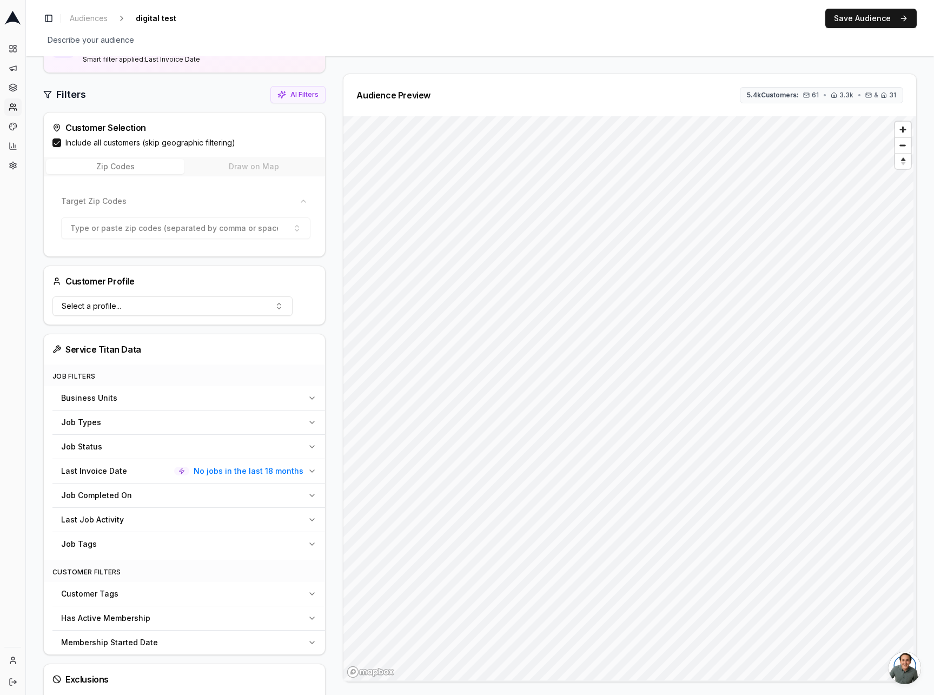
click at [58, 143] on button "Include all customers (skip geographic filtering)" at bounding box center [56, 143] width 9 height 9
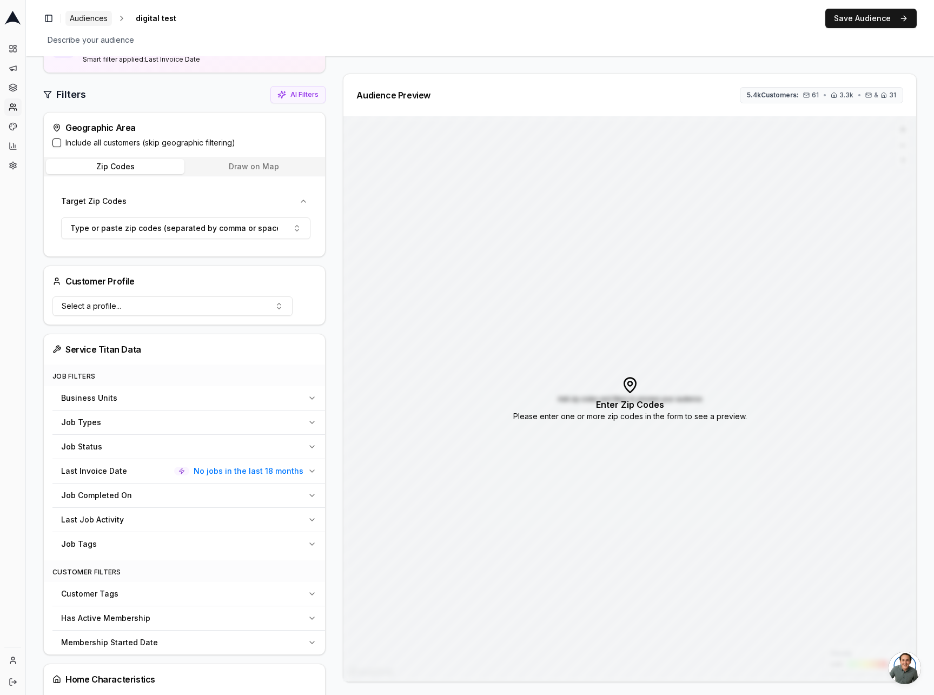
click at [82, 17] on span "Audiences" at bounding box center [89, 18] width 38 height 11
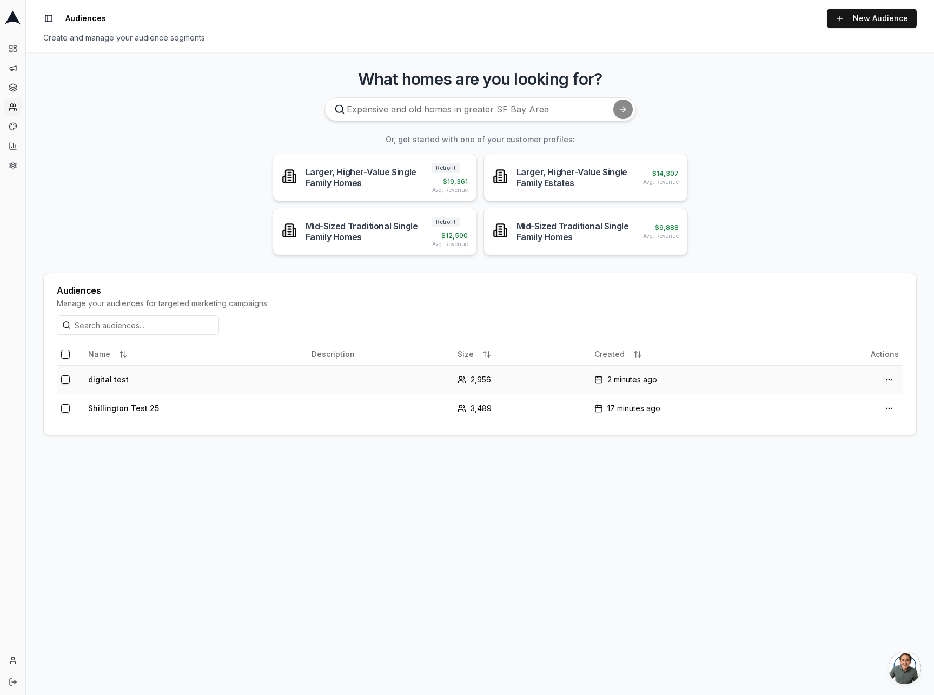
click at [114, 381] on td "digital test" at bounding box center [195, 379] width 223 height 29
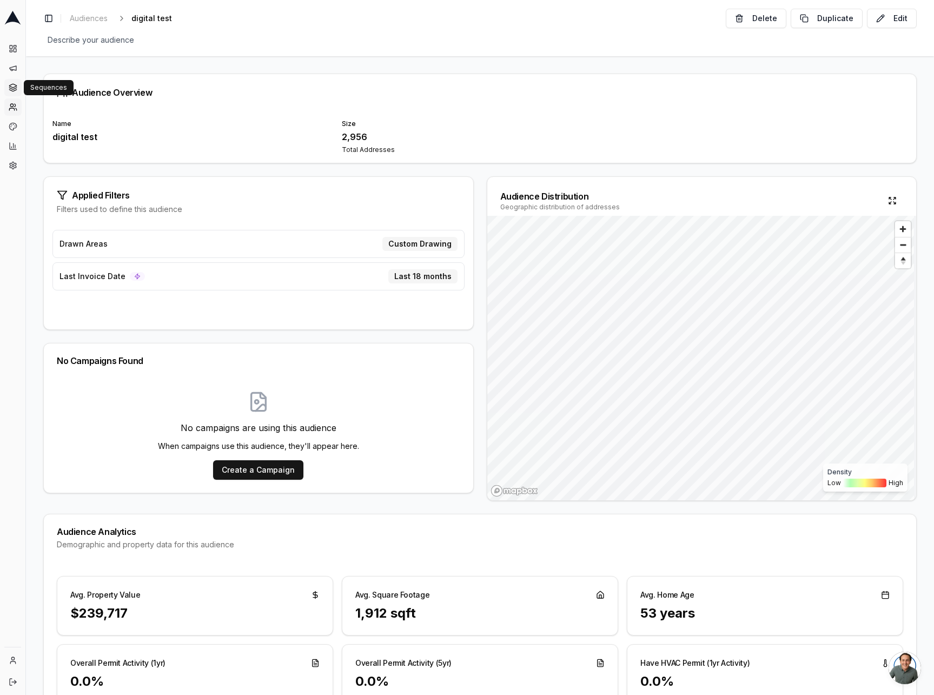
click at [15, 88] on icon at bounding box center [12, 89] width 7 height 2
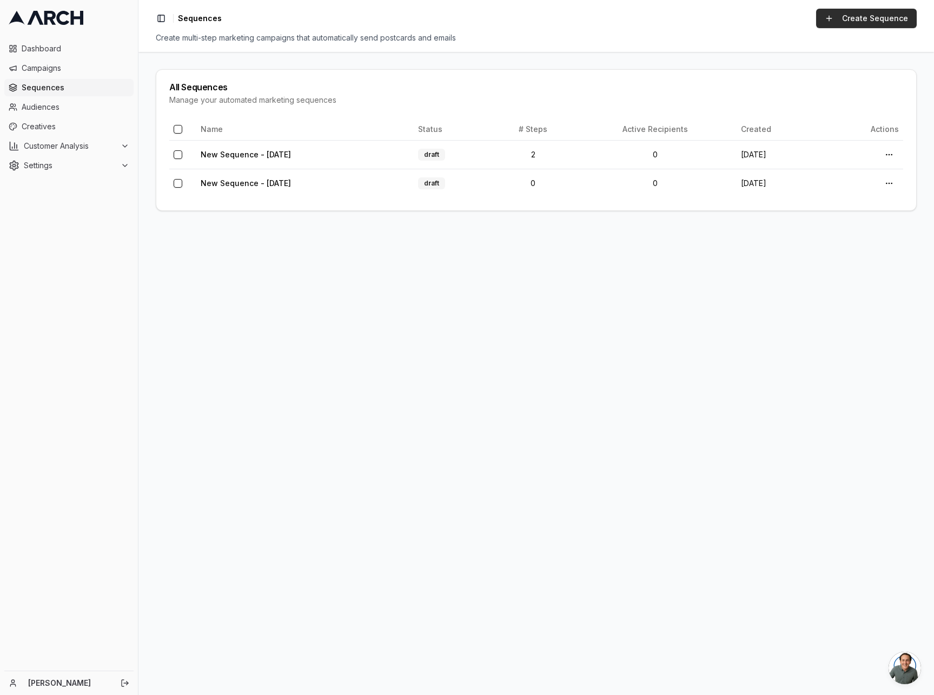
click at [865, 12] on link "Create Sequence" at bounding box center [866, 18] width 101 height 19
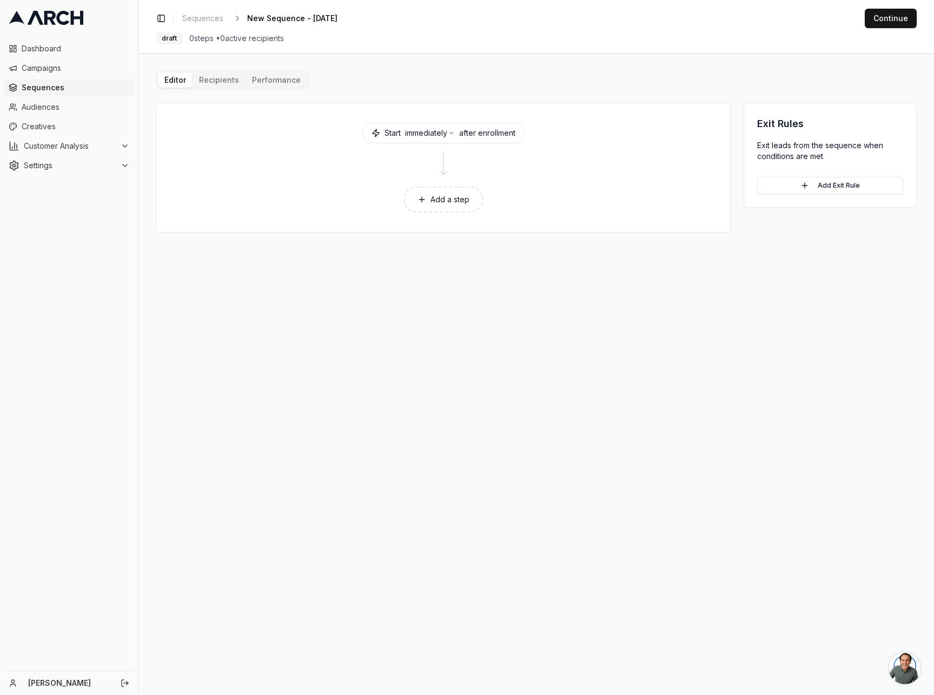
click at [461, 200] on button "Add a step" at bounding box center [444, 200] width 80 height 26
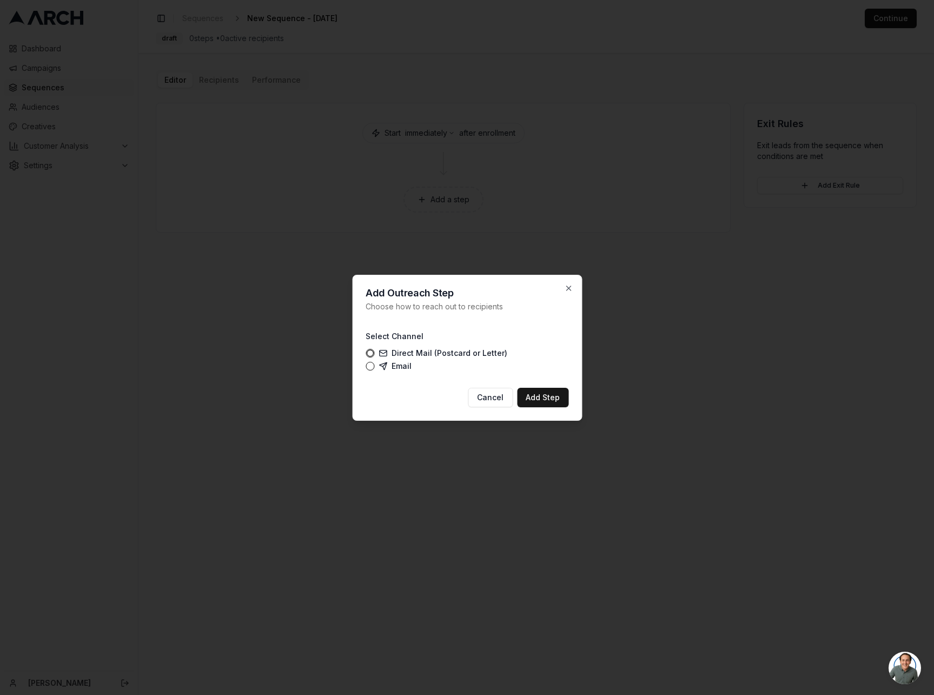
click at [386, 364] on icon at bounding box center [383, 366] width 9 height 9
click at [374, 364] on button "Email" at bounding box center [370, 366] width 9 height 9
click at [550, 401] on button "Add Step" at bounding box center [542, 397] width 51 height 19
drag, startPoint x: 777, startPoint y: 305, endPoint x: 770, endPoint y: 303, distance: 7.9
click at [777, 305] on div at bounding box center [467, 347] width 934 height 695
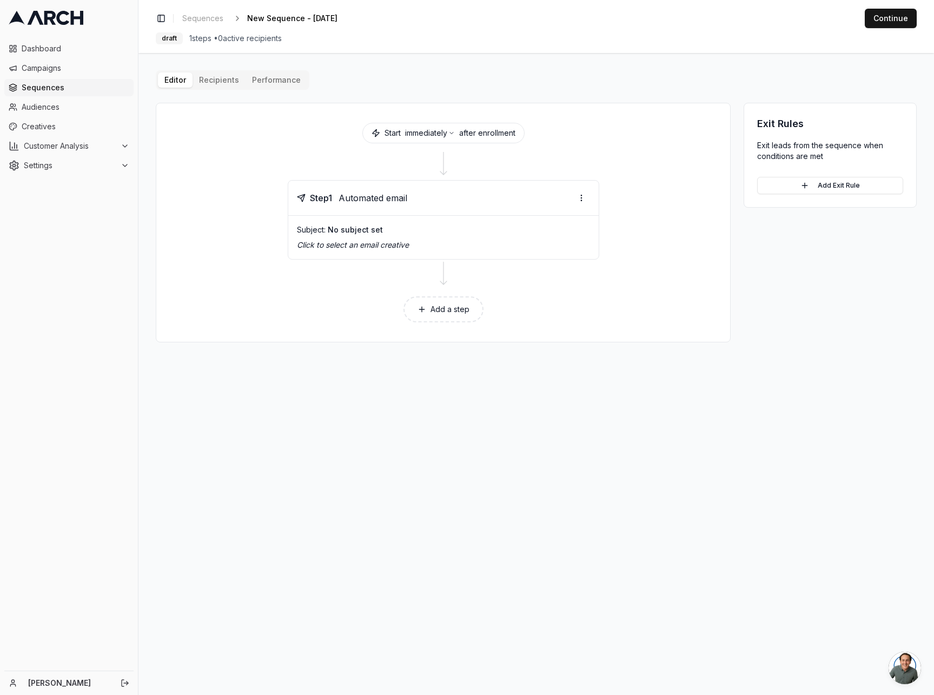
click at [444, 399] on main "Editor Recipients Performance Start immediately after enrollment Step 1 Automat…" at bounding box center [537, 374] width 796 height 642
click at [665, 459] on main "Editor Recipients Performance Start immediately after enrollment Step 1 Automat…" at bounding box center [537, 374] width 796 height 642
click at [668, 458] on main "Editor Recipients Performance Start immediately after enrollment Step 1 Automat…" at bounding box center [537, 374] width 796 height 642
click at [55, 128] on span "Creatives" at bounding box center [76, 126] width 108 height 11
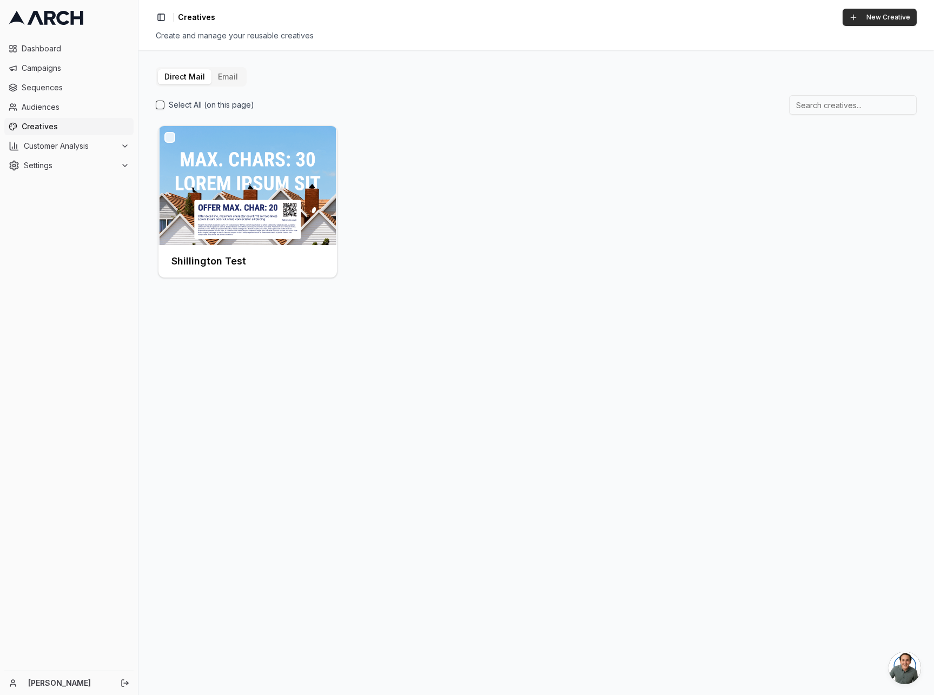
click at [891, 15] on button "New Creative" at bounding box center [880, 17] width 74 height 17
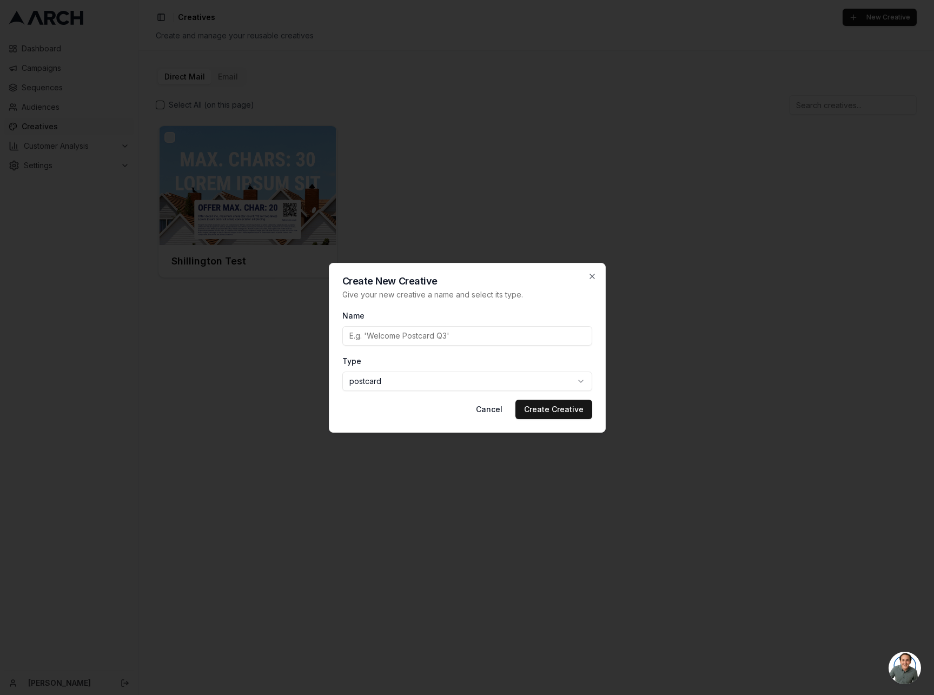
click at [473, 384] on body "Dashboard Campaigns Sequences Audiences Creatives Customer Analysis Settings [P…" at bounding box center [467, 347] width 934 height 695
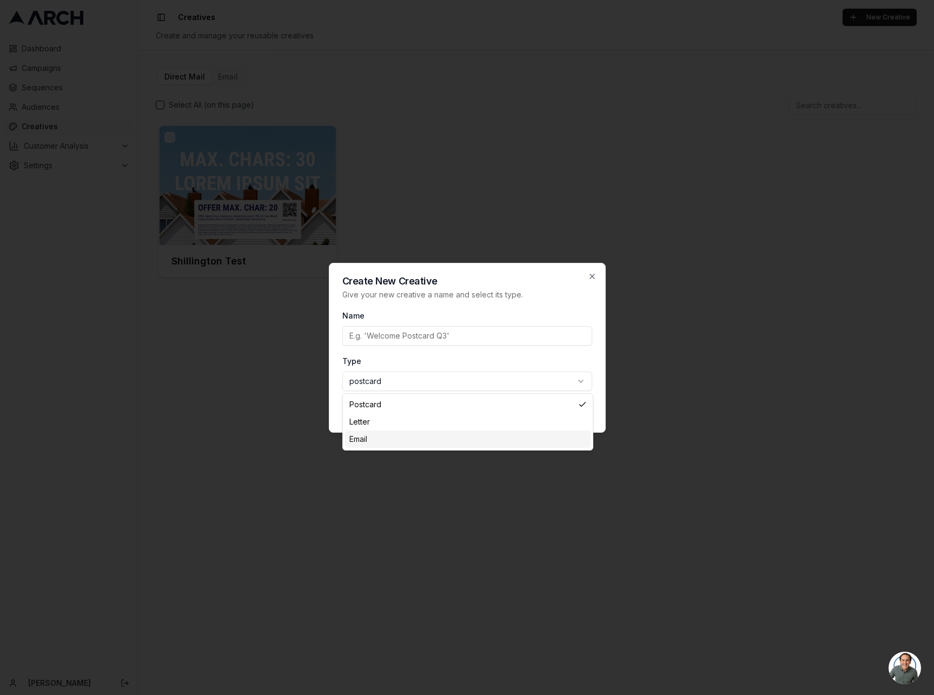
select select "email"
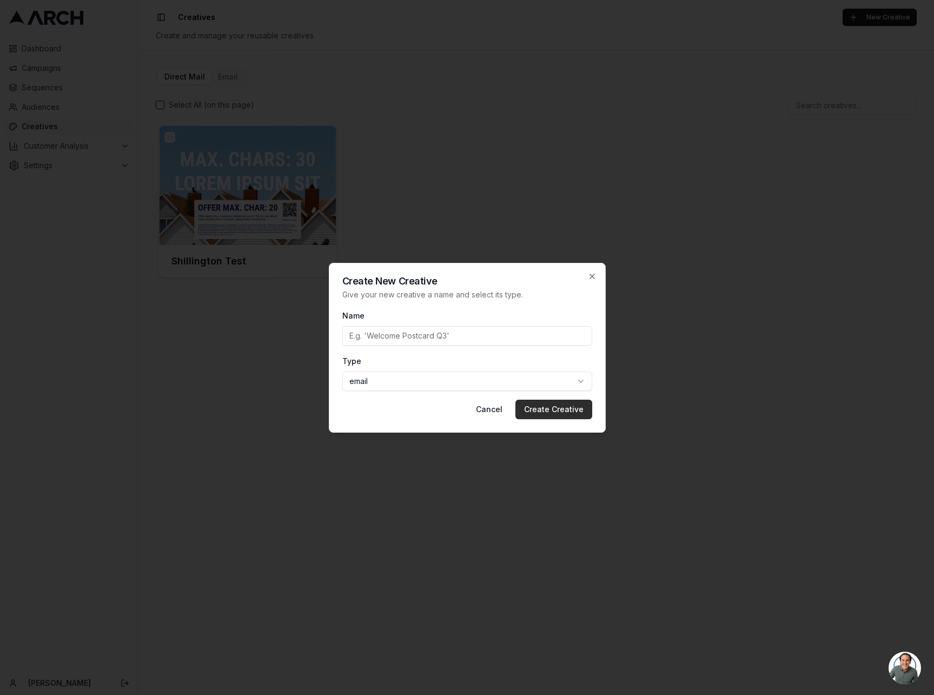
click at [575, 405] on button "Create Creative" at bounding box center [554, 409] width 77 height 19
type input "Digital test"
click at [516, 400] on button "Create Creative" at bounding box center [554, 409] width 77 height 19
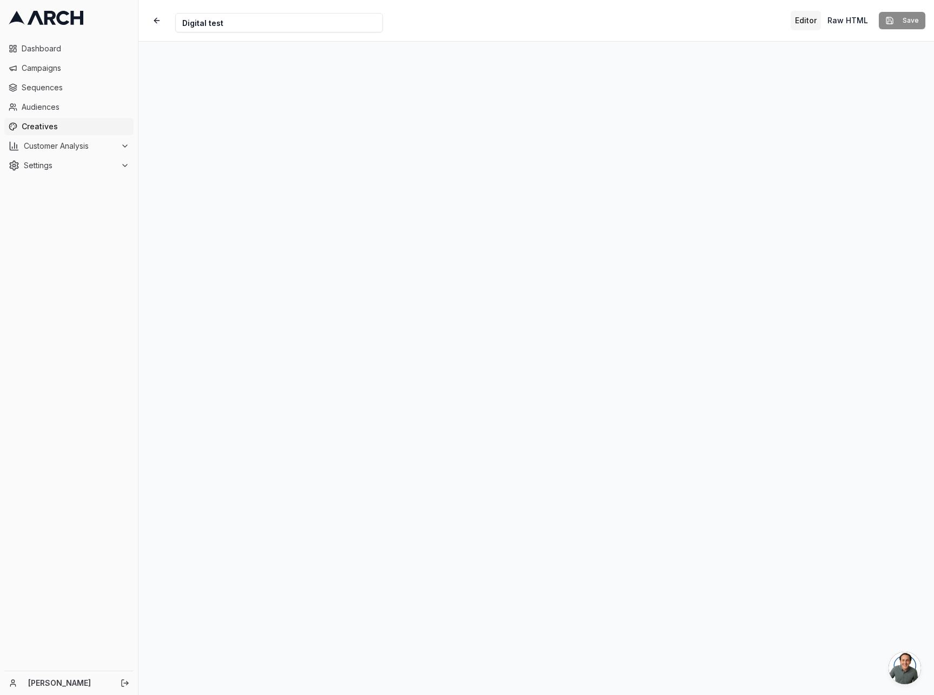
click at [723, 561] on div at bounding box center [537, 369] width 796 height 654
click at [759, 16] on div "Creative Name Digital test Editor Raw HTML Save" at bounding box center [537, 20] width 796 height 41
click at [731, 15] on div "Creative Name Digital test Editor Raw HTML Save" at bounding box center [537, 20] width 796 height 41
click at [78, 361] on div "Dashboard Campaigns Sequences Audiences Creatives Customer Analysis Settings" at bounding box center [69, 353] width 138 height 635
click at [527, 607] on div at bounding box center [537, 369] width 796 height 654
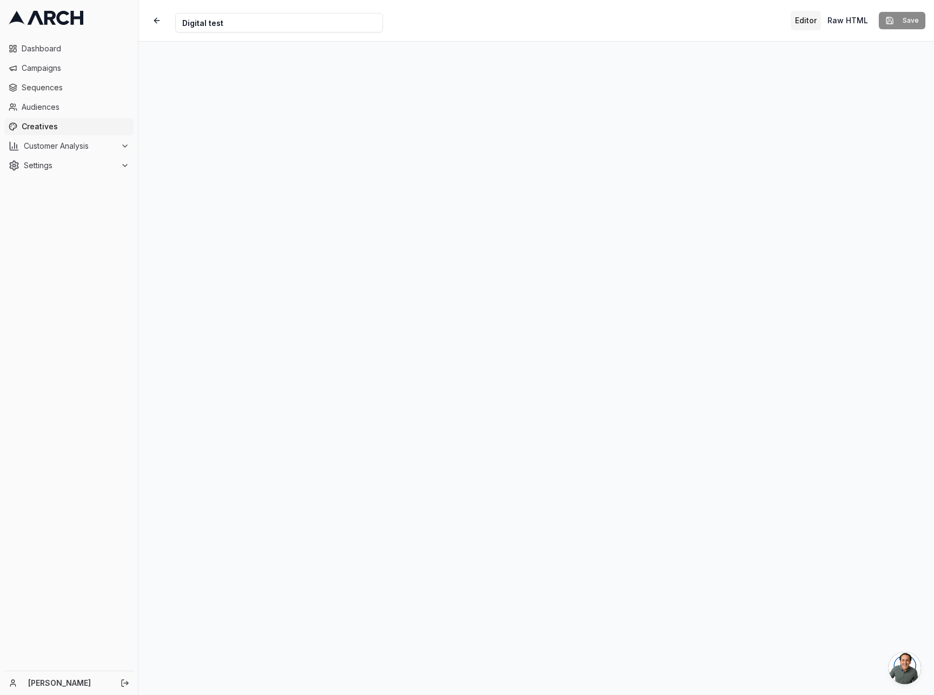
click at [49, 282] on div "Dashboard Campaigns Sequences Audiences Creatives Customer Analysis Settings" at bounding box center [69, 353] width 138 height 635
click at [41, 108] on span "Audiences" at bounding box center [76, 107] width 108 height 11
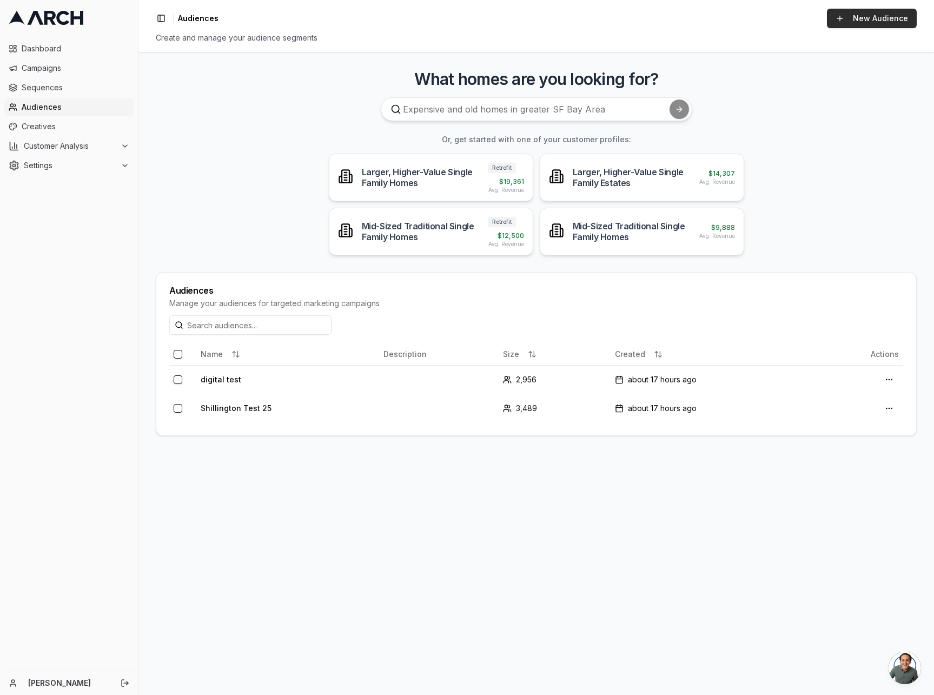
click at [880, 19] on link "New Audience" at bounding box center [872, 18] width 90 height 19
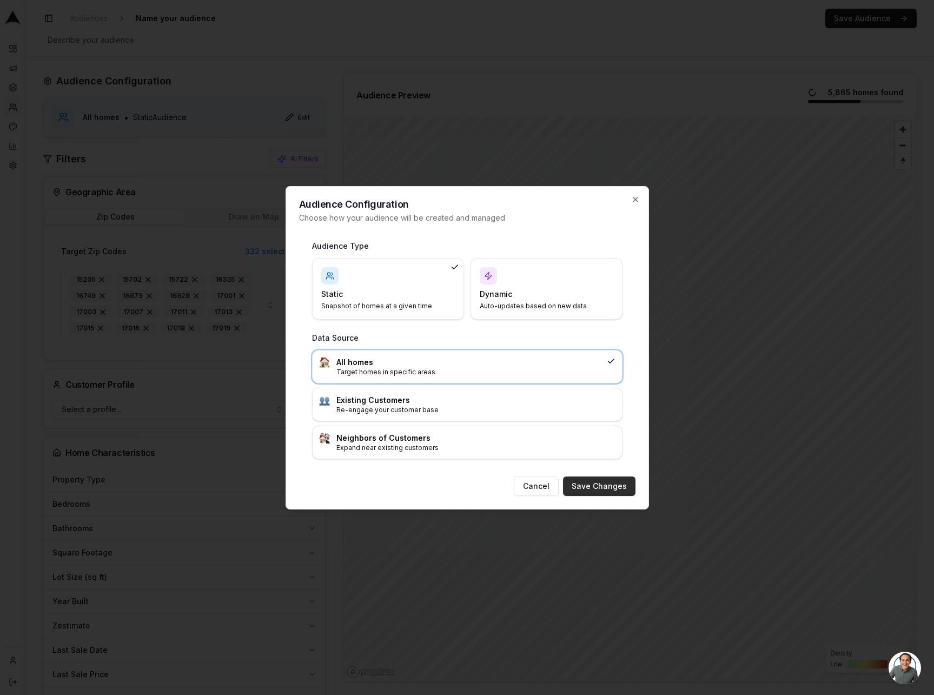
click at [613, 489] on button "Save Changes" at bounding box center [599, 486] width 72 height 19
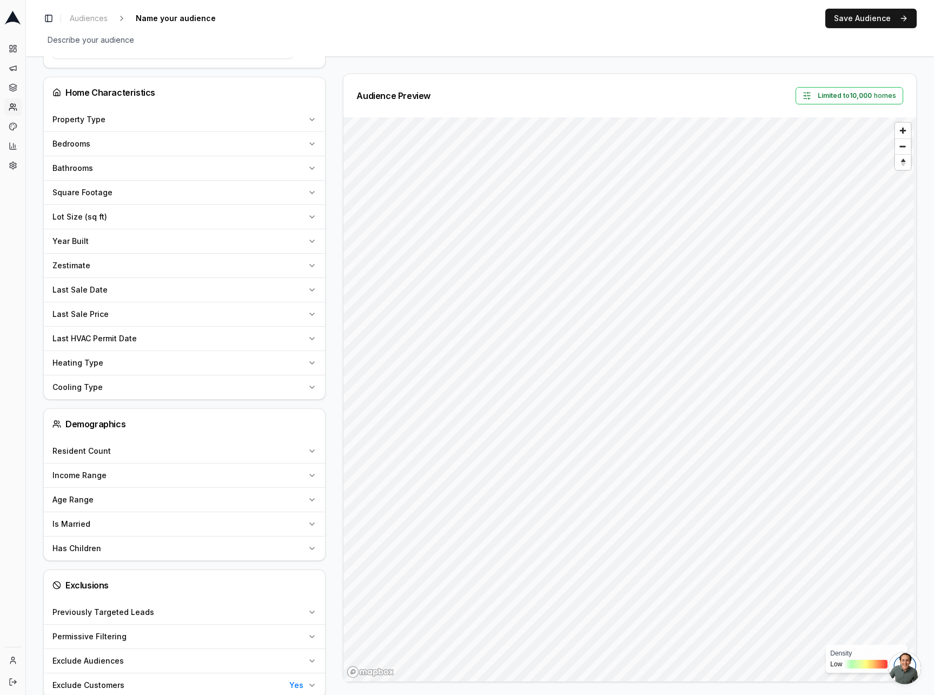
scroll to position [438, 0]
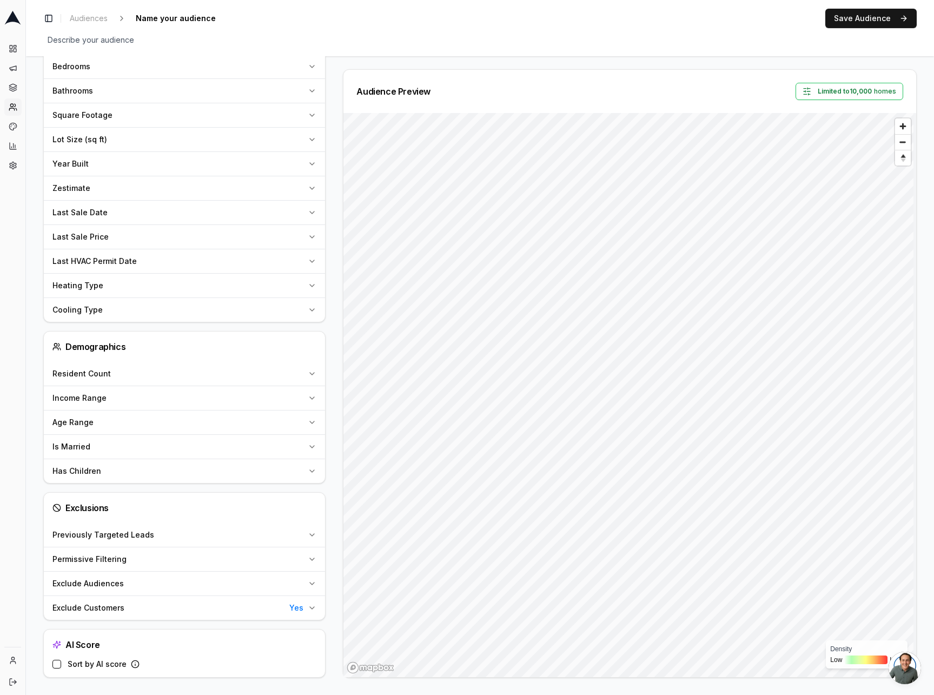
click at [308, 445] on icon "button" at bounding box center [312, 447] width 9 height 9
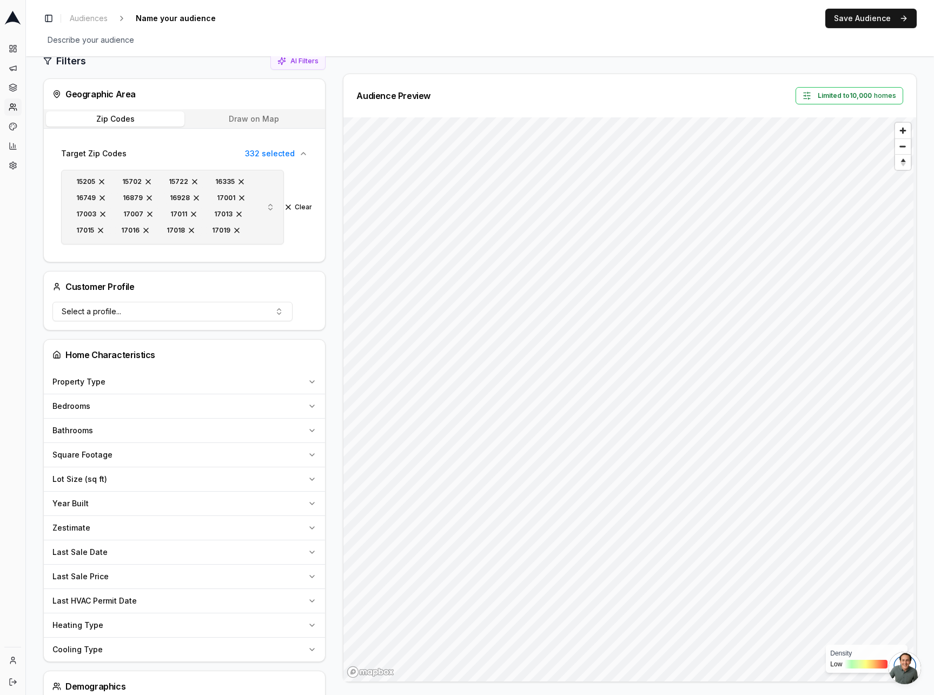
scroll to position [0, 0]
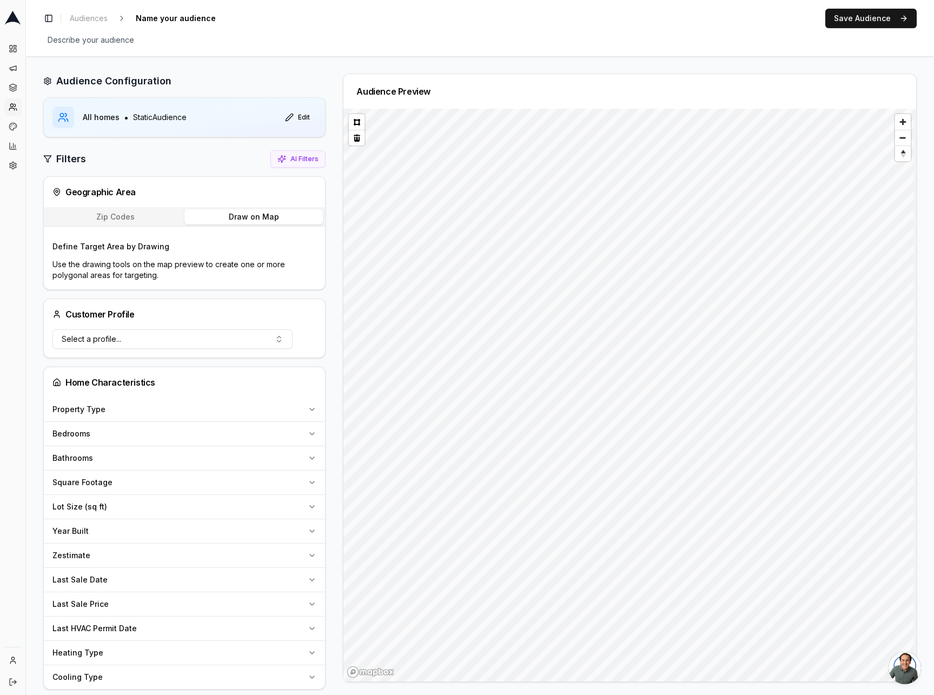
click at [261, 216] on button "Draw on Map" at bounding box center [253, 216] width 139 height 15
click at [356, 123] on button at bounding box center [357, 122] width 16 height 16
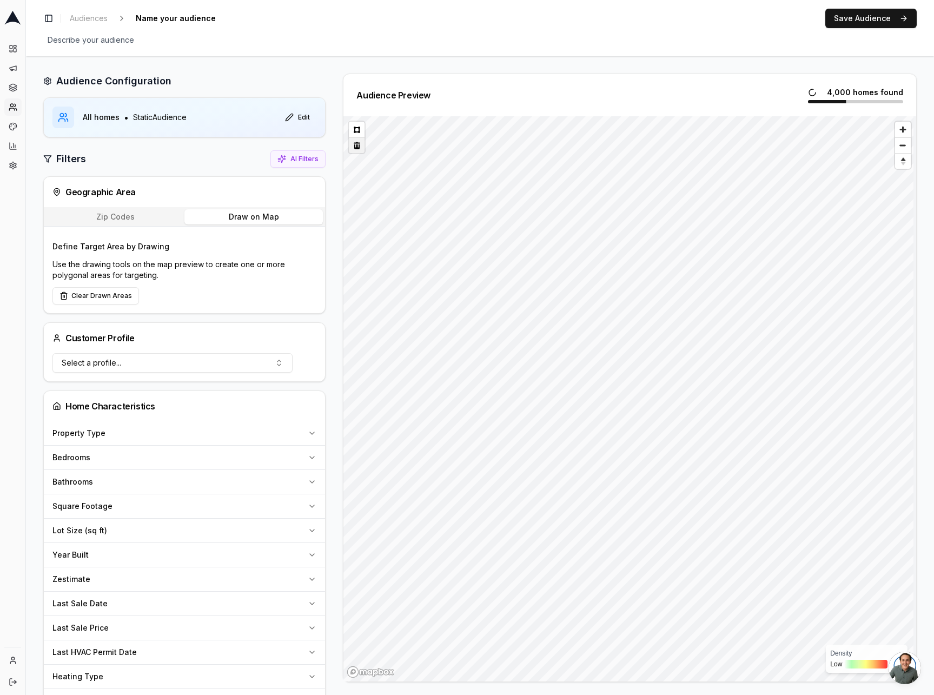
click at [357, 144] on button at bounding box center [357, 145] width 16 height 16
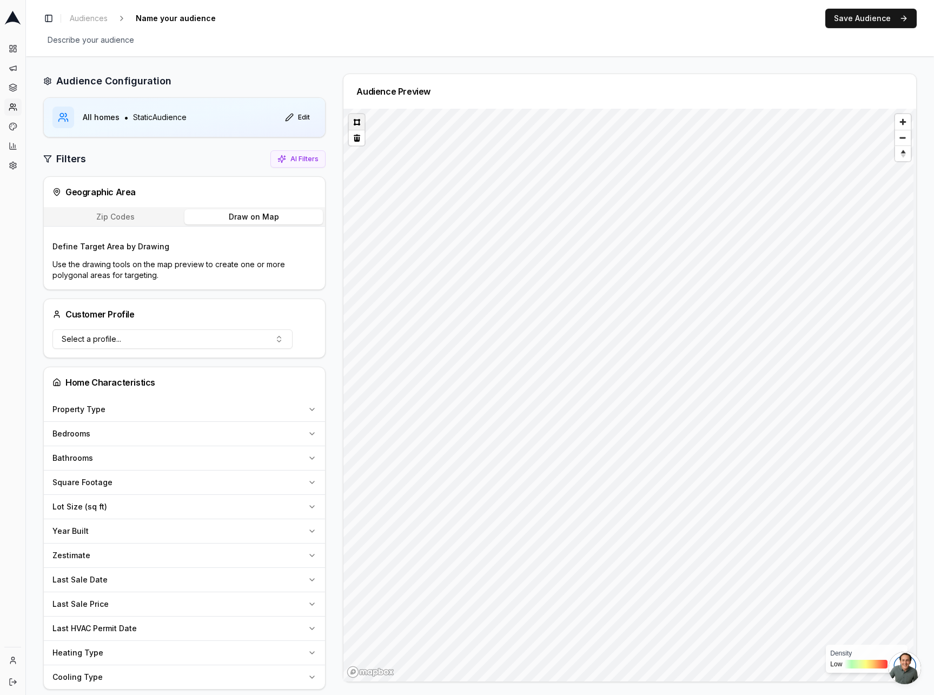
click at [356, 127] on button at bounding box center [357, 122] width 16 height 16
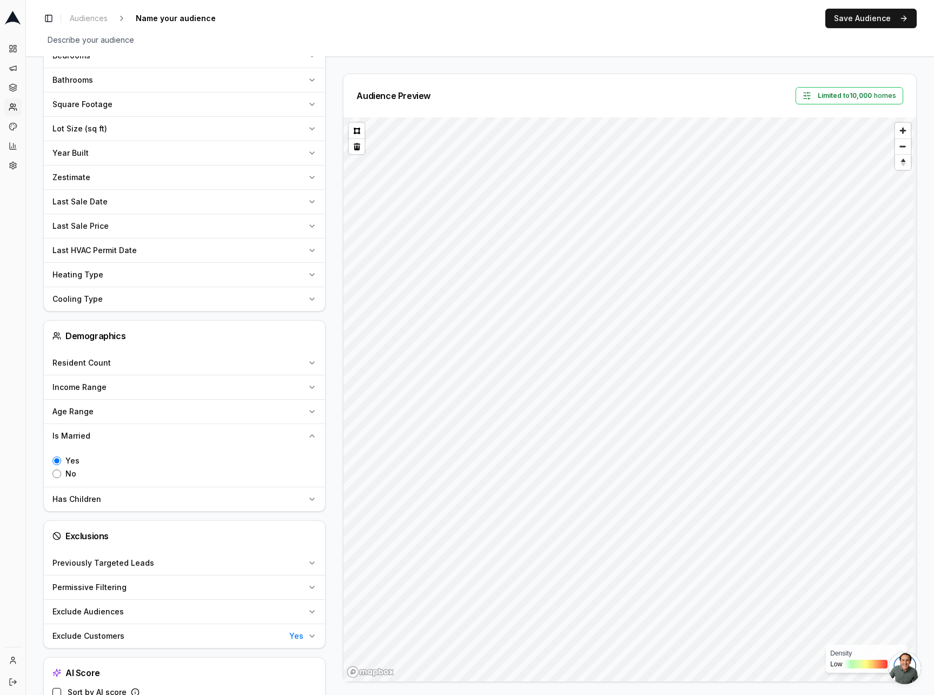
scroll to position [430, 0]
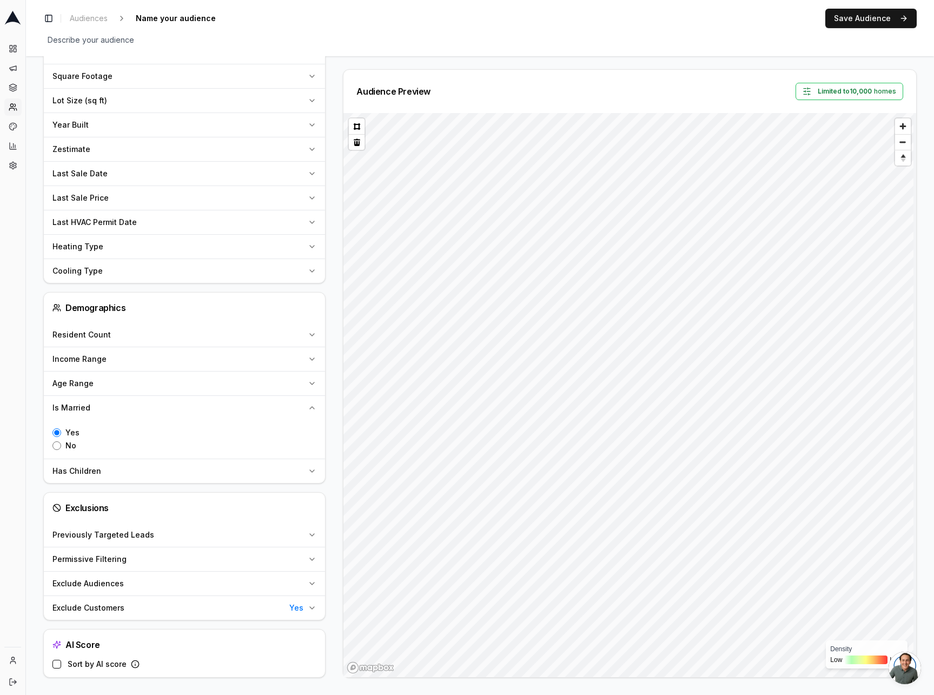
click at [57, 433] on input "Yes" at bounding box center [56, 433] width 9 height 9
radio input "true"
click at [308, 123] on icon "button" at bounding box center [312, 125] width 9 height 9
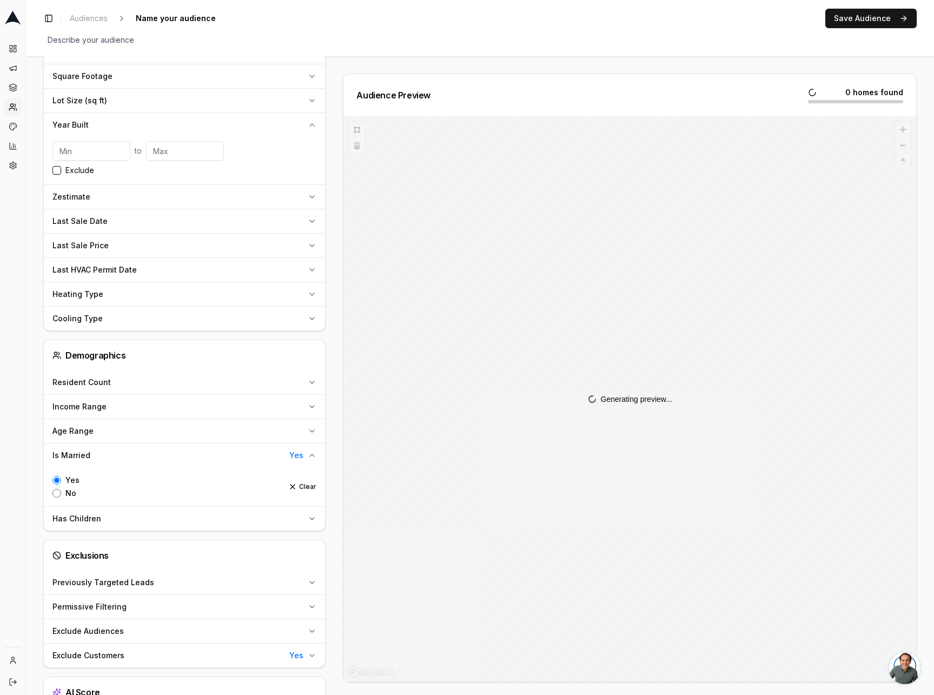
click at [308, 123] on icon "button" at bounding box center [312, 125] width 9 height 9
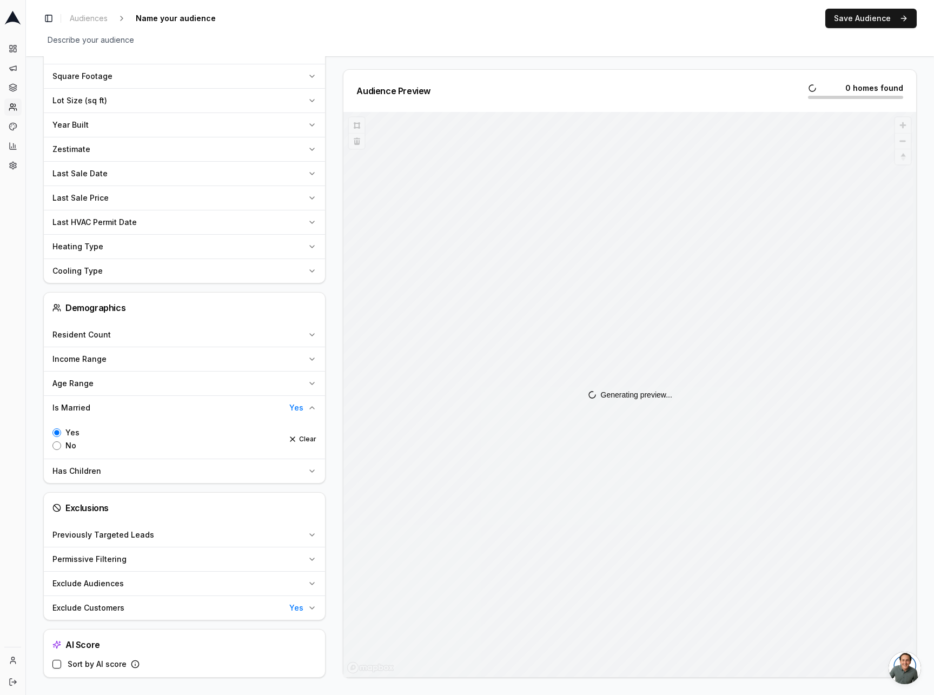
click at [310, 354] on button "Income Range" at bounding box center [184, 359] width 281 height 24
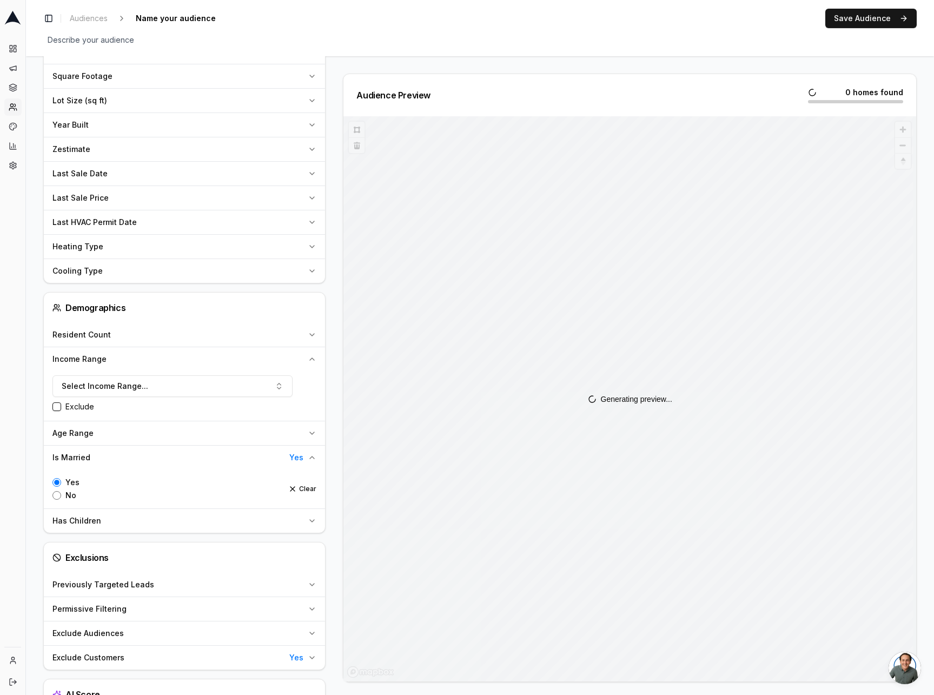
click at [310, 358] on icon "button" at bounding box center [312, 359] width 9 height 9
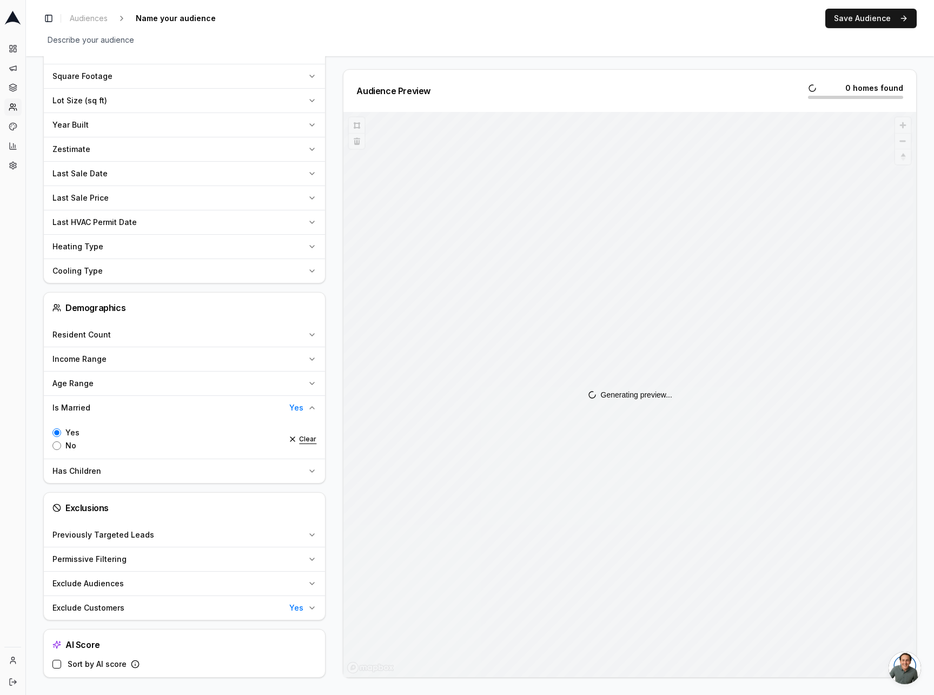
click at [300, 438] on button "Clear" at bounding box center [302, 439] width 28 height 9
click at [312, 380] on icon "button" at bounding box center [312, 383] width 9 height 9
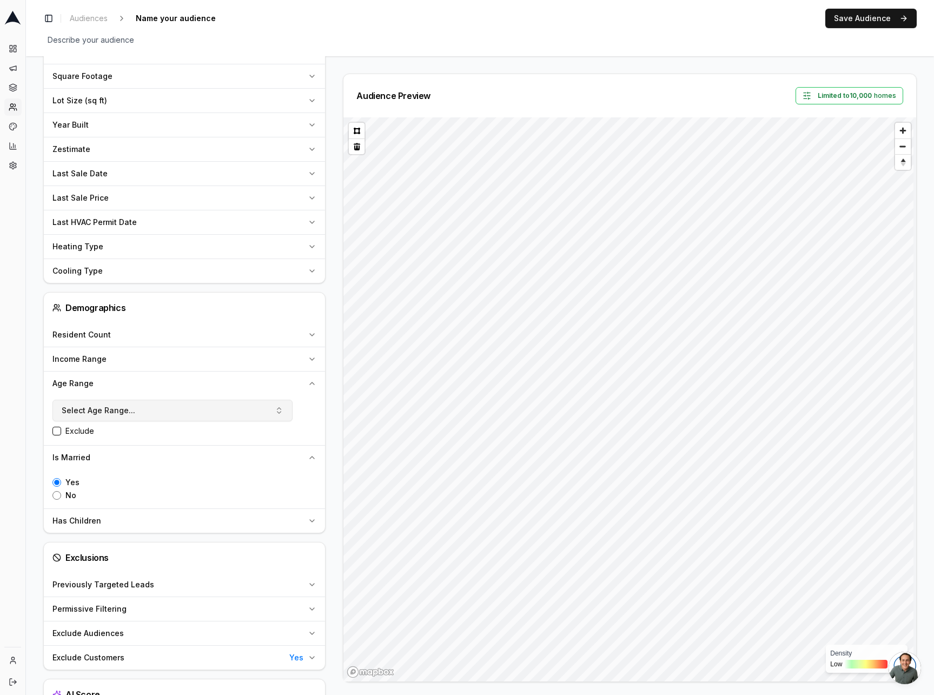
click at [139, 417] on button "Select Age Range..." at bounding box center [172, 411] width 240 height 22
click at [164, 378] on div "Age Range" at bounding box center [177, 383] width 251 height 11
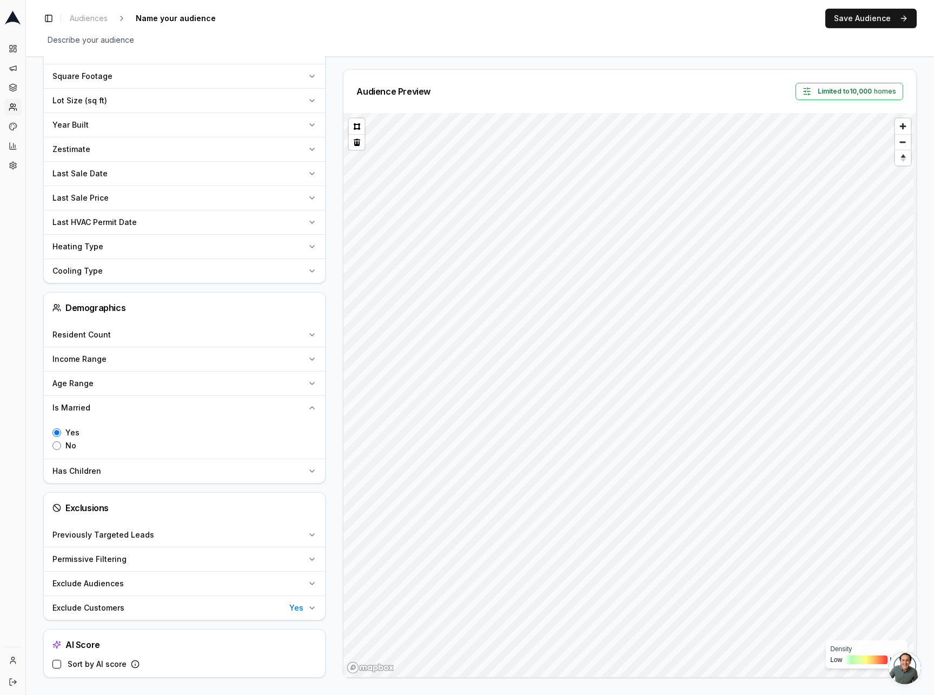
click at [142, 386] on div "Age Range" at bounding box center [177, 383] width 251 height 11
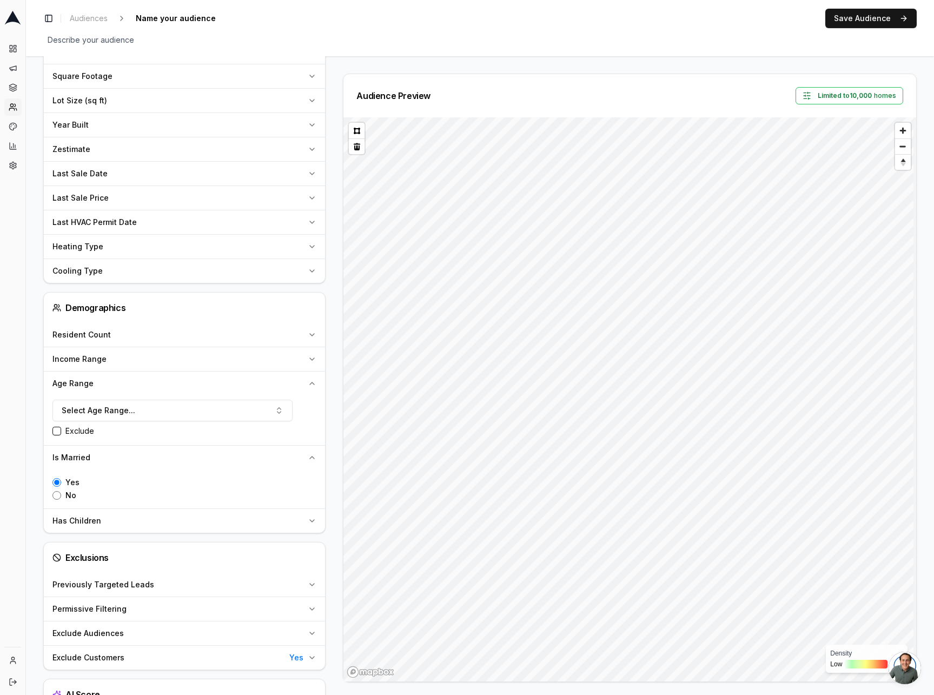
click at [57, 432] on button "Exclude" at bounding box center [56, 431] width 9 height 9
click at [159, 406] on button "Select Age Range..." at bounding box center [172, 411] width 240 height 22
click at [115, 458] on div "18-24" at bounding box center [172, 457] width 234 height 17
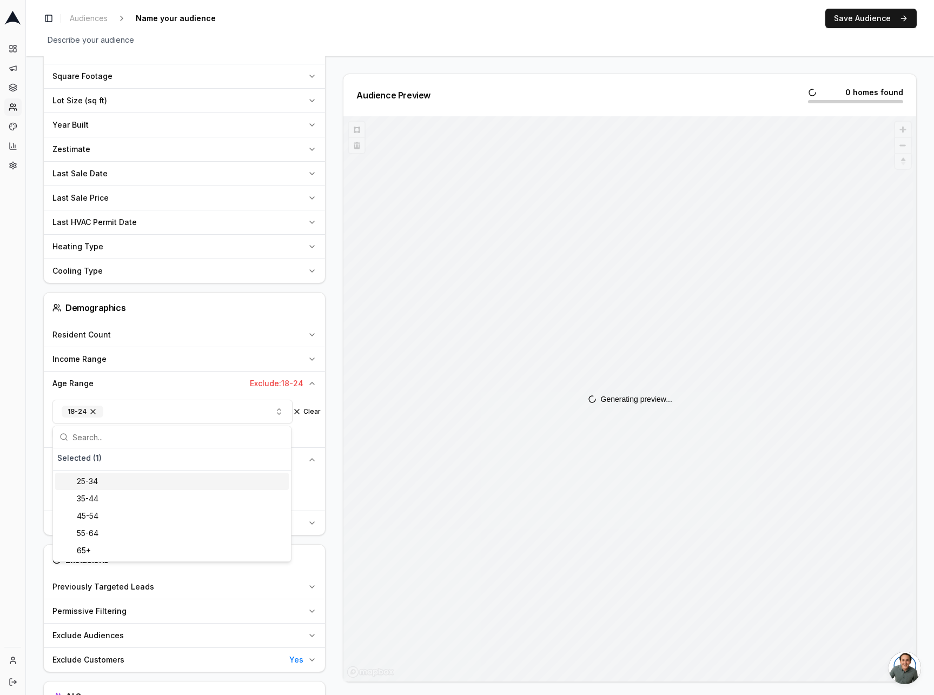
click at [307, 426] on div "18-24 Clear Exclude" at bounding box center [184, 419] width 264 height 39
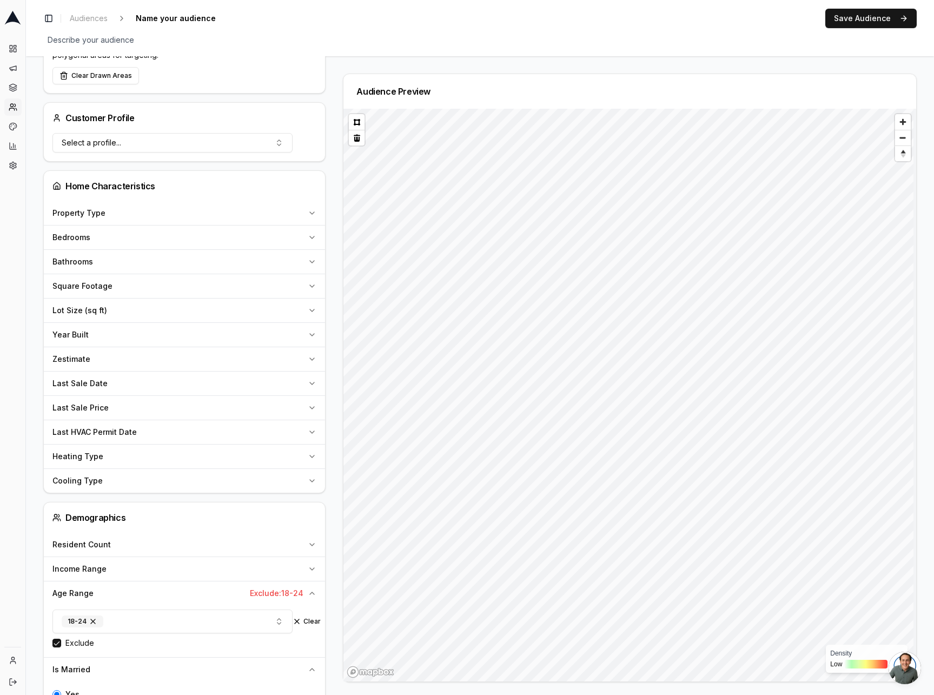
scroll to position [213, 0]
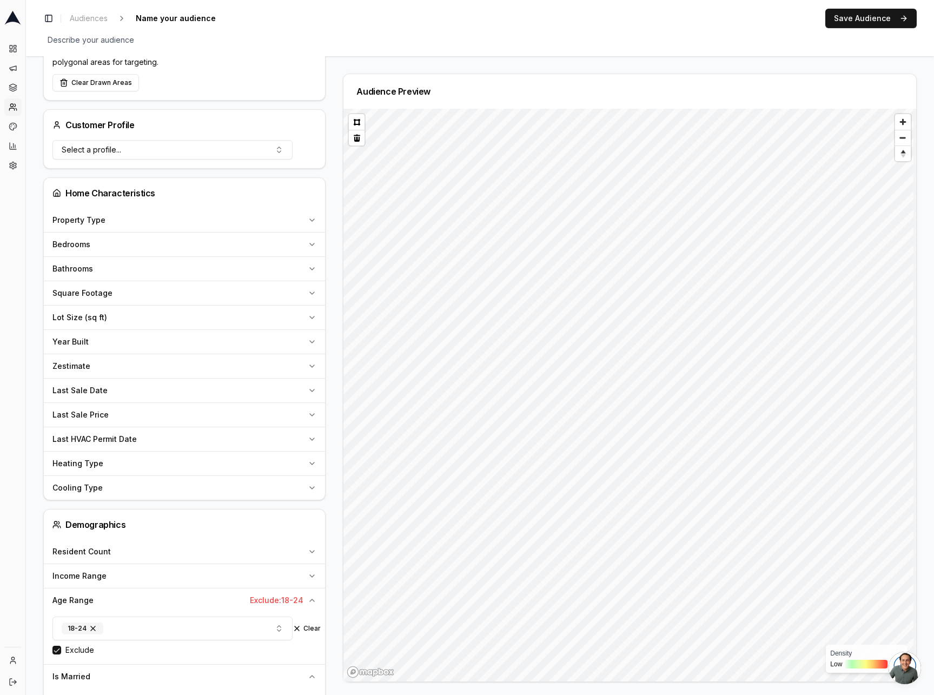
click at [136, 222] on div "Property Type" at bounding box center [177, 220] width 251 height 11
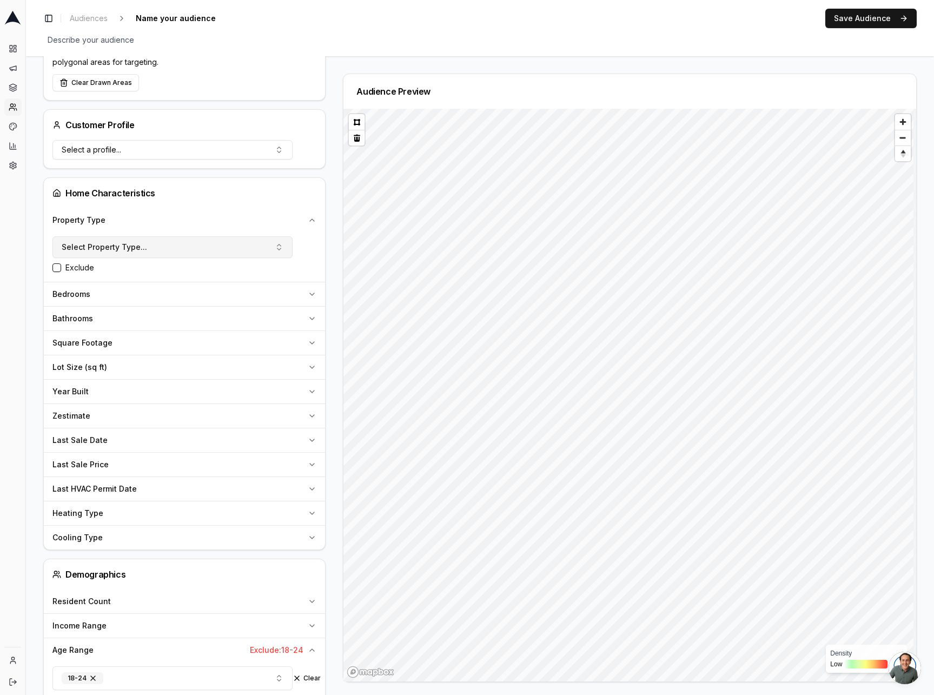
click at [179, 250] on button "Select Property Type..." at bounding box center [172, 247] width 240 height 22
click at [111, 293] on div "Single Family" at bounding box center [172, 293] width 234 height 17
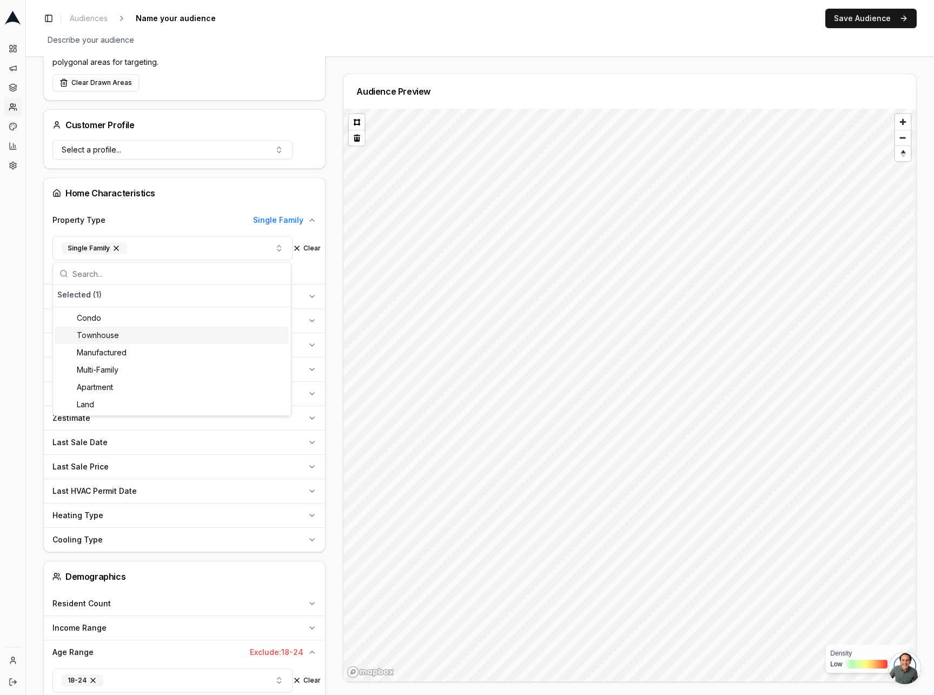
click at [104, 334] on div "Townhouse" at bounding box center [172, 335] width 234 height 17
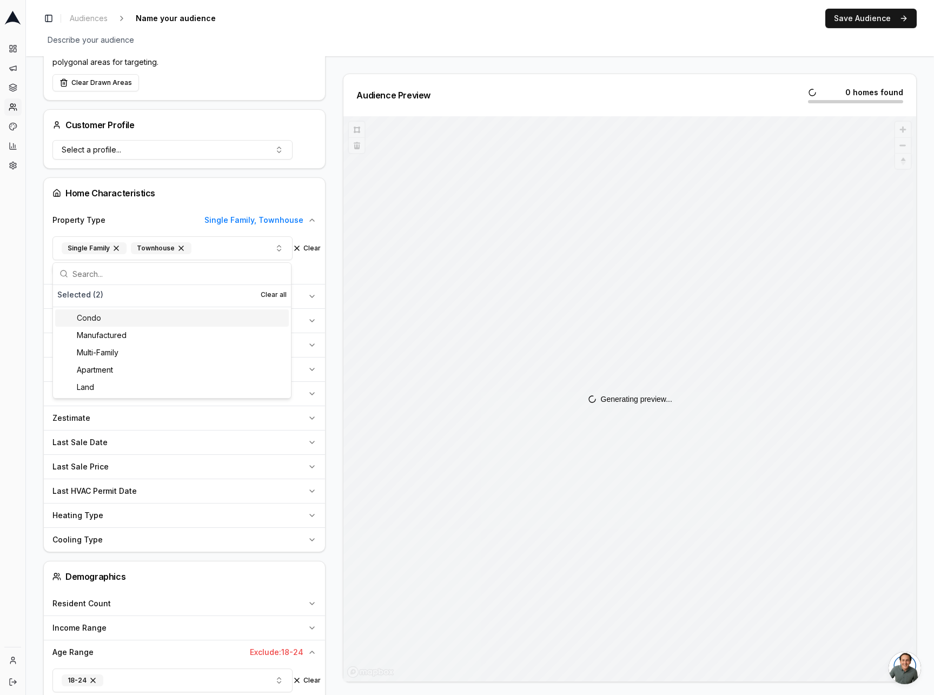
click at [213, 185] on div "Home Characteristics" at bounding box center [184, 193] width 281 height 30
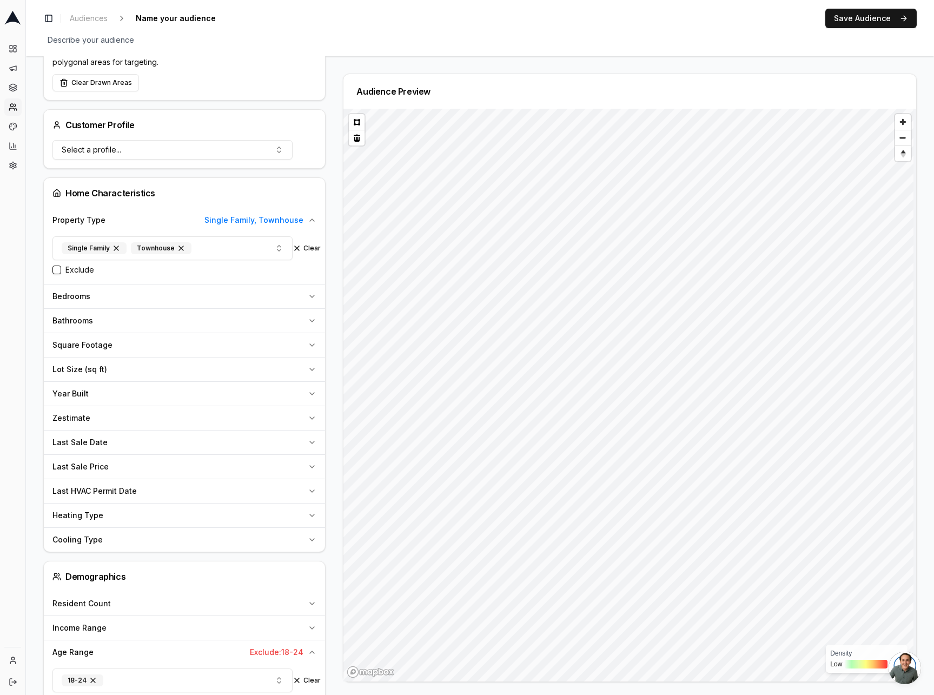
click at [102, 414] on div "Zestimate" at bounding box center [177, 418] width 251 height 11
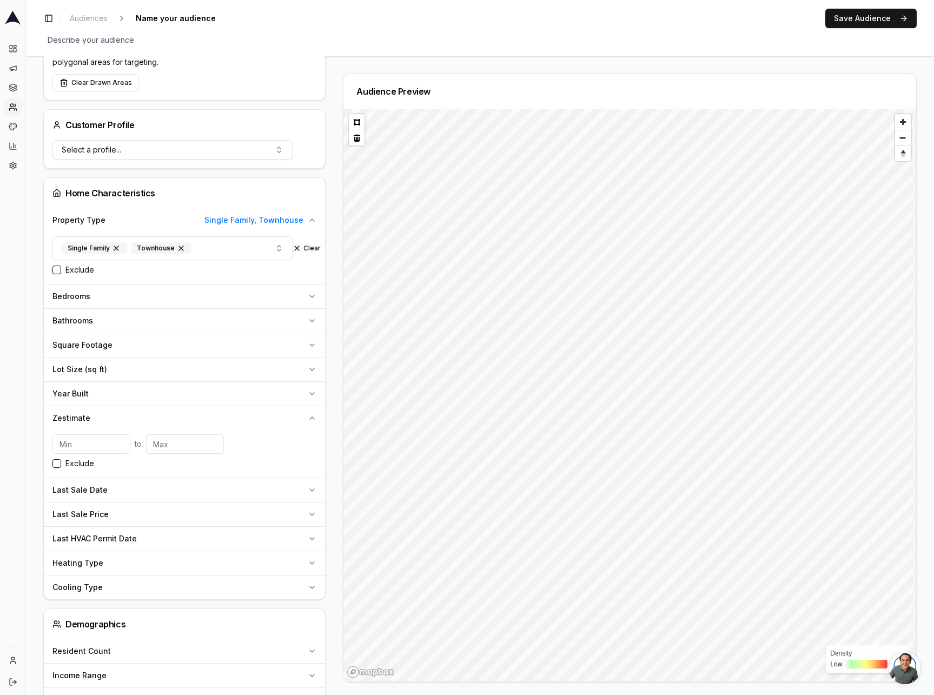
click at [83, 443] on input "number" at bounding box center [91, 443] width 78 height 19
type input "200000"
click at [15, 354] on div "Dashboard Campaigns Sequences Audiences Creatives Customer Analysis Settings" at bounding box center [12, 341] width 25 height 611
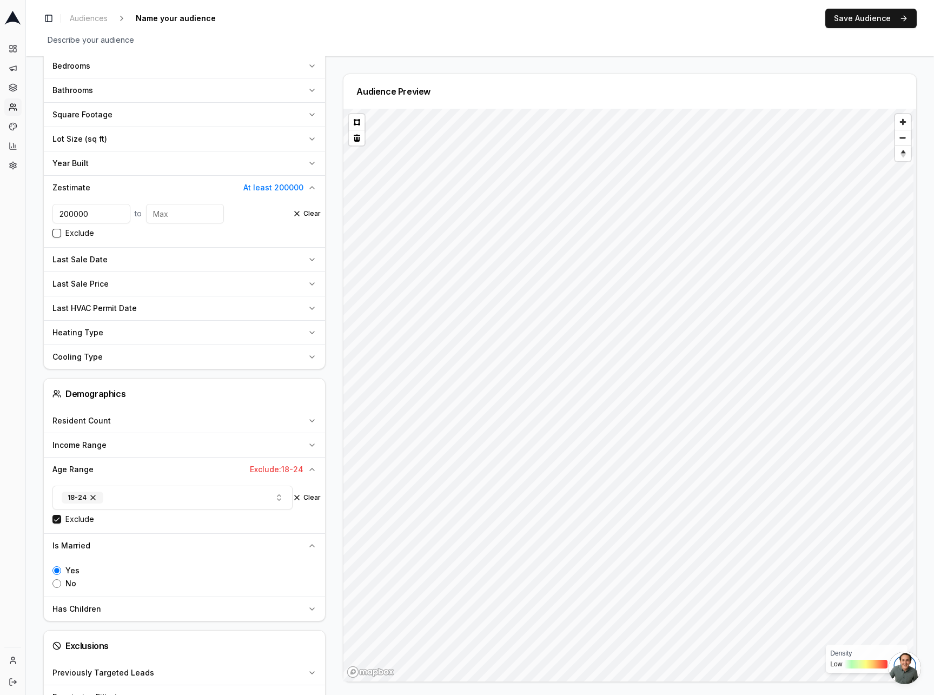
scroll to position [473, 0]
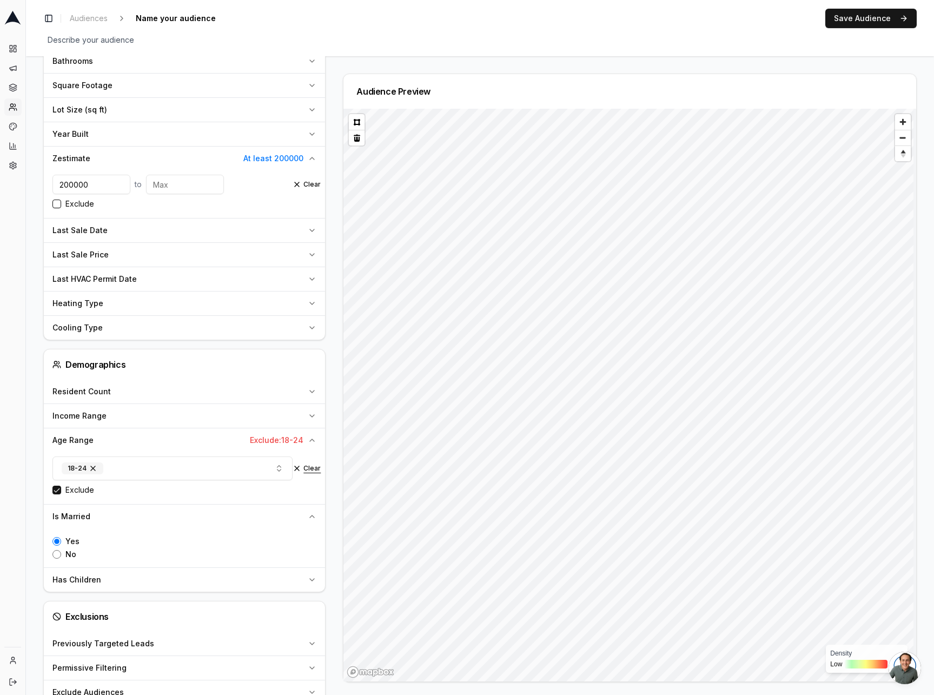
click at [311, 468] on button "Clear" at bounding box center [307, 468] width 28 height 9
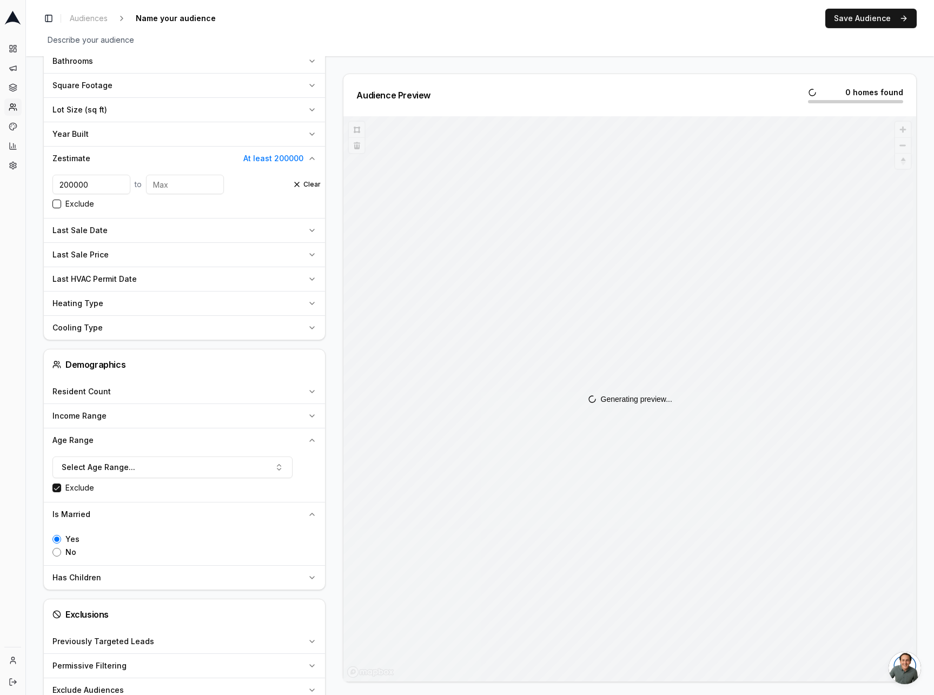
click at [54, 489] on button "Exclude" at bounding box center [56, 488] width 9 height 9
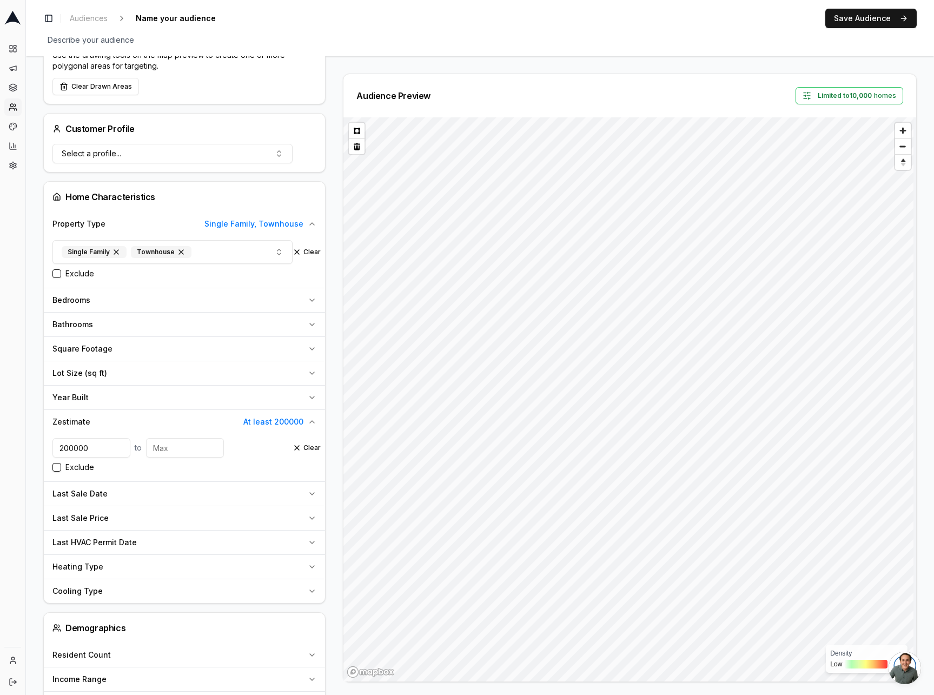
scroll to position [216, 0]
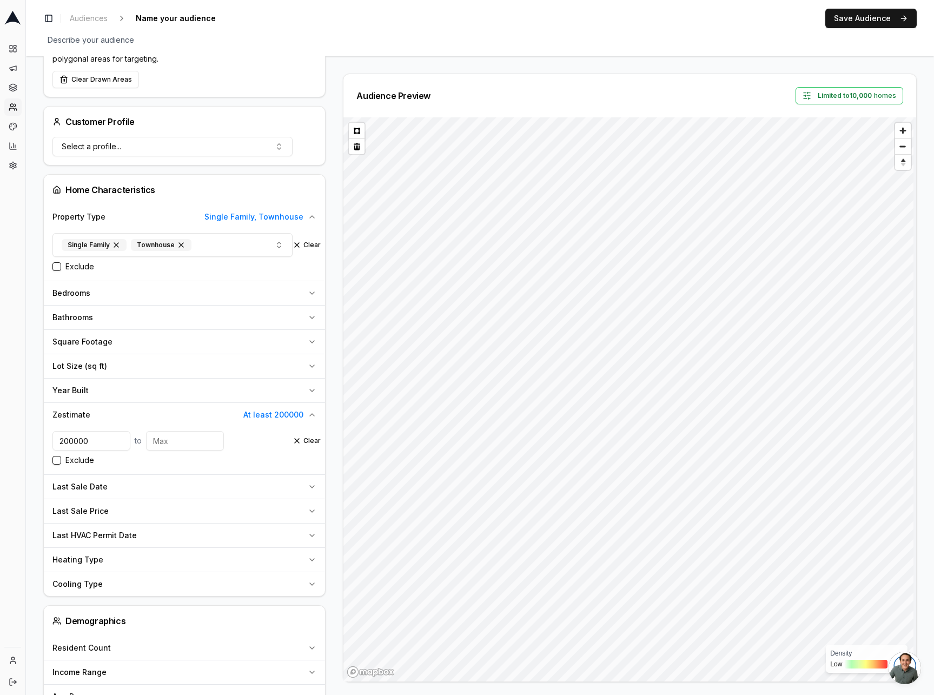
click at [296, 388] on div "Year Built" at bounding box center [177, 390] width 251 height 11
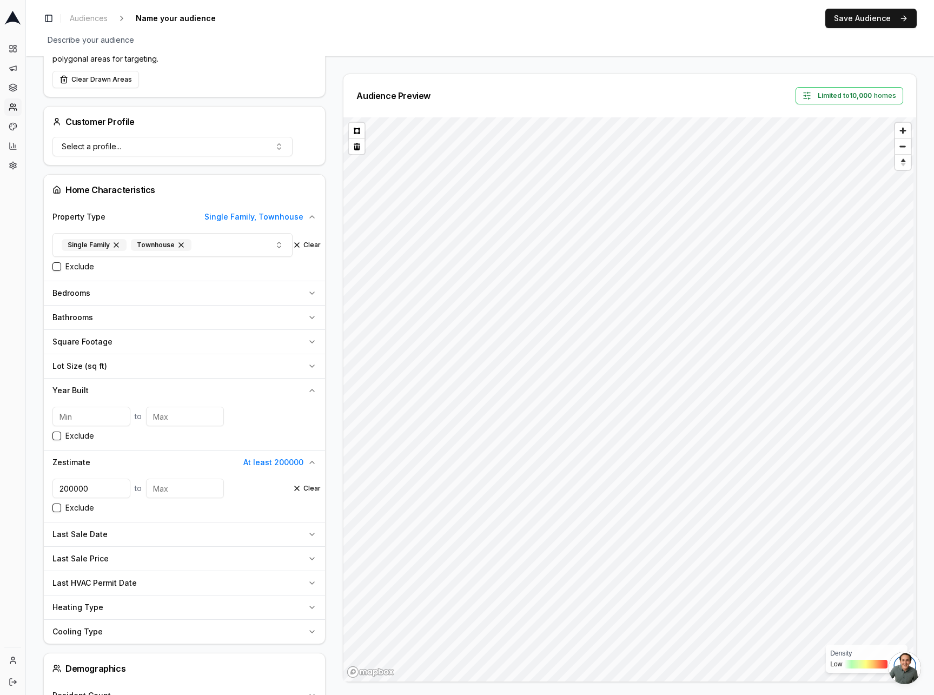
click at [168, 417] on input "number" at bounding box center [185, 416] width 78 height 19
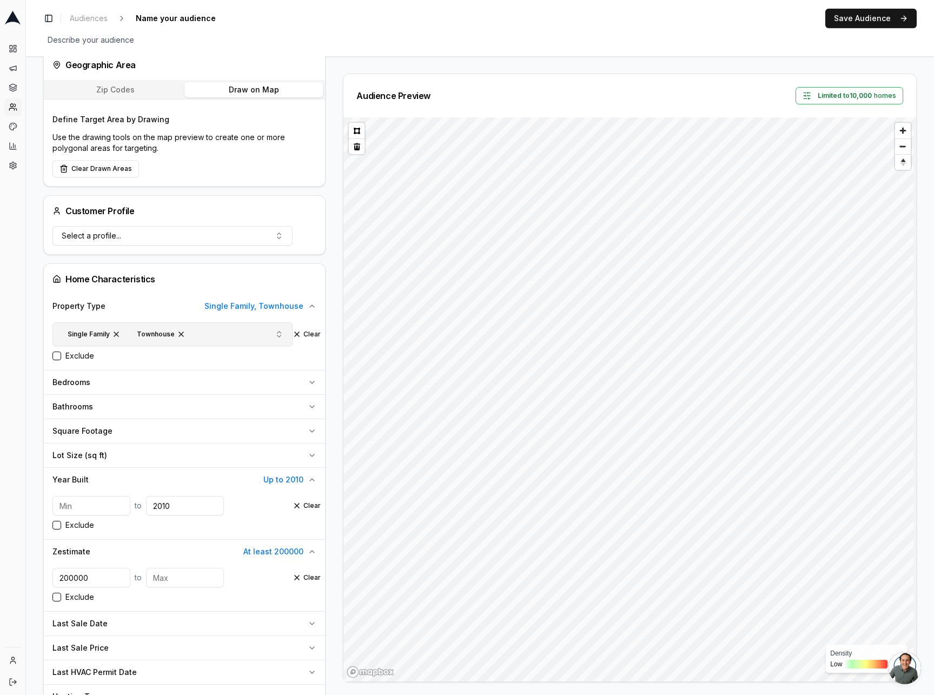
scroll to position [114, 0]
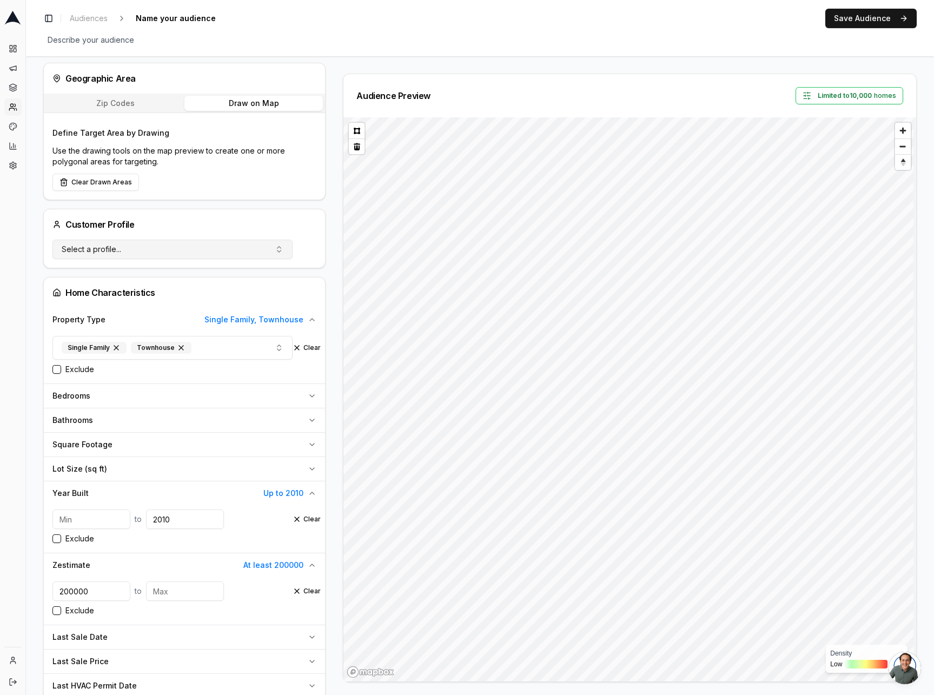
type input "2010"
click at [103, 247] on span "Select a profile..." at bounding box center [92, 249] width 60 height 11
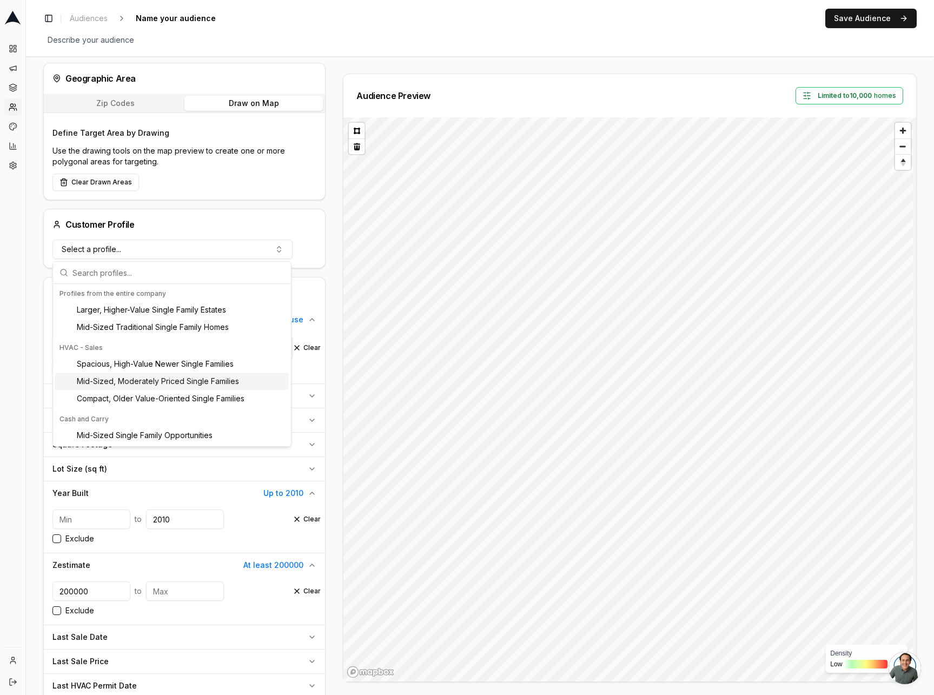
scroll to position [199, 0]
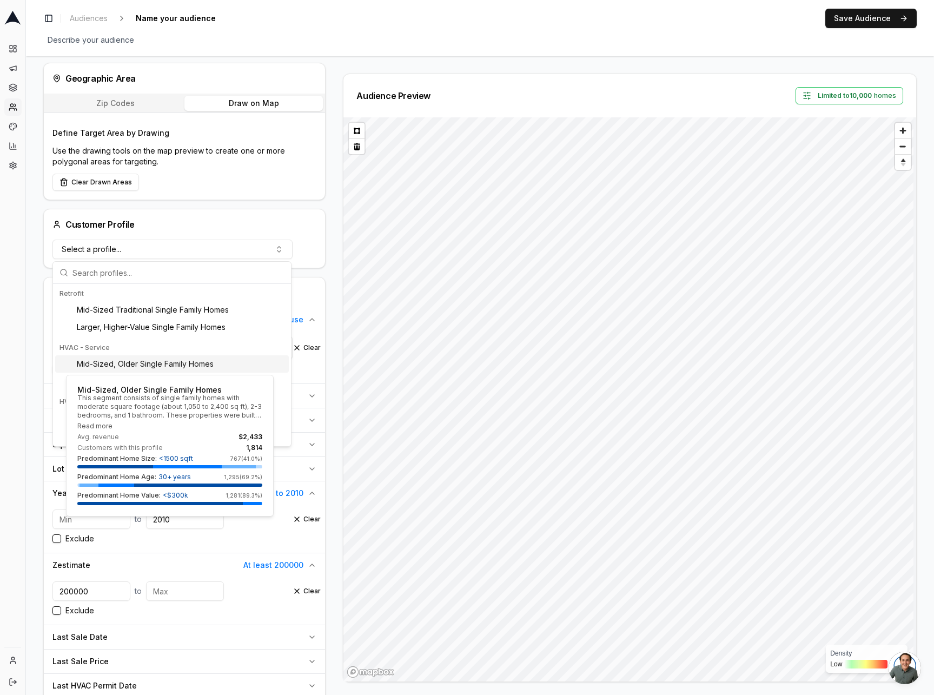
click at [167, 362] on span "Mid-Sized, Older Single Family Homes" at bounding box center [145, 364] width 137 height 11
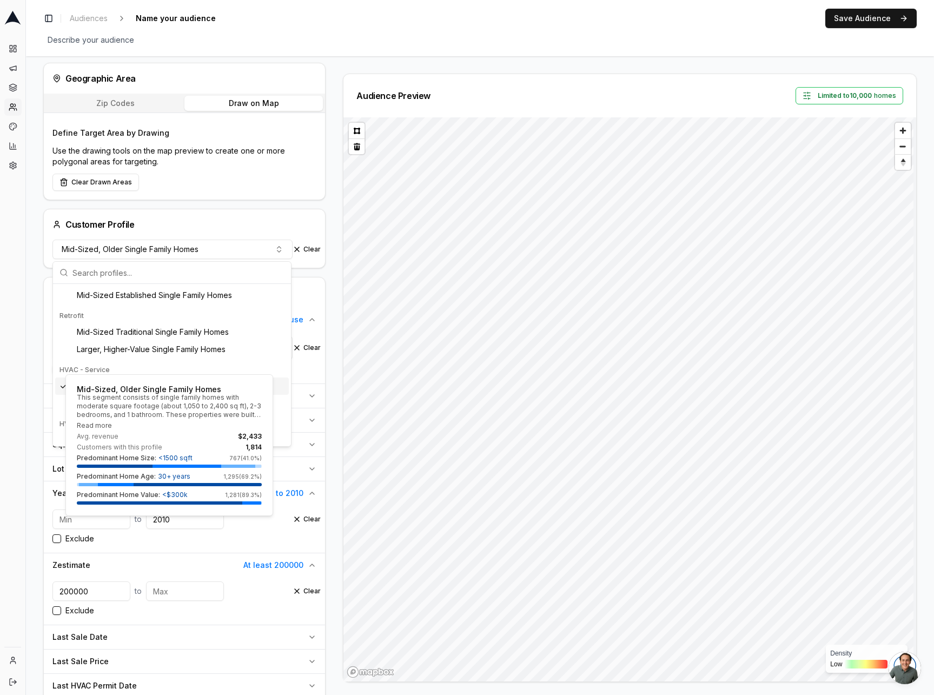
scroll to position [221, 0]
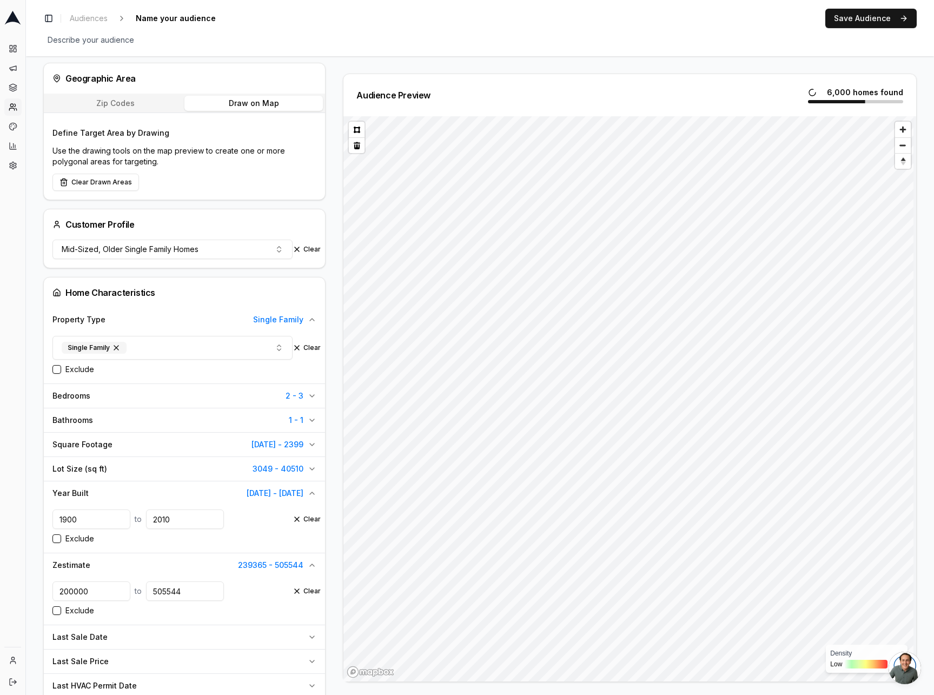
type input "239365"
type input "505544"
type input "1900"
type input "2008"
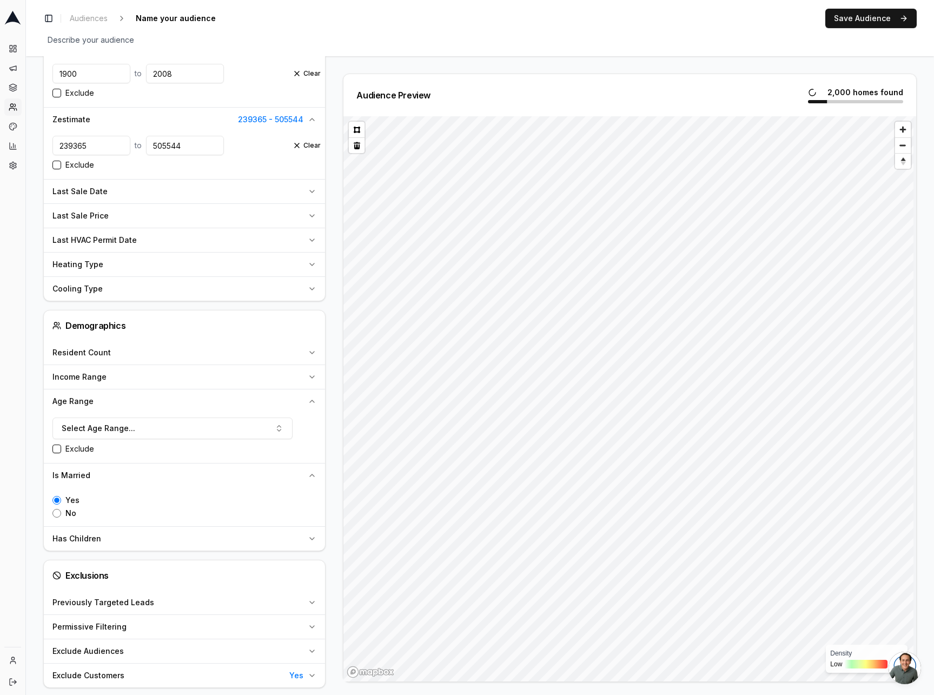
scroll to position [627, 0]
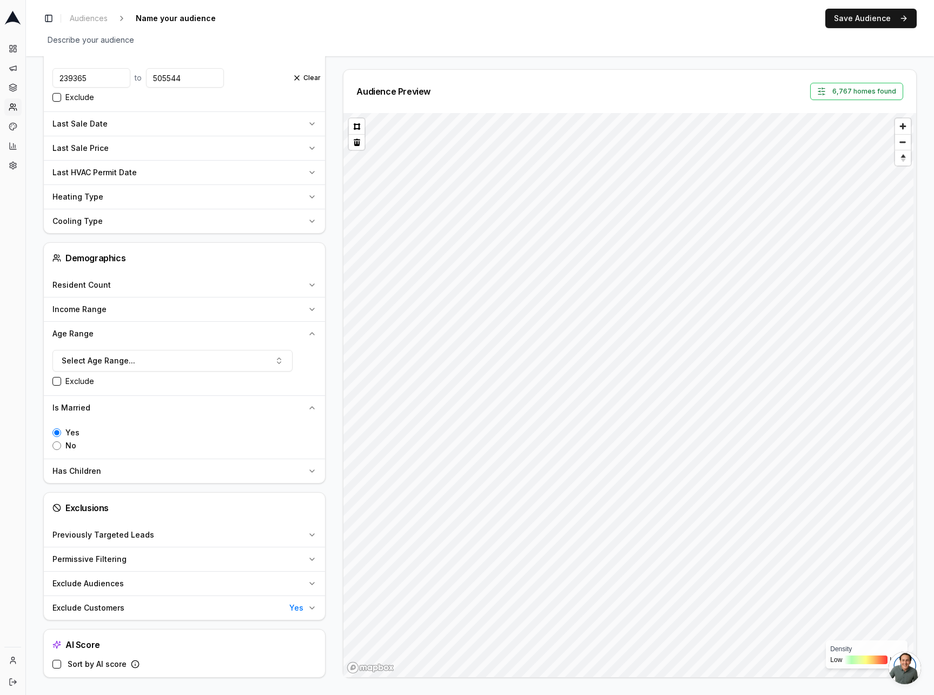
click at [118, 553] on button "Permissive Filtering" at bounding box center [184, 560] width 281 height 24
click at [108, 558] on span "Permissive Filtering" at bounding box center [89, 559] width 74 height 11
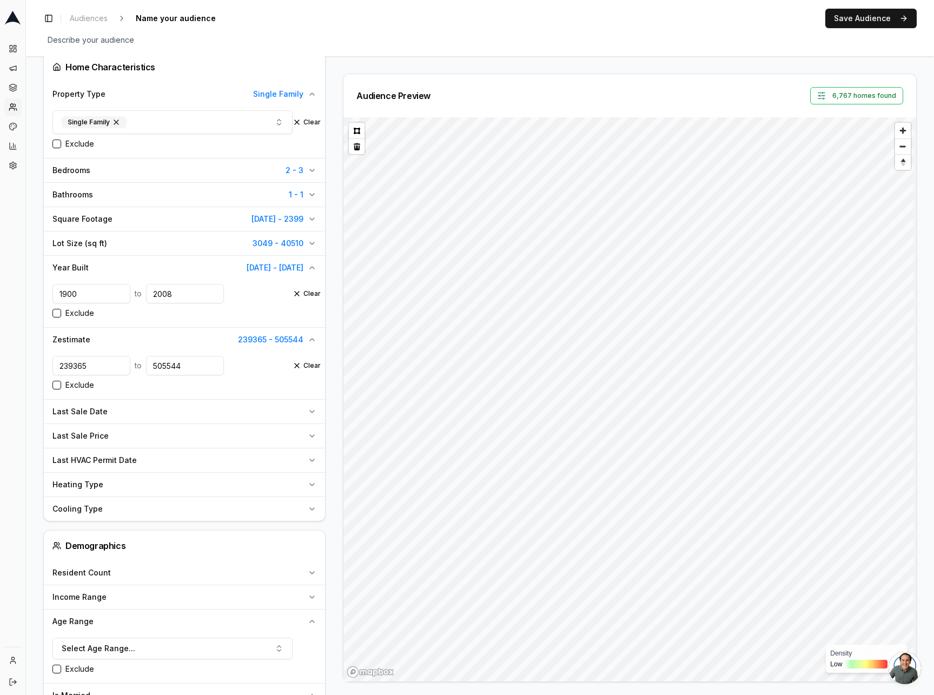
scroll to position [317, 0]
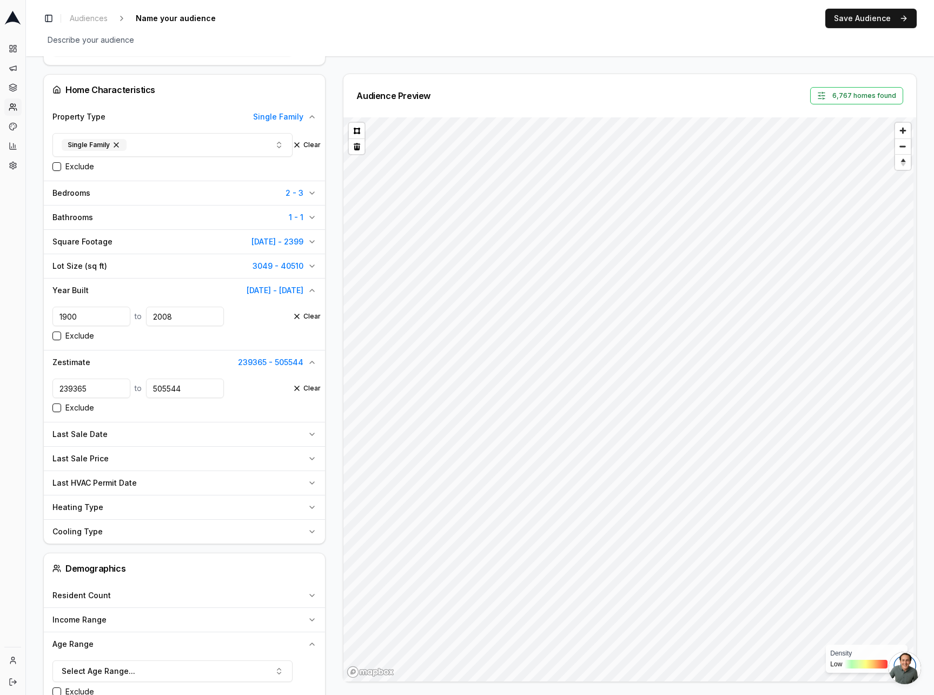
click at [311, 219] on icon "button" at bounding box center [312, 217] width 4 height 2
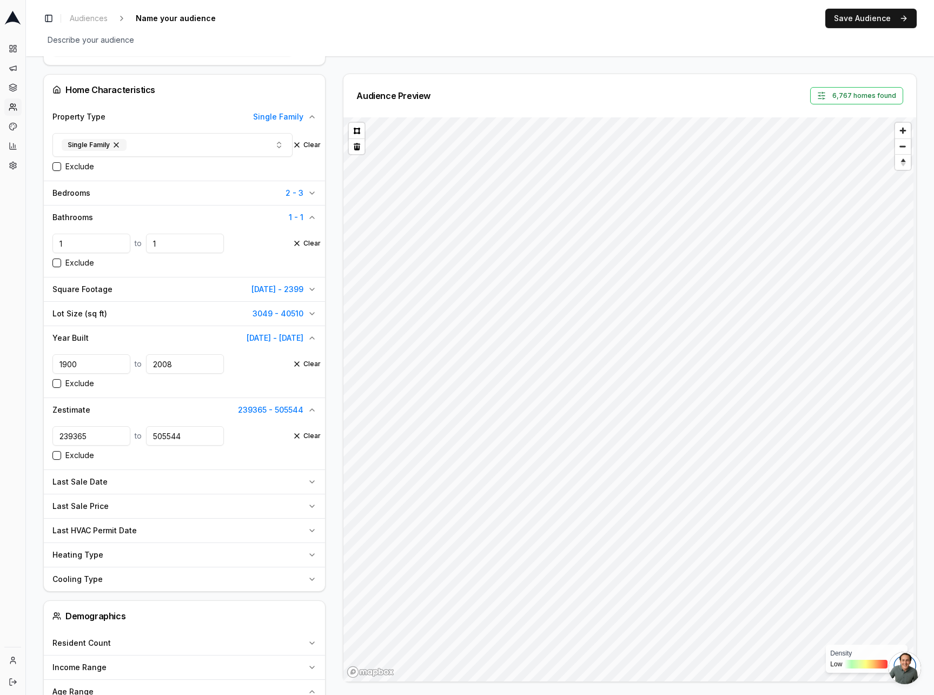
click at [200, 247] on input "1" at bounding box center [185, 243] width 78 height 19
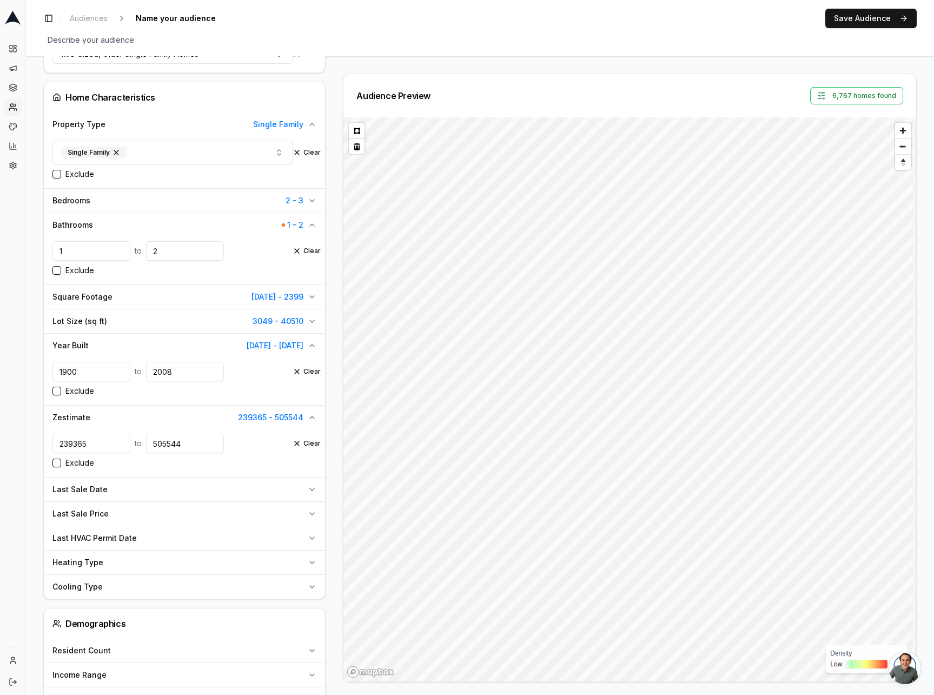
click at [214, 241] on input "2" at bounding box center [185, 250] width 78 height 19
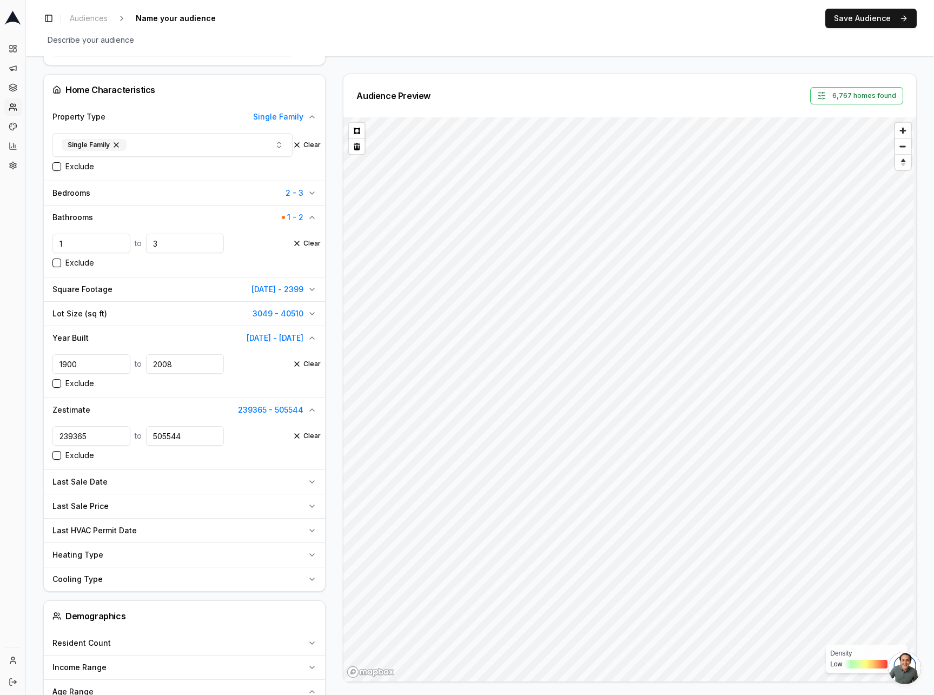
type input "3"
click at [214, 241] on input "3" at bounding box center [185, 243] width 78 height 19
click at [34, 263] on div "Audience Configuration All homes • Static Audience Edit Filters AI Filters Geog…" at bounding box center [480, 392] width 908 height 1321
click at [310, 193] on icon "button" at bounding box center [312, 193] width 4 height 2
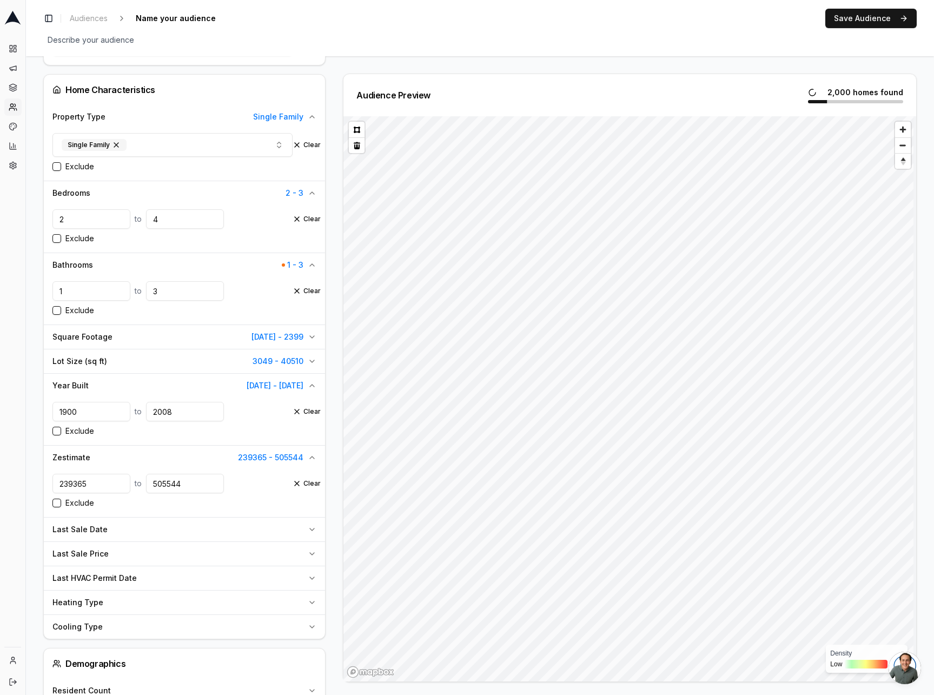
type input "4"
click at [214, 217] on input "4" at bounding box center [185, 218] width 78 height 19
click at [37, 257] on div "Audience Configuration All homes • Static Audience Edit Filters AI Filters Geog…" at bounding box center [480, 416] width 908 height 1369
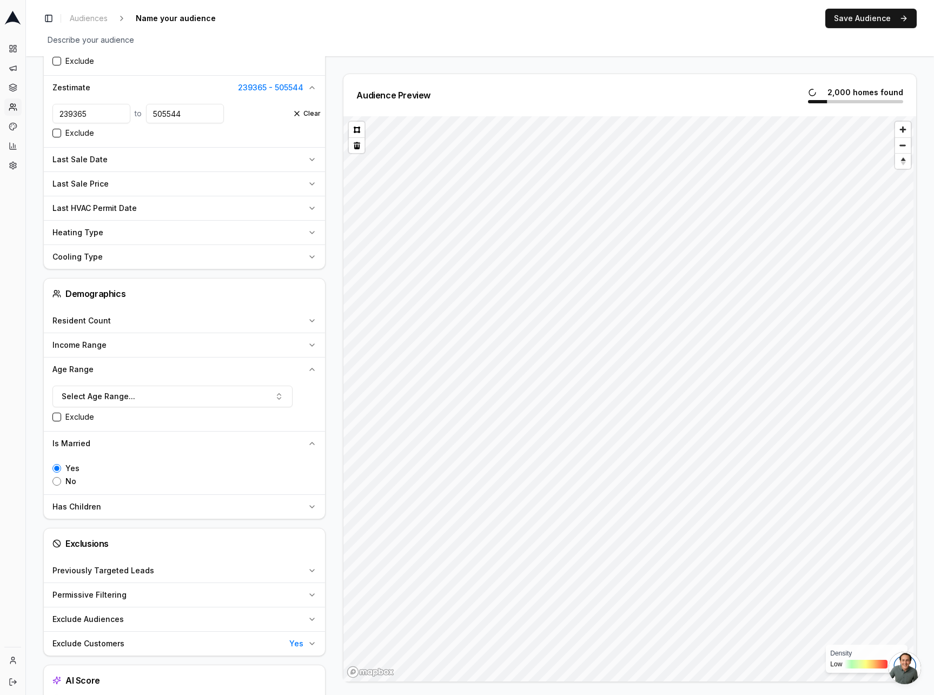
scroll to position [715, 0]
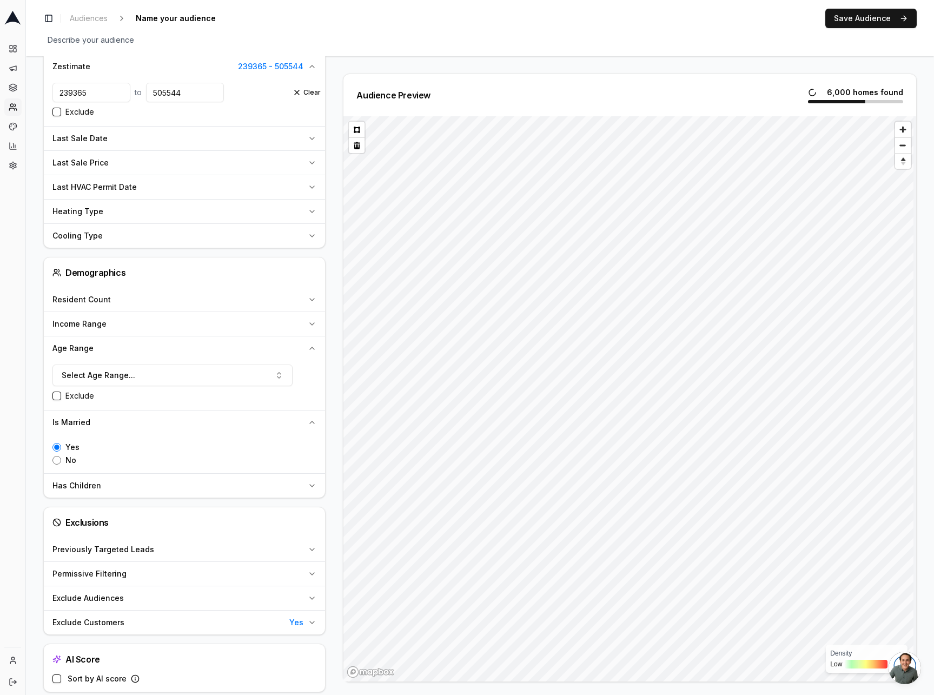
click at [93, 325] on span "Income Range" at bounding box center [79, 324] width 54 height 11
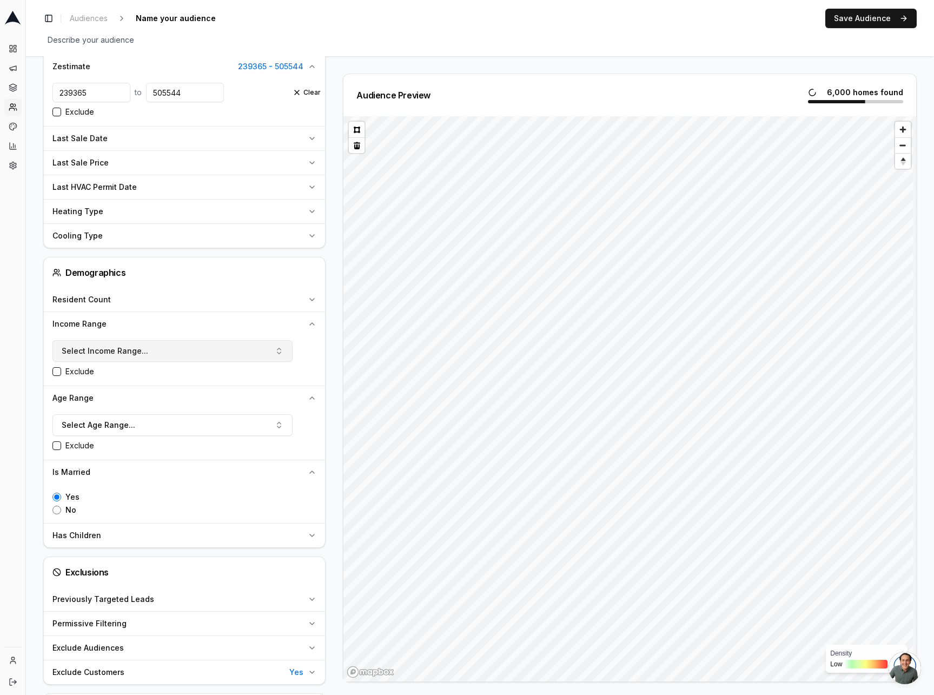
click at [122, 351] on span "Select Income Range..." at bounding box center [105, 351] width 87 height 11
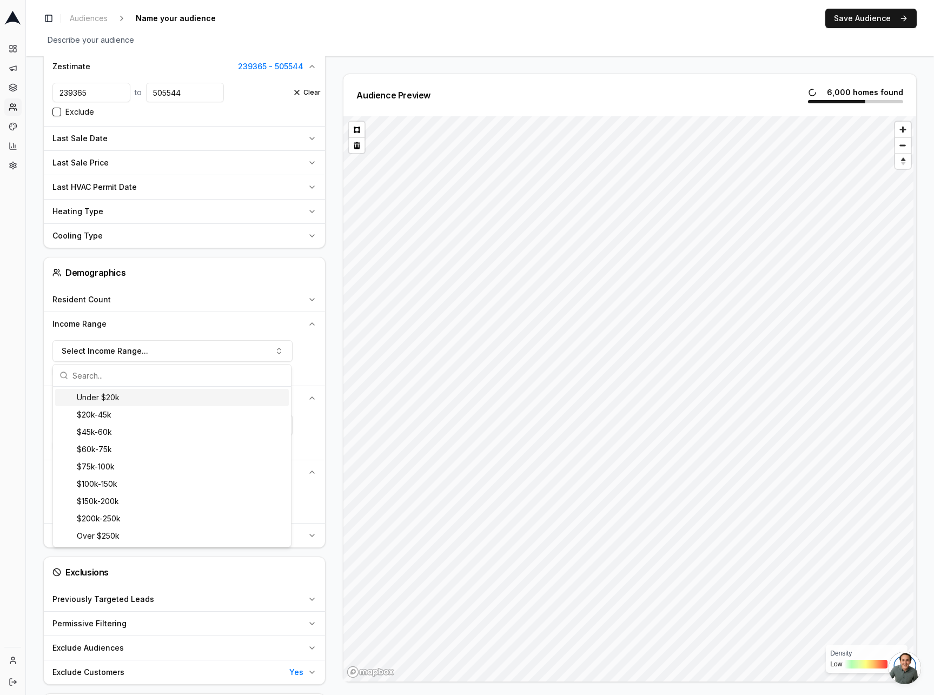
click at [35, 354] on div "Audience Configuration All homes • Static Audience Edit Filters AI Filters Geog…" at bounding box center [480, 50] width 908 height 1419
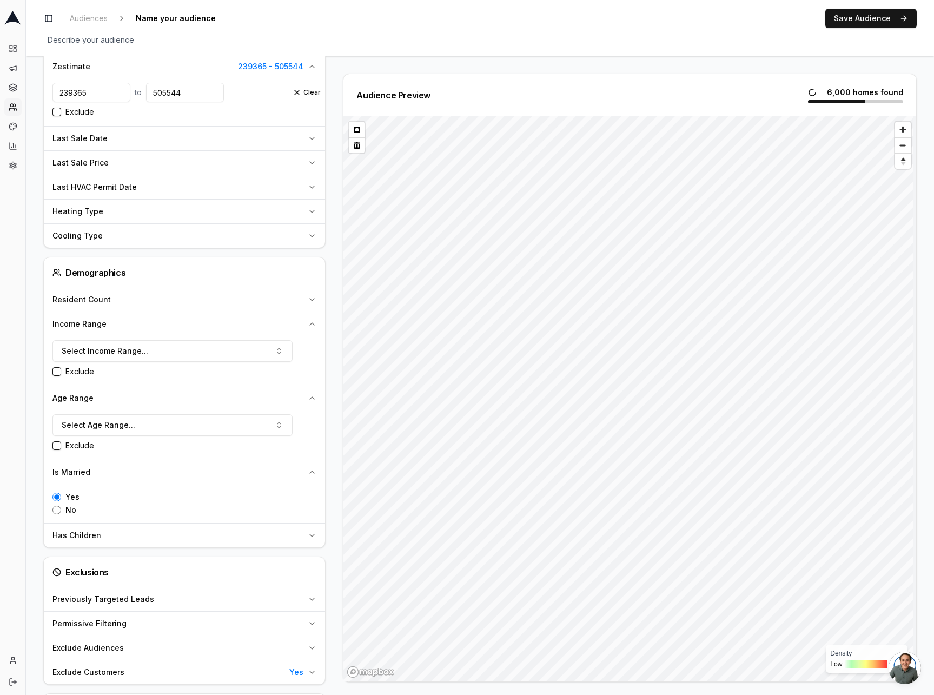
scroll to position [729, 0]
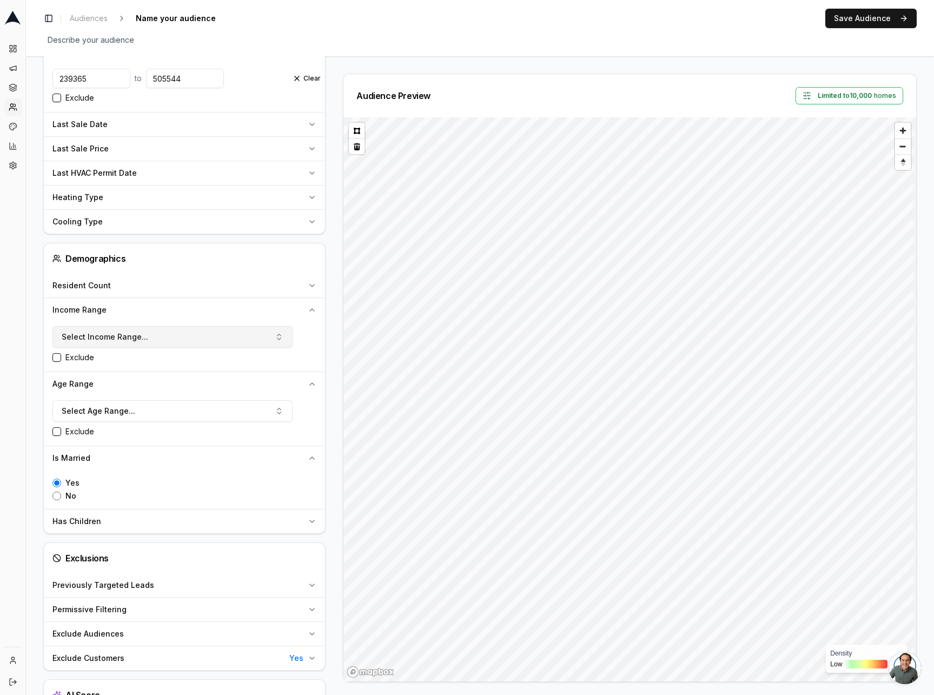
click at [132, 337] on span "Select Income Range..." at bounding box center [105, 337] width 87 height 11
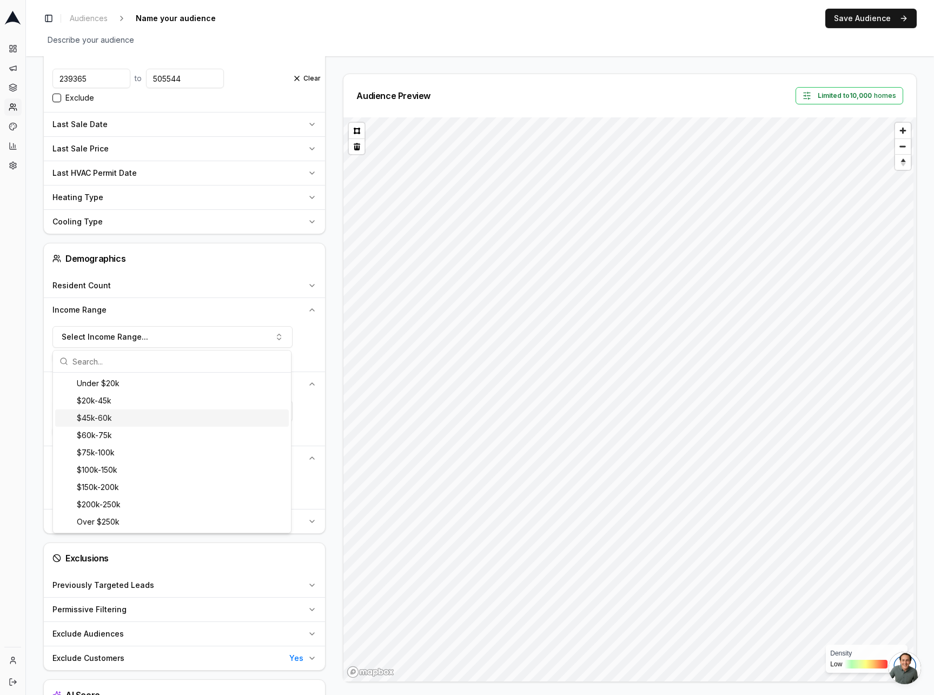
click at [142, 420] on div "$45k-60k" at bounding box center [172, 418] width 234 height 17
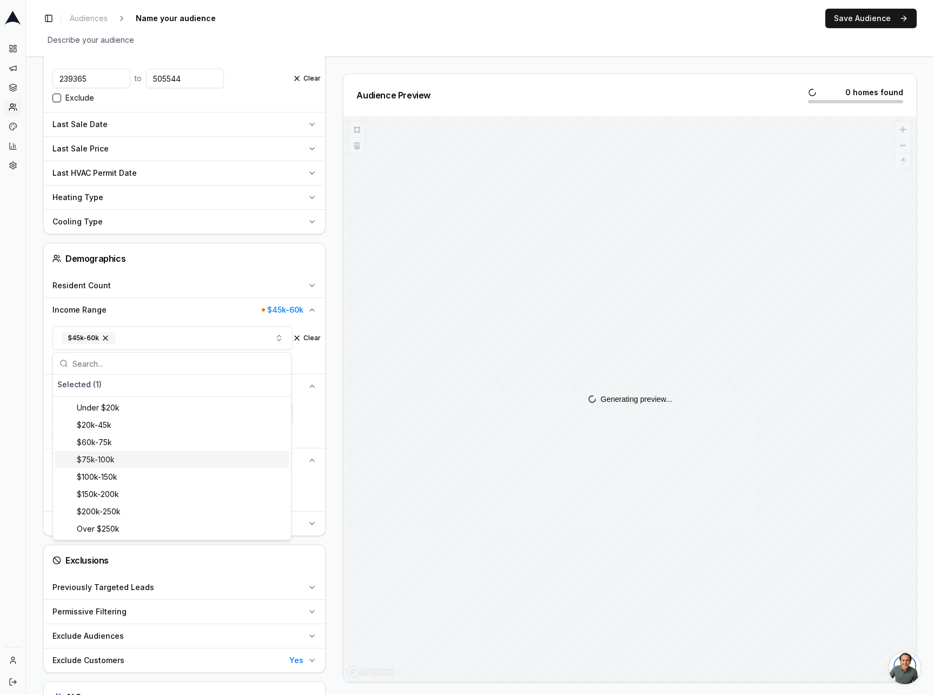
click at [135, 461] on div "$75k-100k" at bounding box center [172, 459] width 234 height 17
click at [123, 447] on div "$60k-75k" at bounding box center [172, 442] width 234 height 17
click at [115, 440] on div "$100k-150k" at bounding box center [172, 442] width 234 height 17
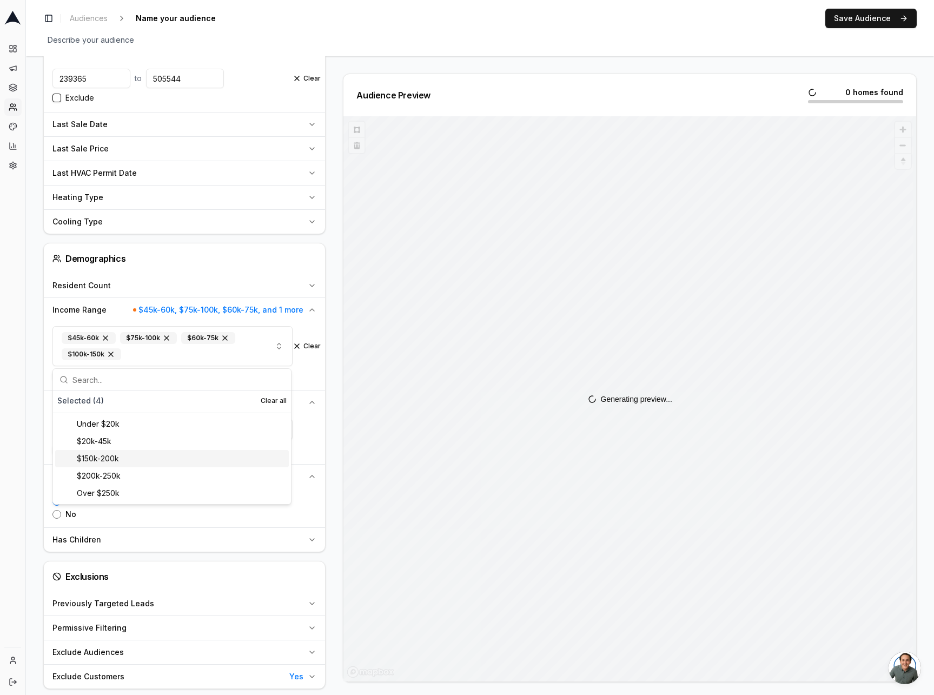
click at [120, 457] on div "$150k-200k" at bounding box center [172, 458] width 234 height 17
click at [122, 462] on div "$200k-250k" at bounding box center [172, 458] width 234 height 17
click at [120, 461] on div "Over $250k" at bounding box center [172, 458] width 234 height 17
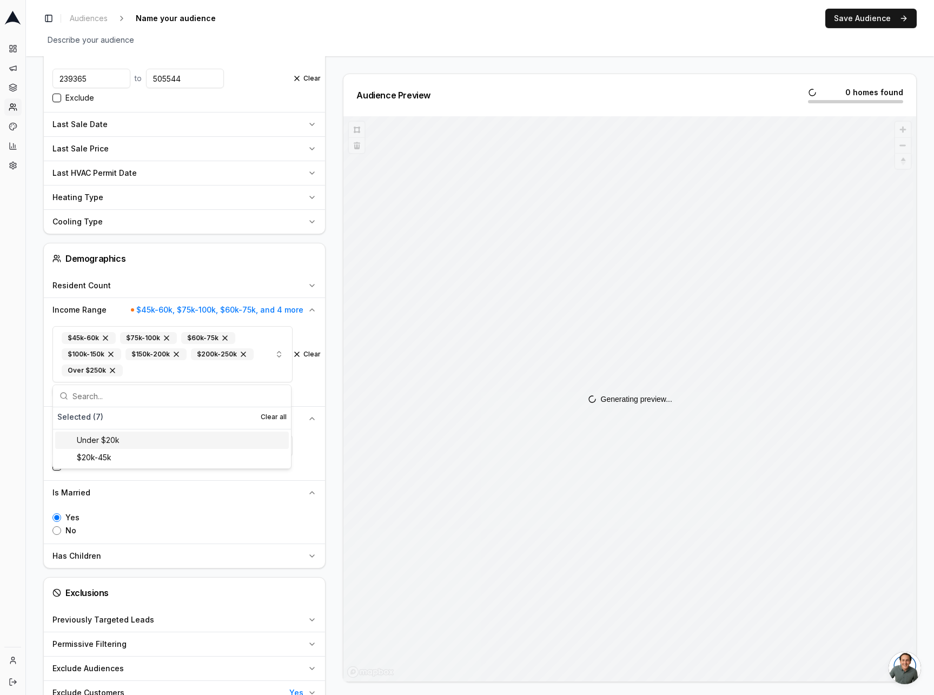
click at [35, 372] on div "Audience Configuration All homes • Static Audience Edit Filters AI Filters Geog…" at bounding box center [480, 53] width 908 height 1453
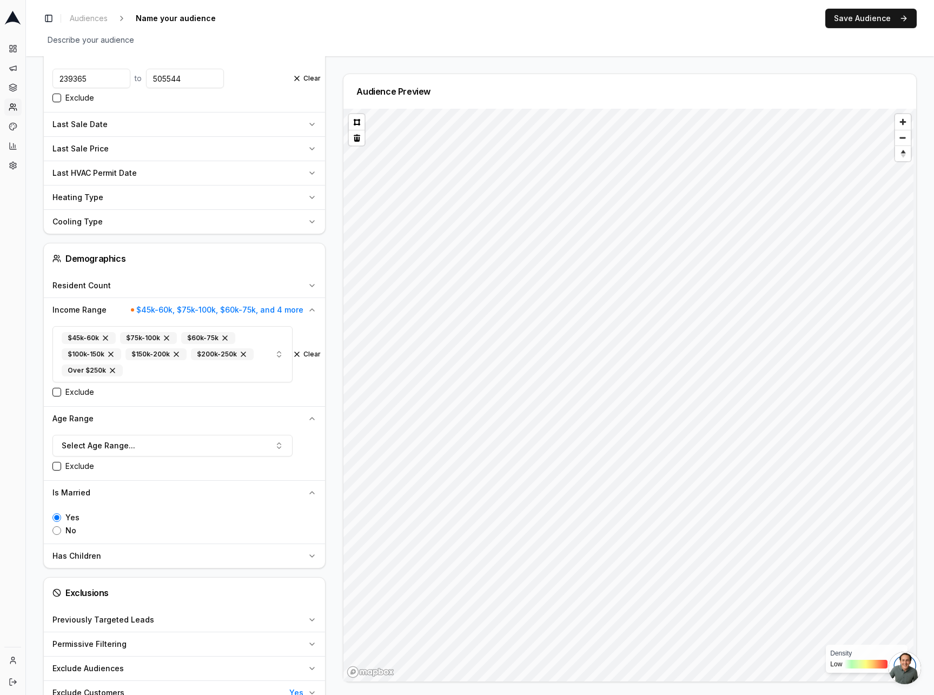
click at [37, 302] on div "Audience Configuration All homes • Static Audience Edit Filters AI Filters Geog…" at bounding box center [480, 53] width 908 height 1453
click at [748, 39] on div "Describe your audience Edit" at bounding box center [480, 39] width 874 height 15
click at [92, 14] on span "Audiences" at bounding box center [89, 18] width 38 height 11
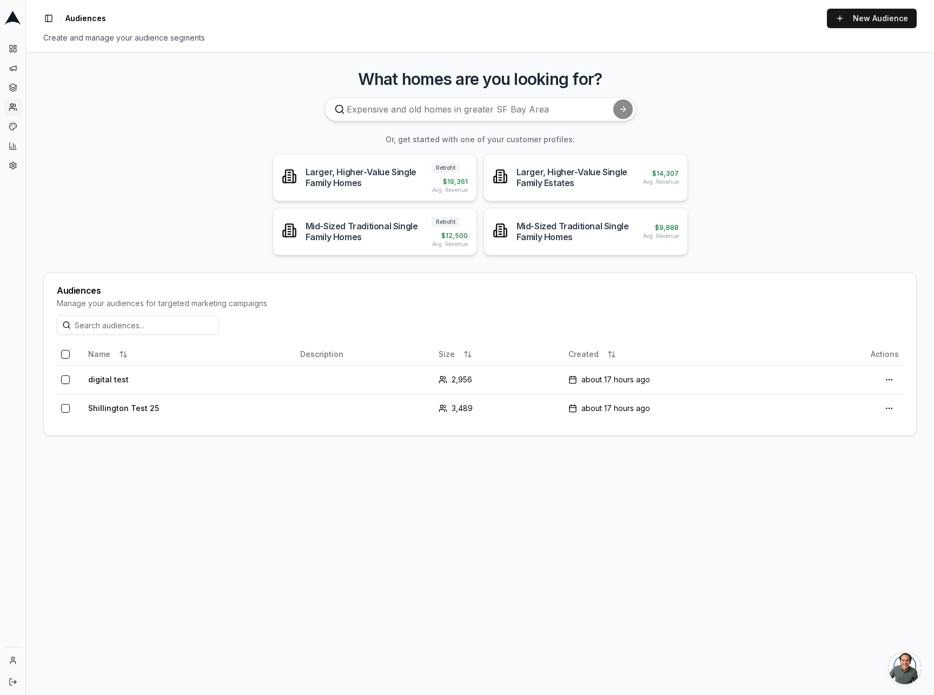
click at [822, 184] on main "What homes are you looking for? Or, get started with one of your customer profi…" at bounding box center [480, 373] width 908 height 643
click at [544, 232] on div "Mid-Sized Traditional Single Family Homes" at bounding box center [576, 232] width 118 height 22
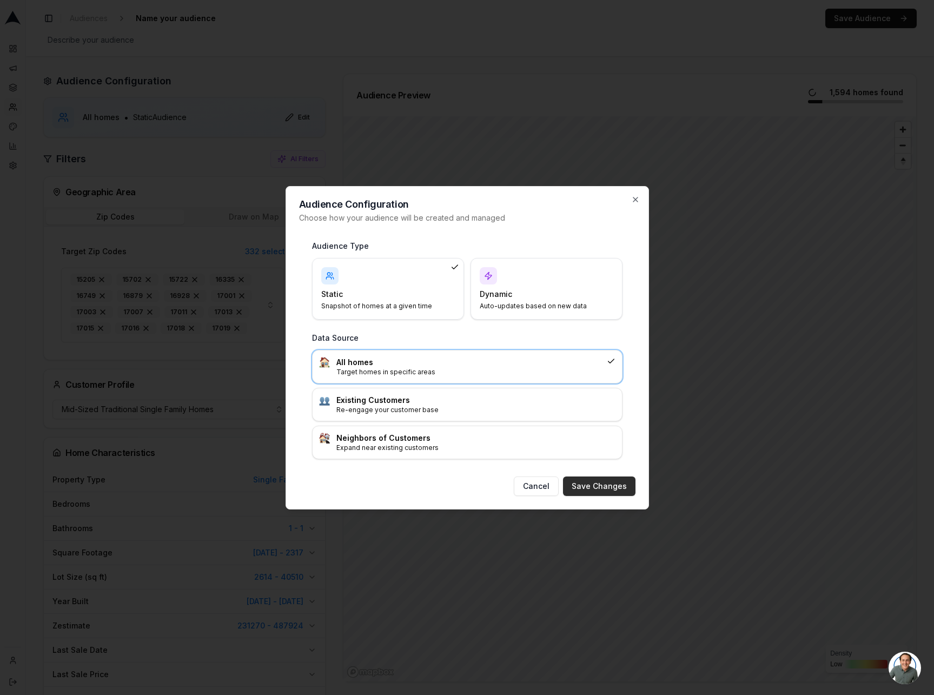
click at [601, 486] on button "Save Changes" at bounding box center [599, 486] width 72 height 19
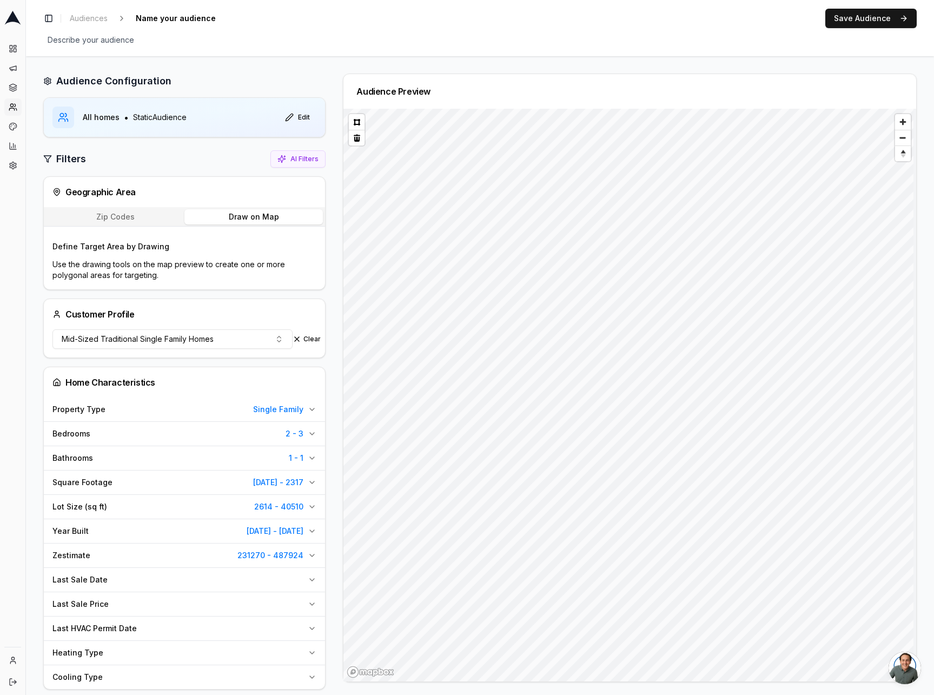
click at [243, 211] on button "Draw on Map" at bounding box center [253, 216] width 139 height 15
click at [305, 457] on button "Bathrooms 1 - 1" at bounding box center [184, 458] width 281 height 24
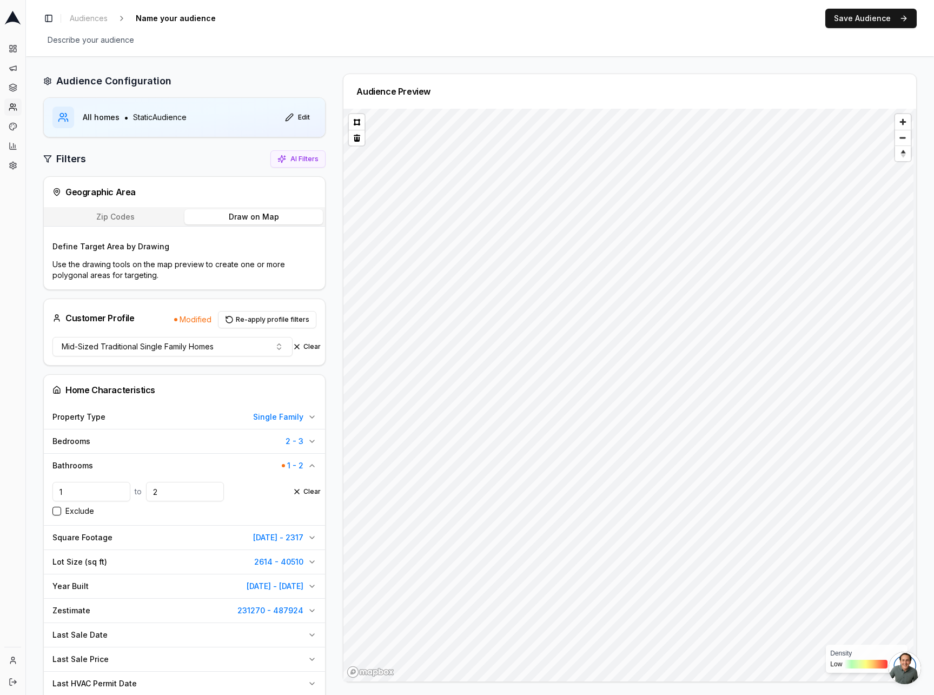
type input "2"
click at [216, 483] on input "2" at bounding box center [185, 491] width 78 height 19
click at [40, 438] on div "Audience Configuration All homes • Static Audience Edit Filters AI Filters Geog…" at bounding box center [480, 587] width 908 height 1062
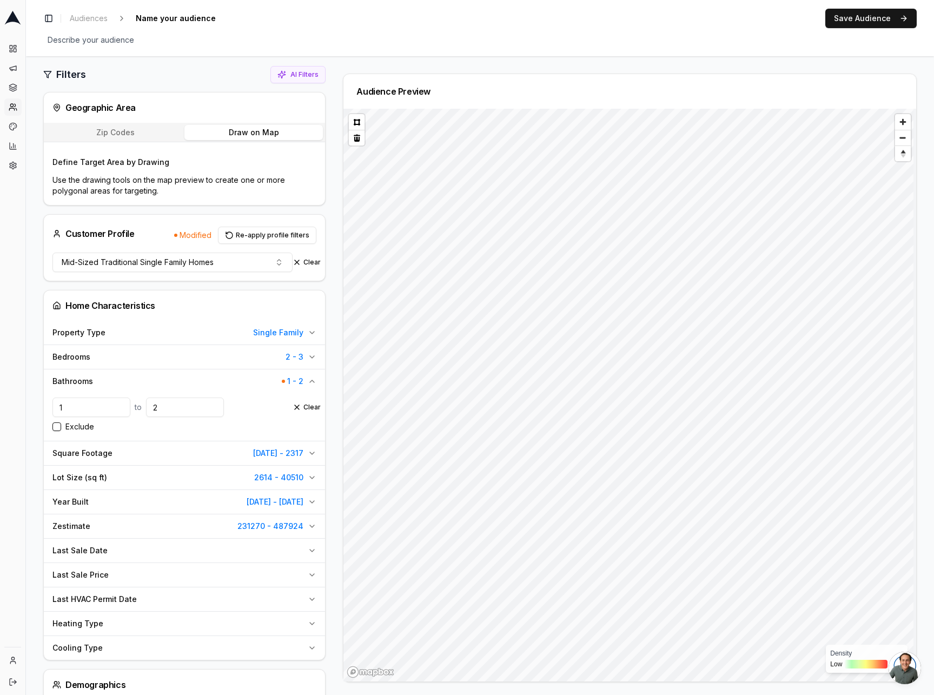
scroll to position [98, 0]
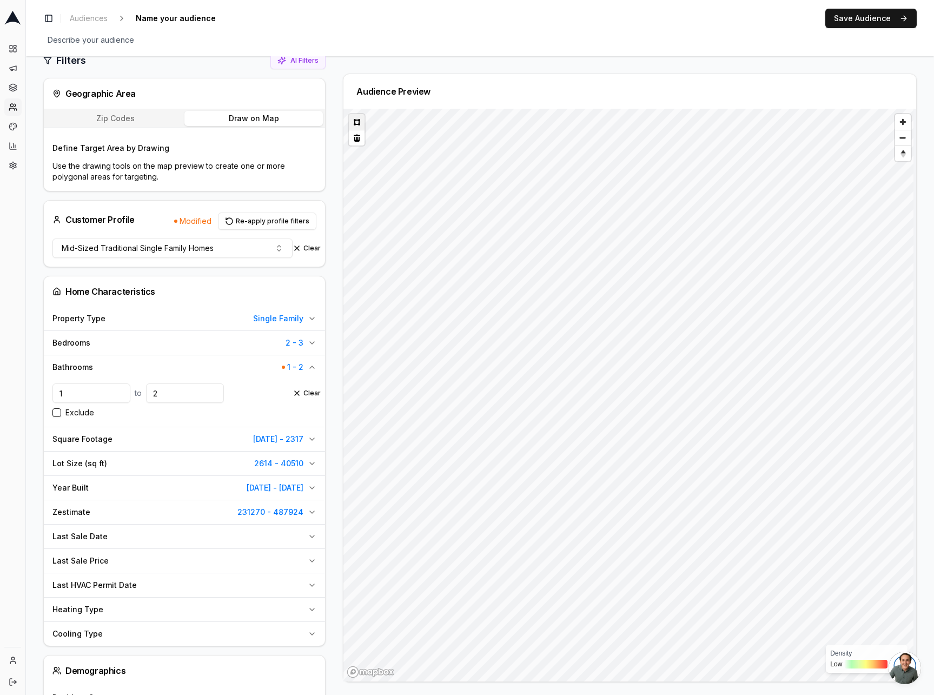
click at [357, 122] on button at bounding box center [357, 122] width 16 height 16
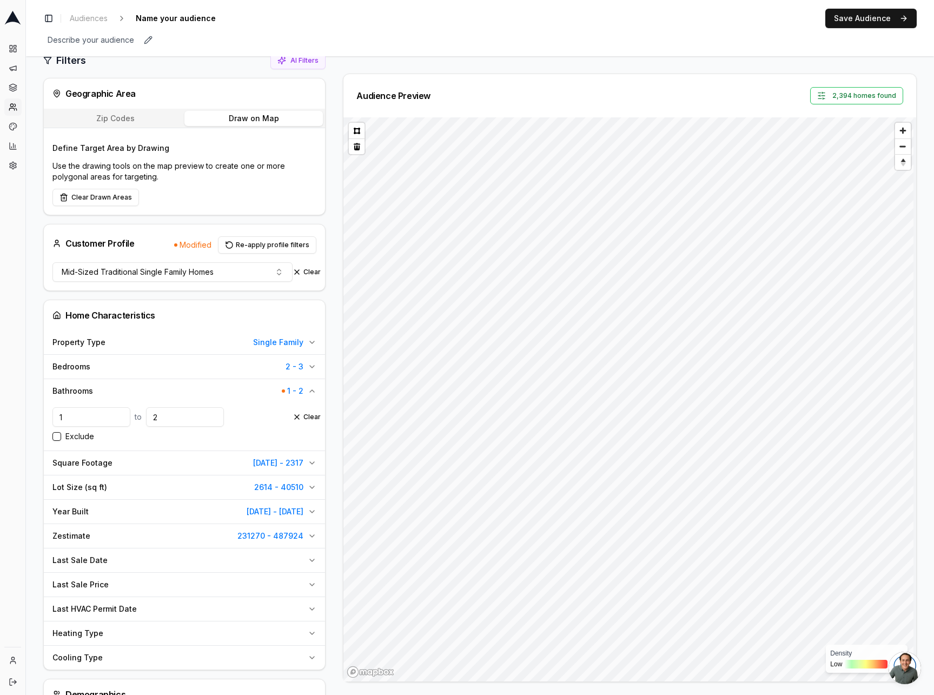
click at [544, 47] on div "Describe your audience Edit" at bounding box center [480, 39] width 874 height 15
